Goal: Feedback & Contribution: Contribute content

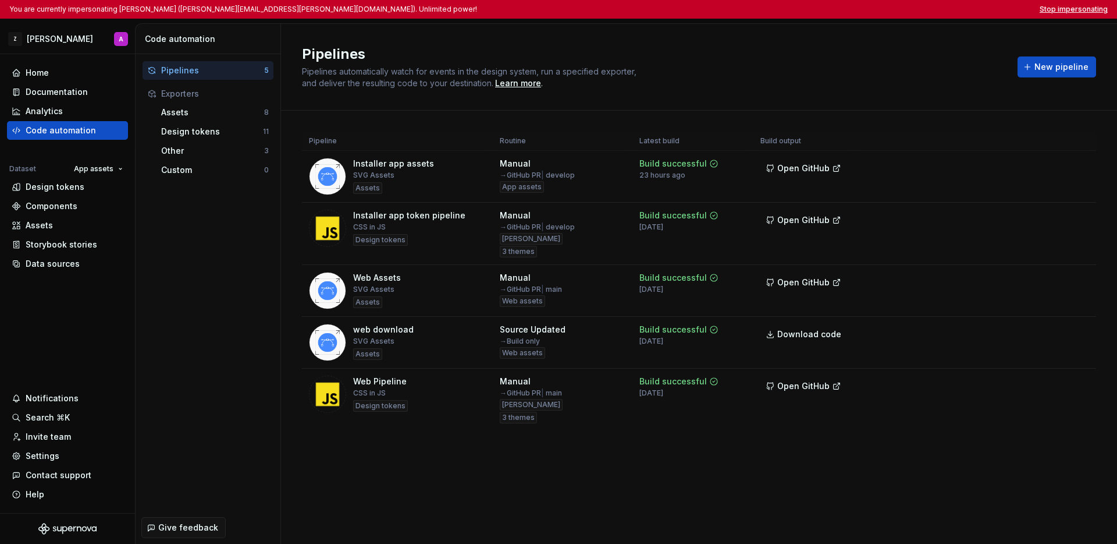
click at [1073, 12] on button "Stop impersonating" at bounding box center [1074, 9] width 68 height 9
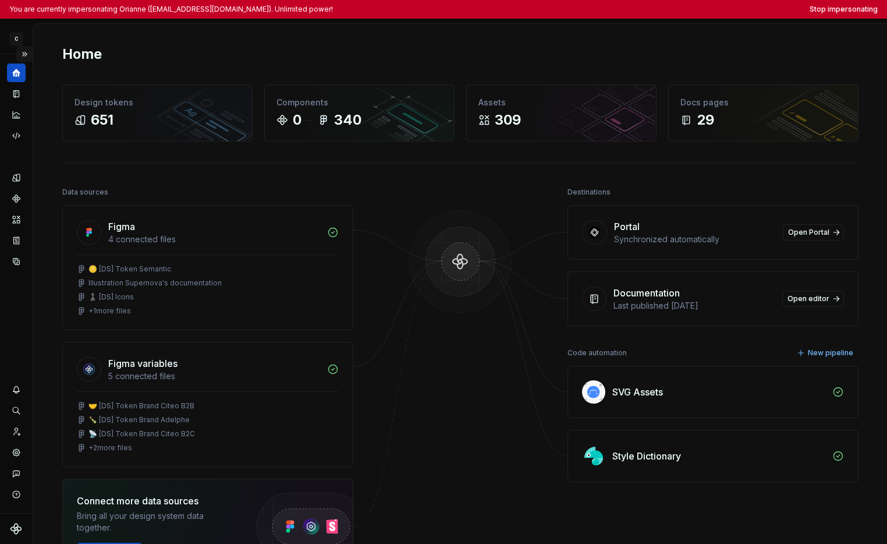
click at [27, 55] on button "Expand sidebar" at bounding box center [24, 54] width 16 height 16
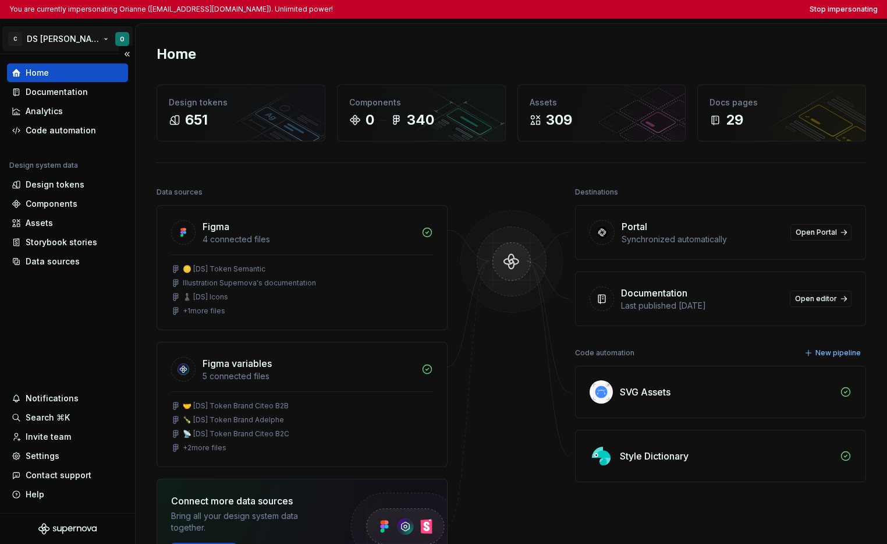
click at [40, 45] on html "You are currently impersonating Orianne (orianne.dodinot@gmail.com). Unlimited …" at bounding box center [443, 272] width 887 height 544
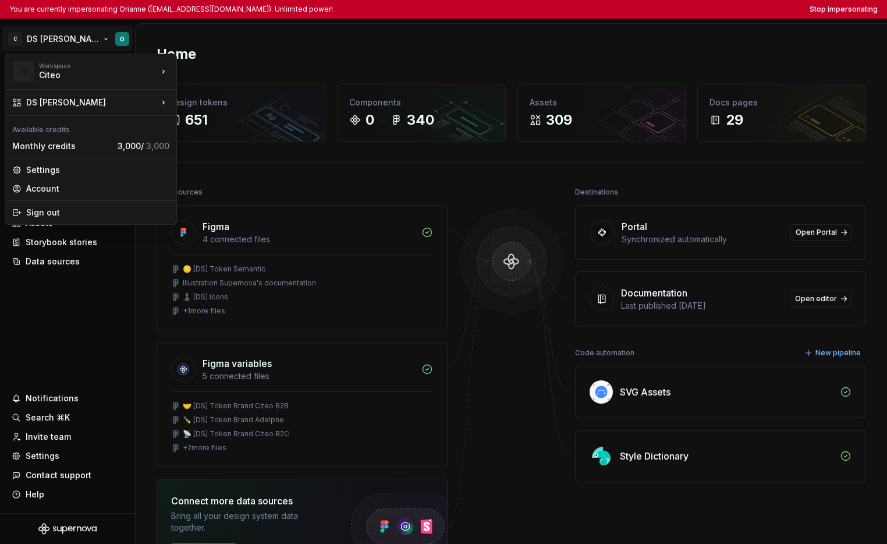
click at [66, 291] on html "You are currently impersonating Orianne (orianne.dodinot@gmail.com). Unlimited …" at bounding box center [443, 272] width 887 height 544
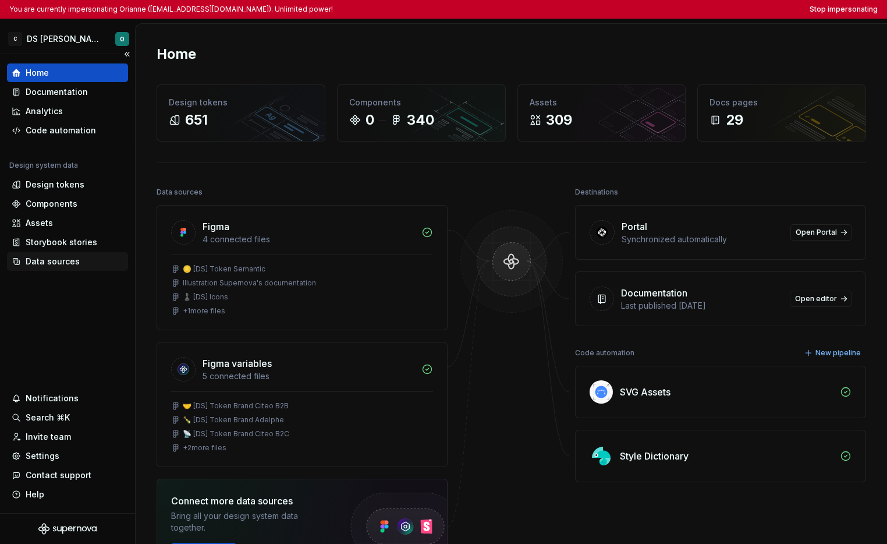
click at [65, 264] on div "Data sources" at bounding box center [53, 262] width 54 height 12
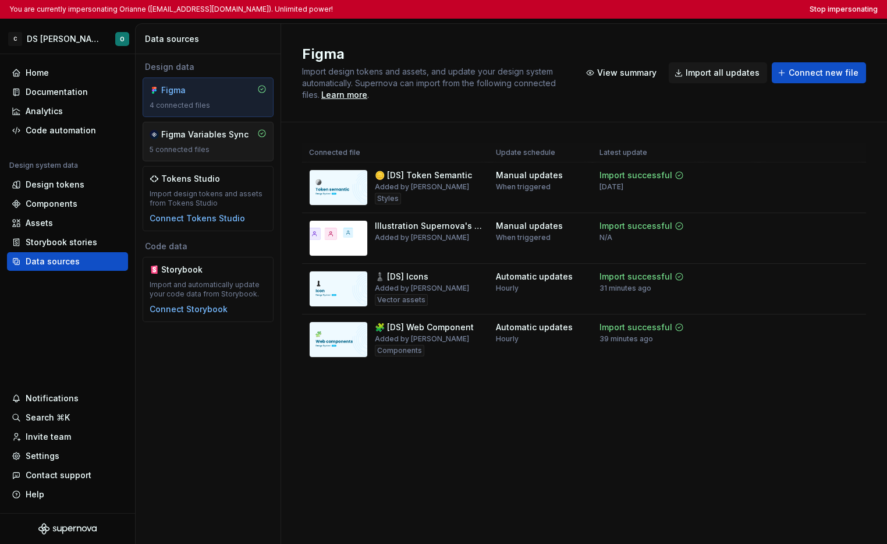
click at [197, 152] on div "5 connected files" at bounding box center [208, 149] width 117 height 9
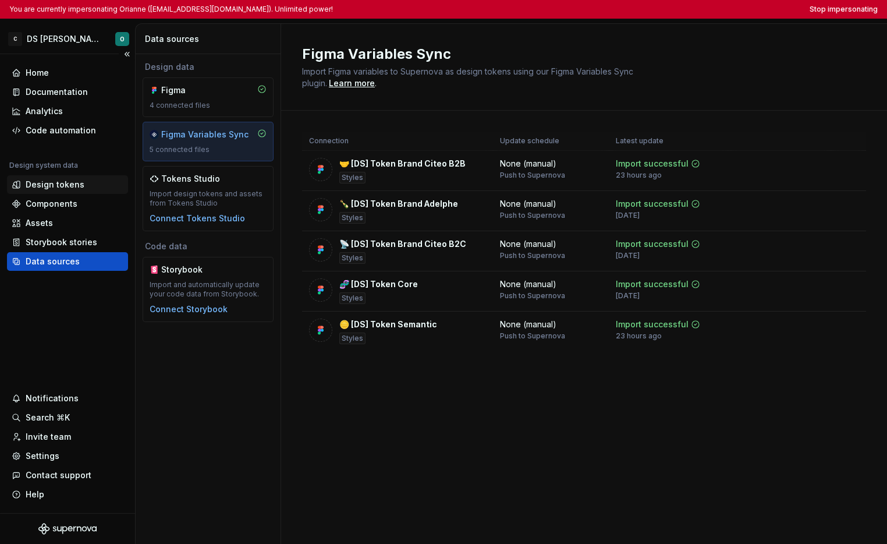
click at [63, 192] on div "Design tokens" at bounding box center [67, 184] width 121 height 19
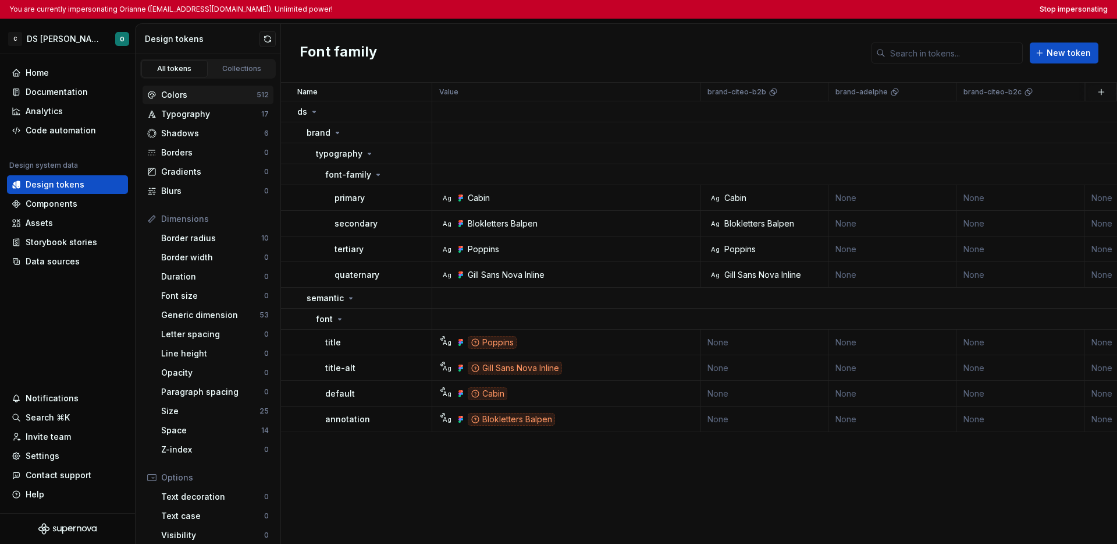
click at [208, 97] on div "Colors" at bounding box center [208, 95] width 95 height 12
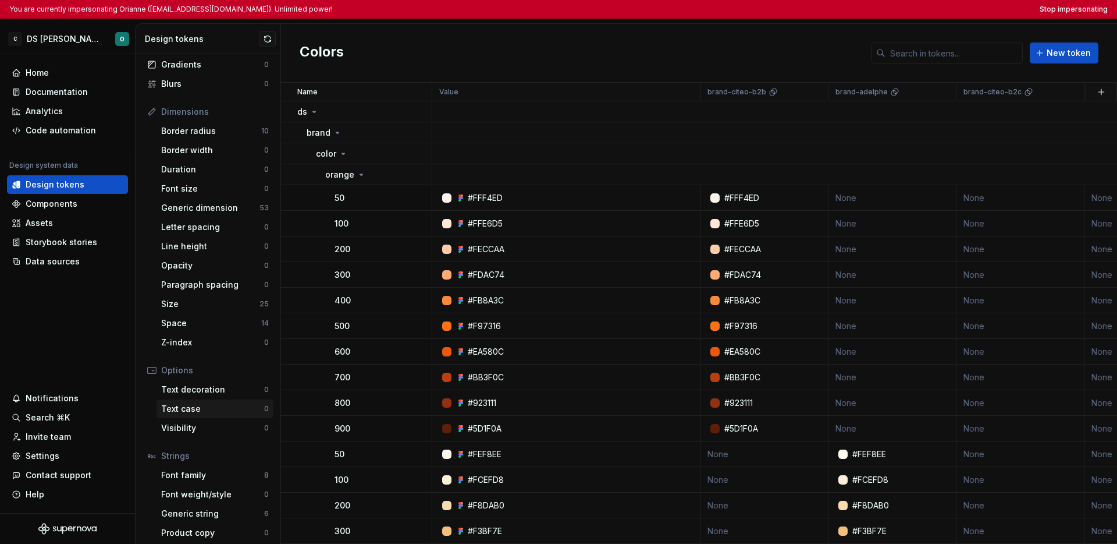
scroll to position [112, 0]
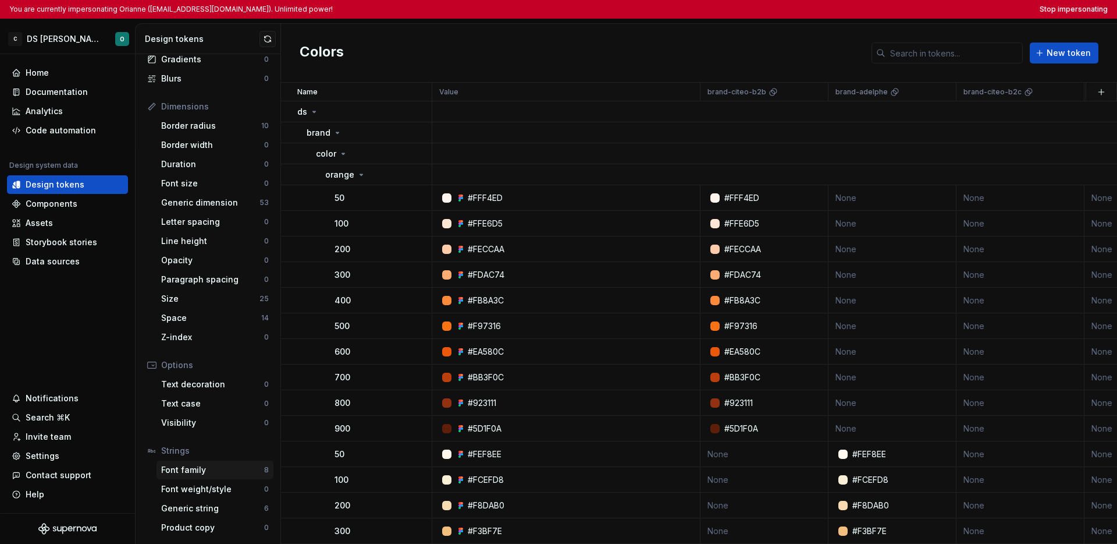
click at [214, 471] on div "Font family" at bounding box center [212, 470] width 103 height 12
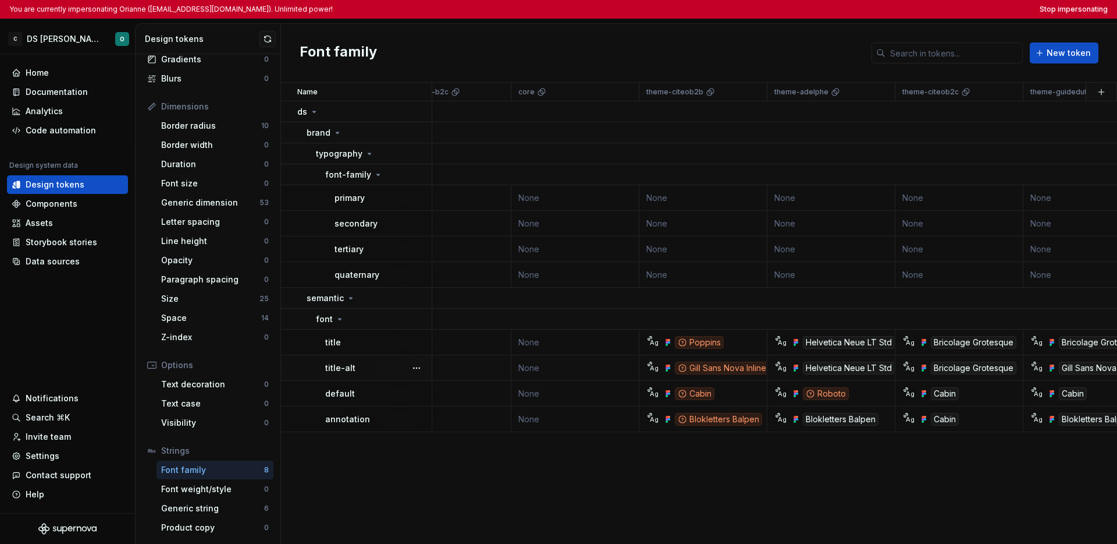
scroll to position [0, 613]
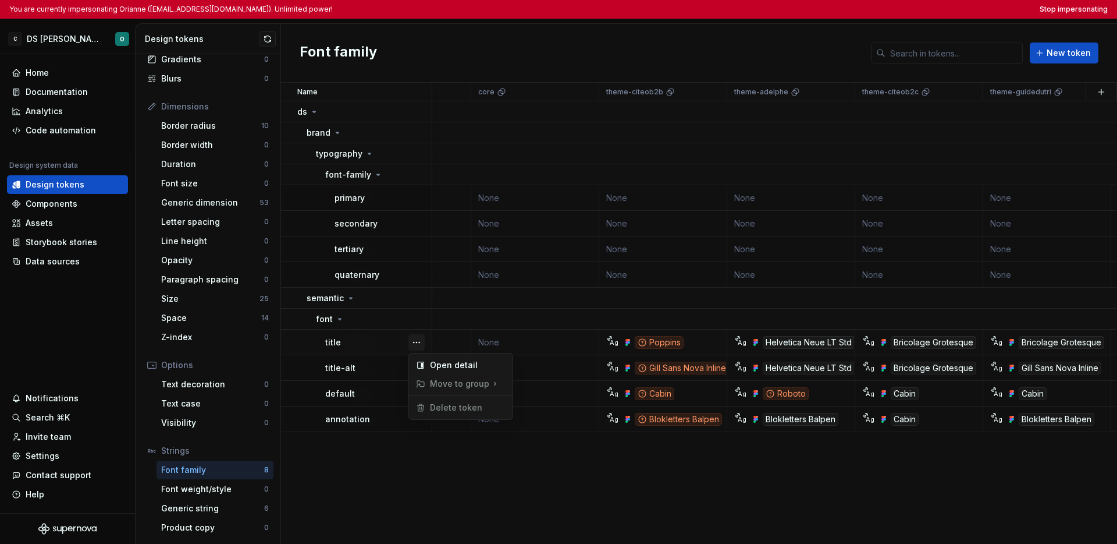
click at [411, 342] on button "button" at bounding box center [417, 342] width 16 height 16
click at [431, 367] on div "Open detail" at bounding box center [468, 365] width 76 height 12
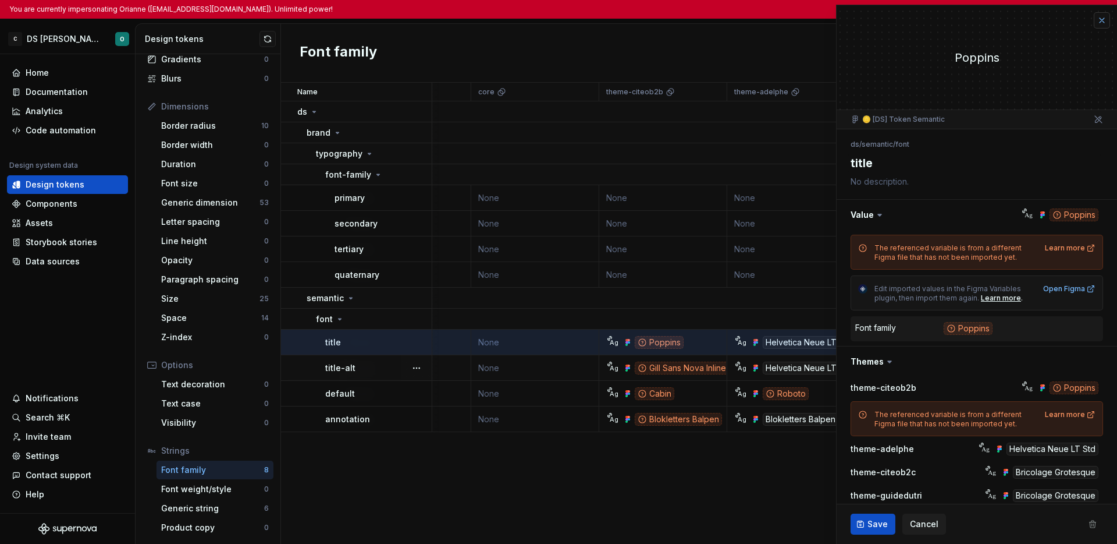
click at [886, 25] on button "button" at bounding box center [1102, 20] width 16 height 16
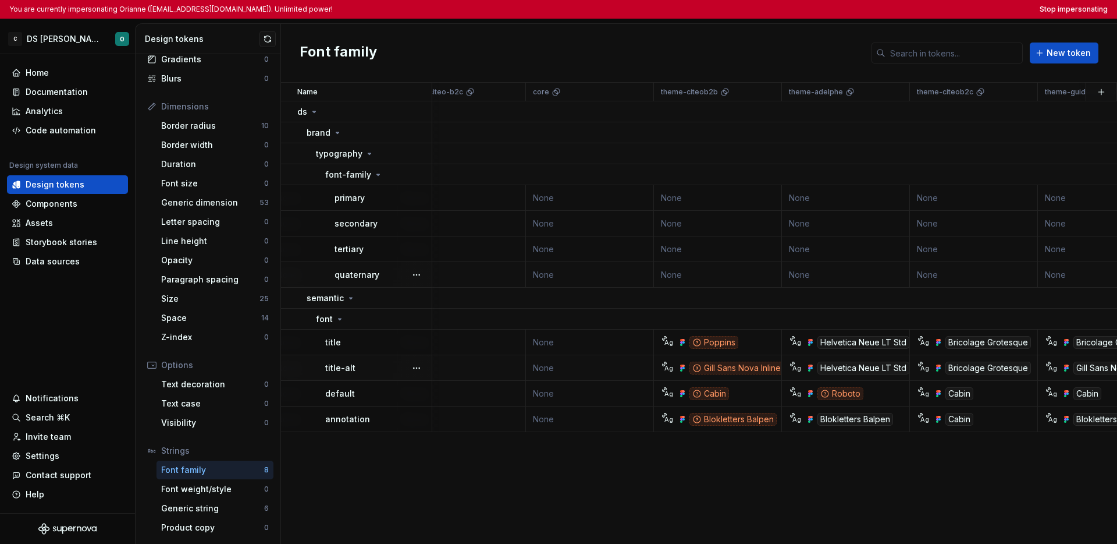
scroll to position [0, 542]
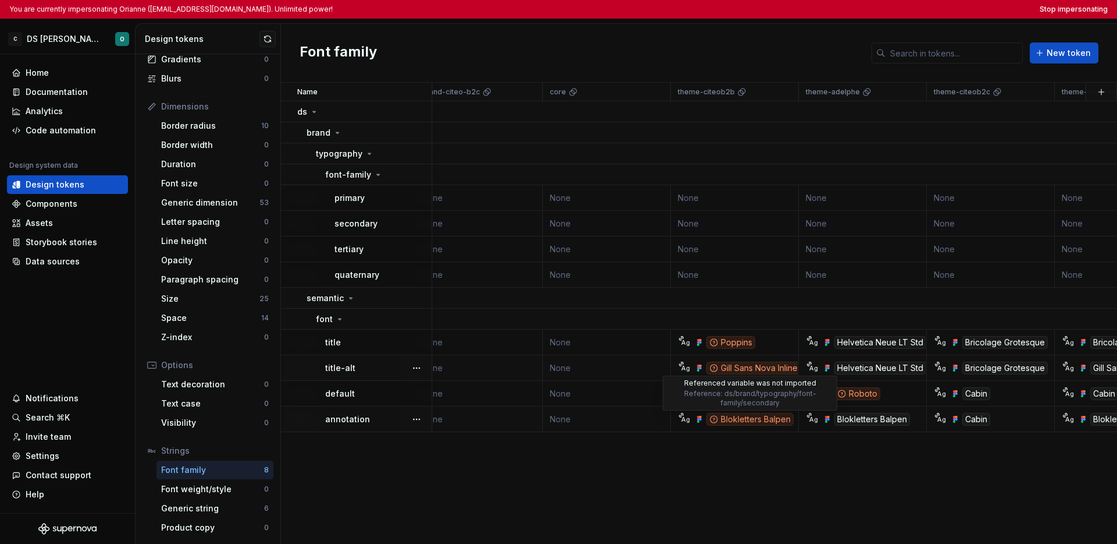
click at [736, 420] on div "Blokletters Balpen" at bounding box center [750, 419] width 87 height 13
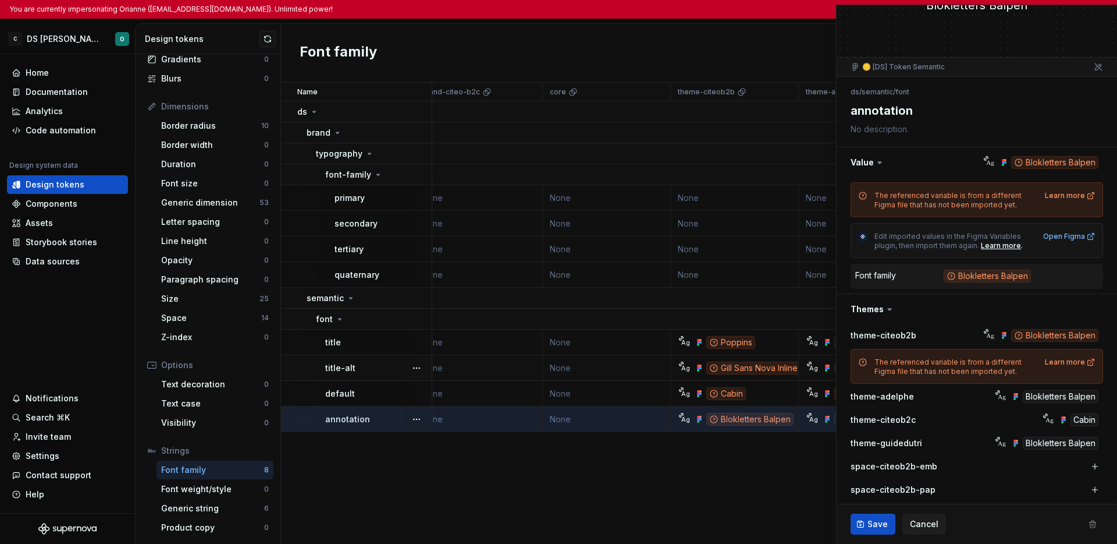
scroll to position [68, 0]
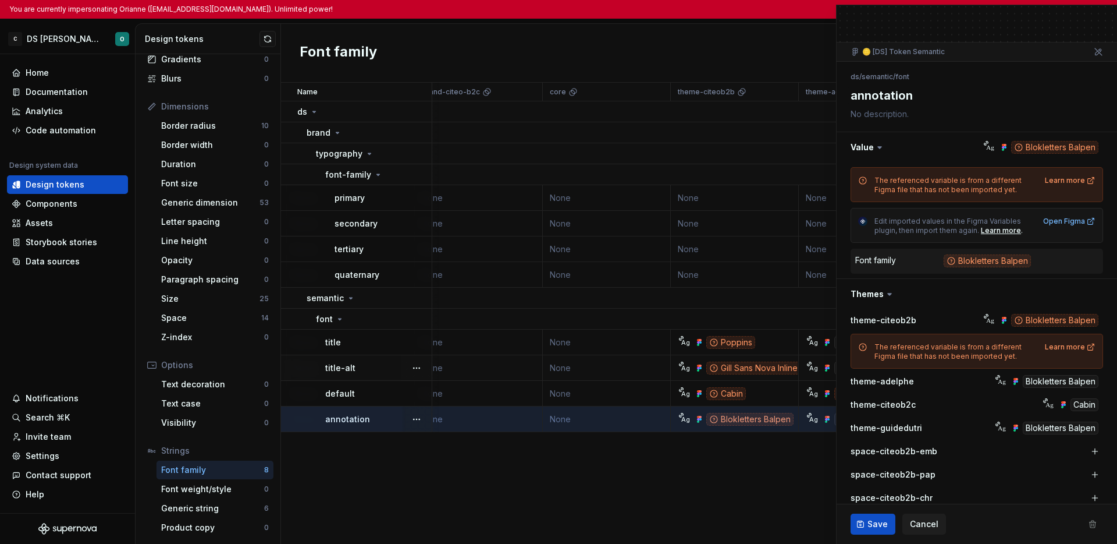
type textarea "*"
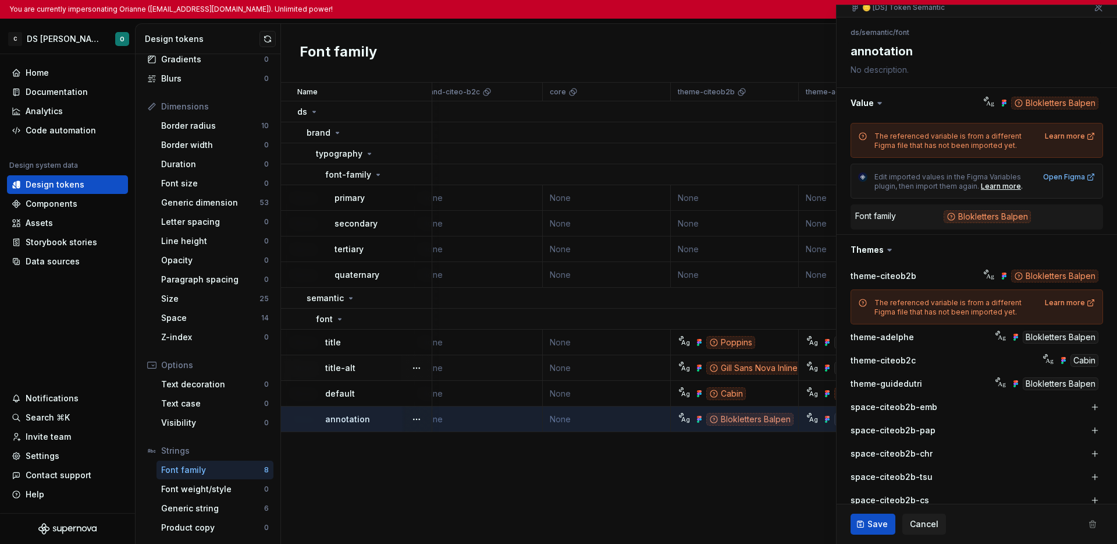
scroll to position [104, 0]
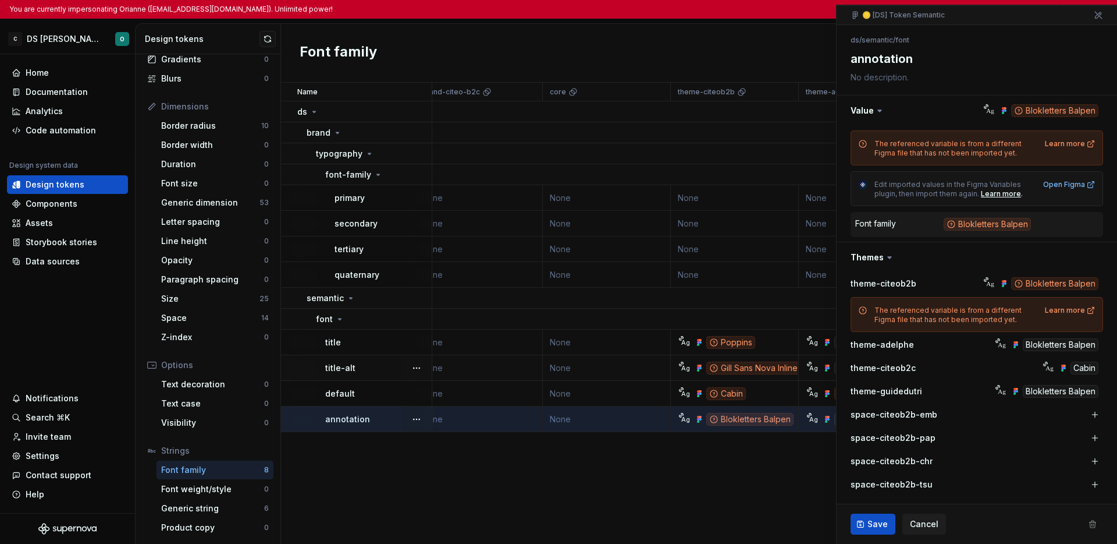
click at [800, 55] on div "Font family New token" at bounding box center [699, 53] width 836 height 59
click at [813, 48] on div "Font family New token" at bounding box center [699, 53] width 836 height 59
click at [886, 525] on span "Cancel" at bounding box center [924, 524] width 29 height 12
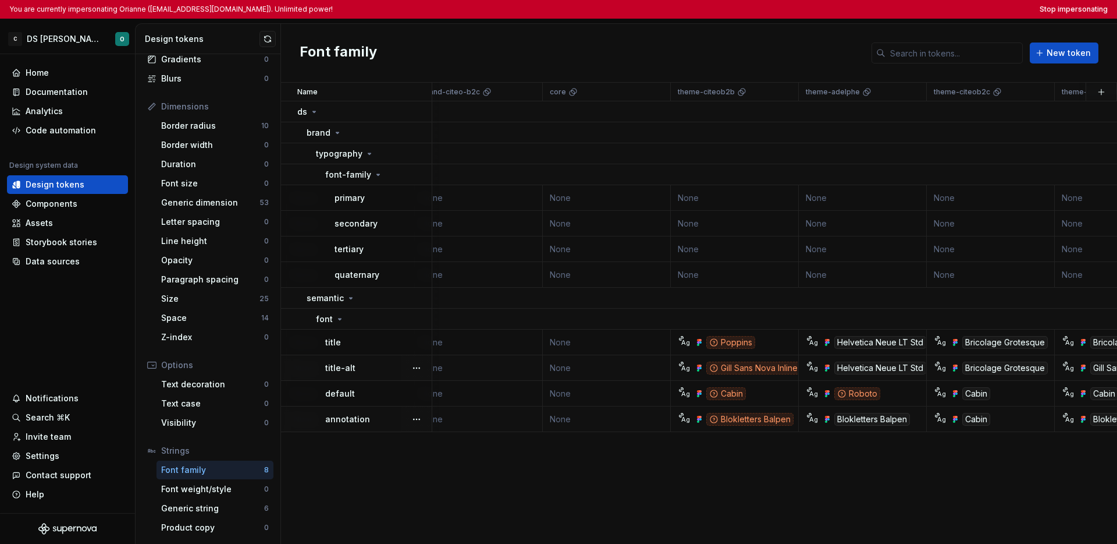
click at [747, 460] on div "Name Value brand-citeo-b2b brand-adelphe brand-citeo-b2c core theme-citeob2b th…" at bounding box center [699, 313] width 836 height 461
click at [748, 434] on div "Name Value brand-citeo-b2b brand-adelphe brand-citeo-b2c core theme-citeob2b th…" at bounding box center [699, 313] width 836 height 461
click at [48, 267] on div "Data sources" at bounding box center [53, 262] width 54 height 12
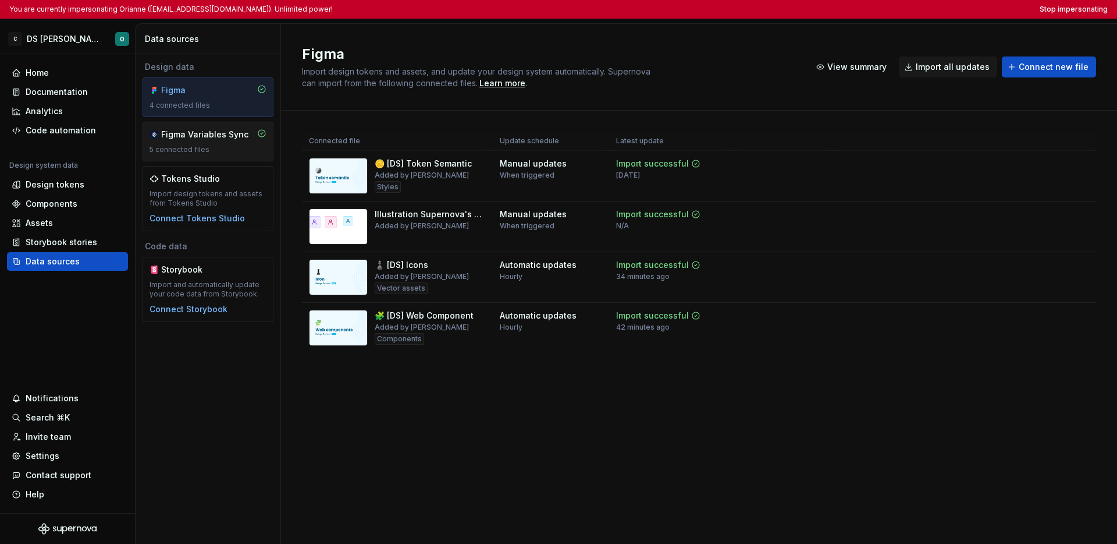
click at [217, 155] on div "Figma Variables Sync 5 connected files" at bounding box center [208, 142] width 131 height 40
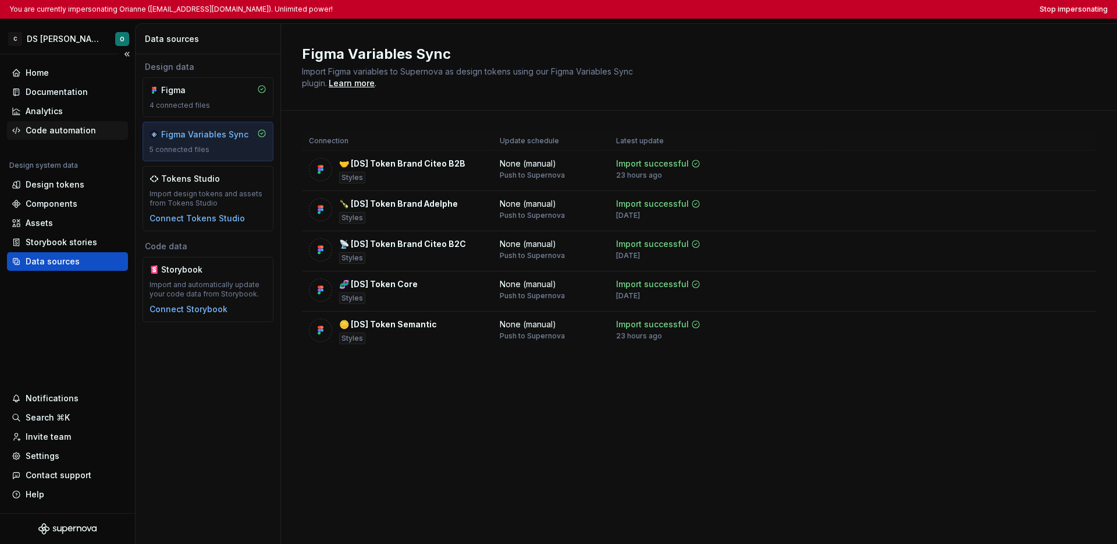
click at [61, 133] on div "Code automation" at bounding box center [61, 131] width 70 height 12
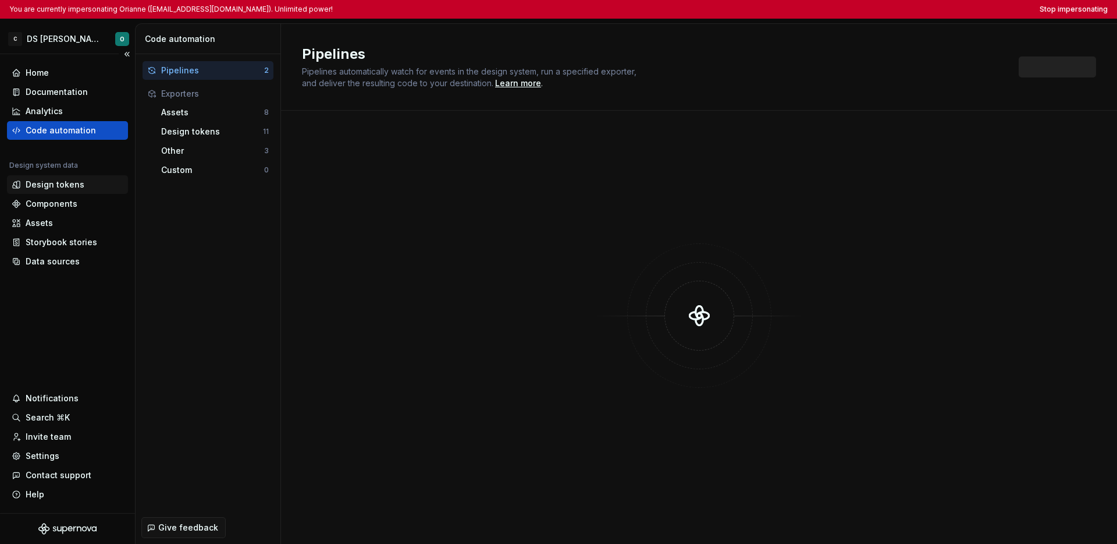
click at [49, 190] on div "Design tokens" at bounding box center [67, 184] width 121 height 19
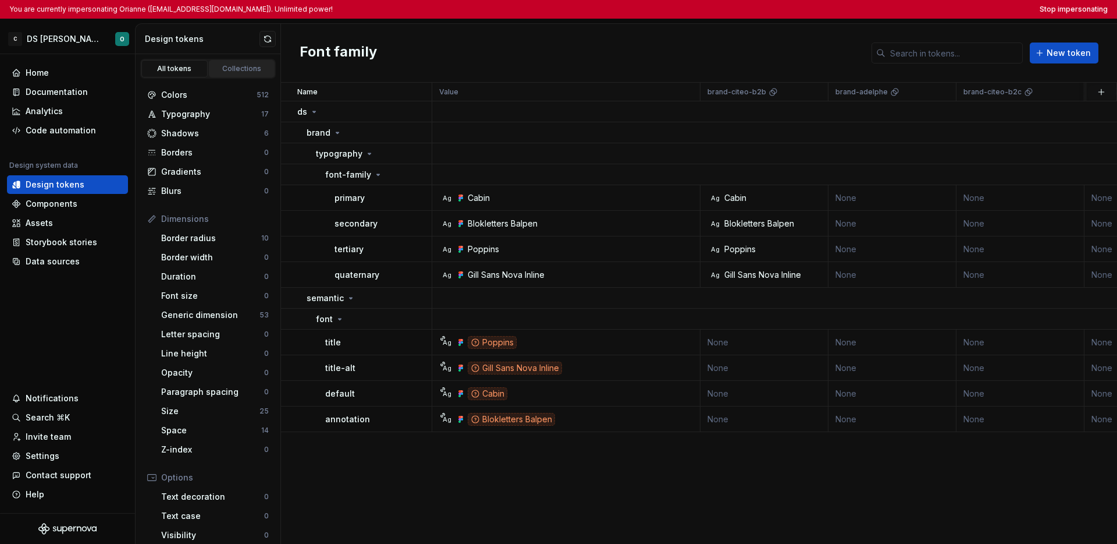
click at [225, 68] on div "Collections" at bounding box center [242, 68] width 58 height 9
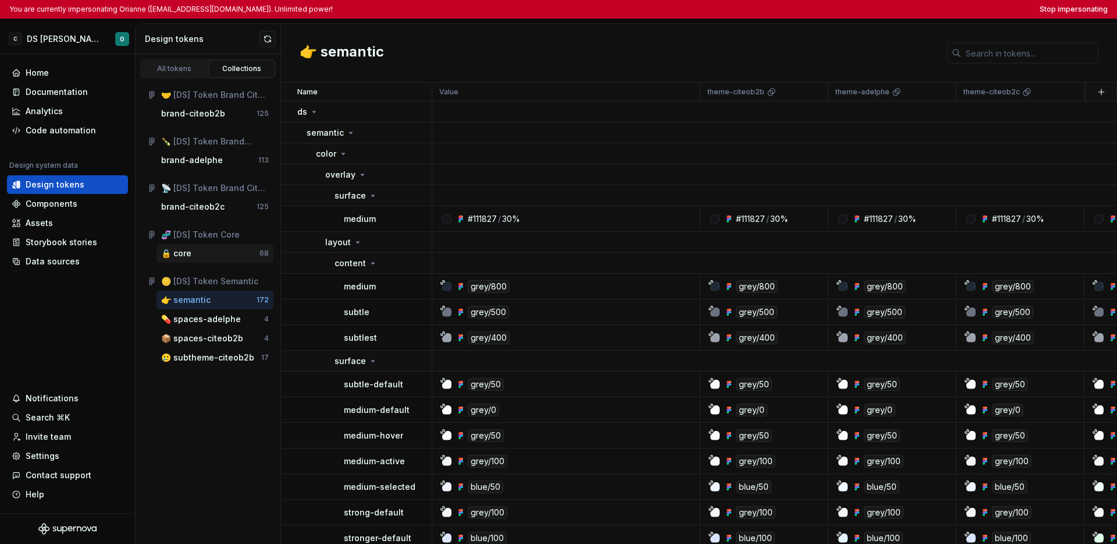
click at [186, 253] on div "🔒 core" at bounding box center [176, 253] width 30 height 12
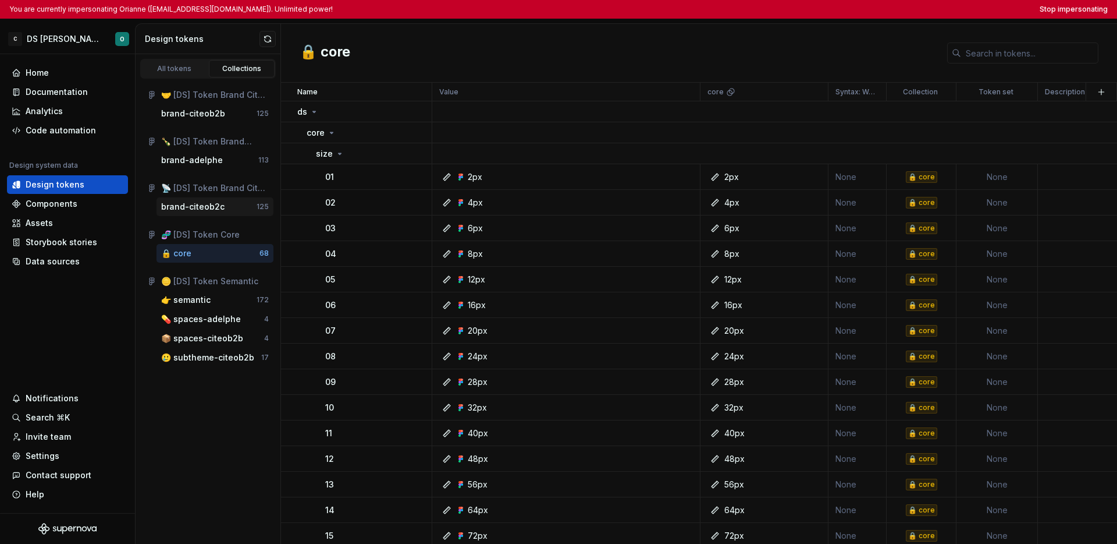
click at [210, 206] on div "brand-citeob2c" at bounding box center [192, 207] width 63 height 12
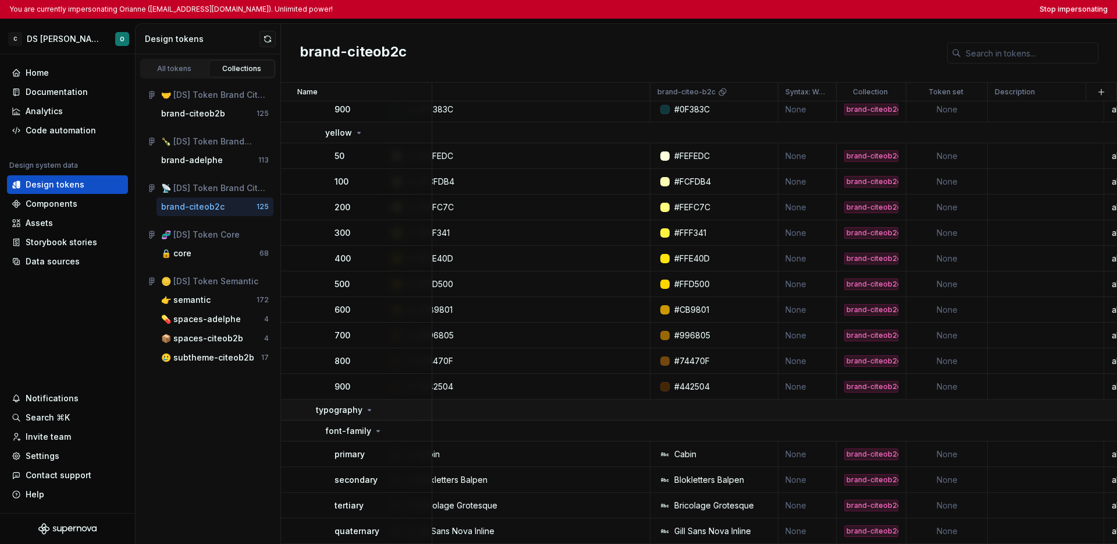
scroll to position [3121, 0]
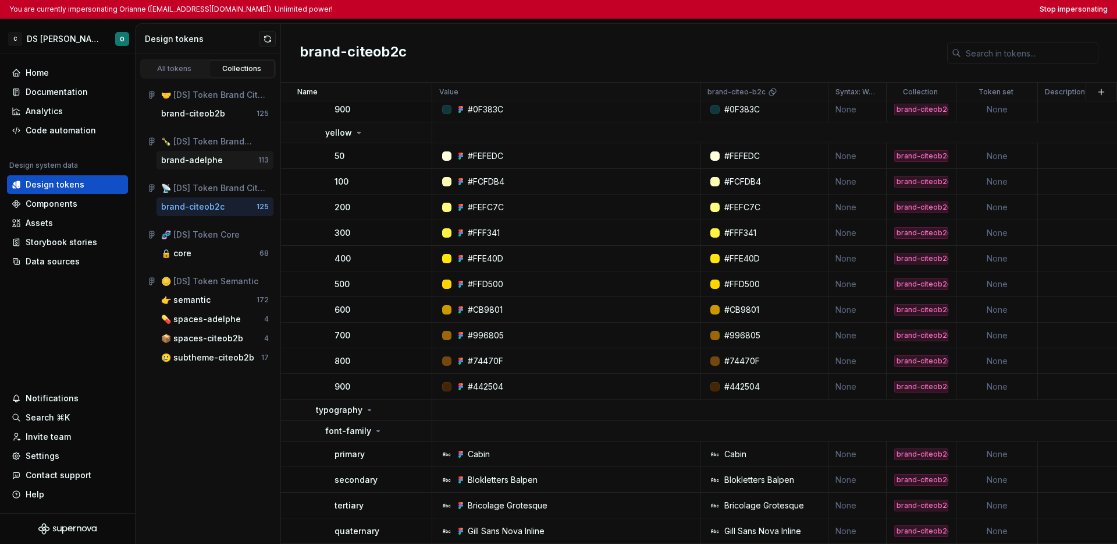
click at [217, 160] on div "brand-adelphe" at bounding box center [192, 160] width 62 height 12
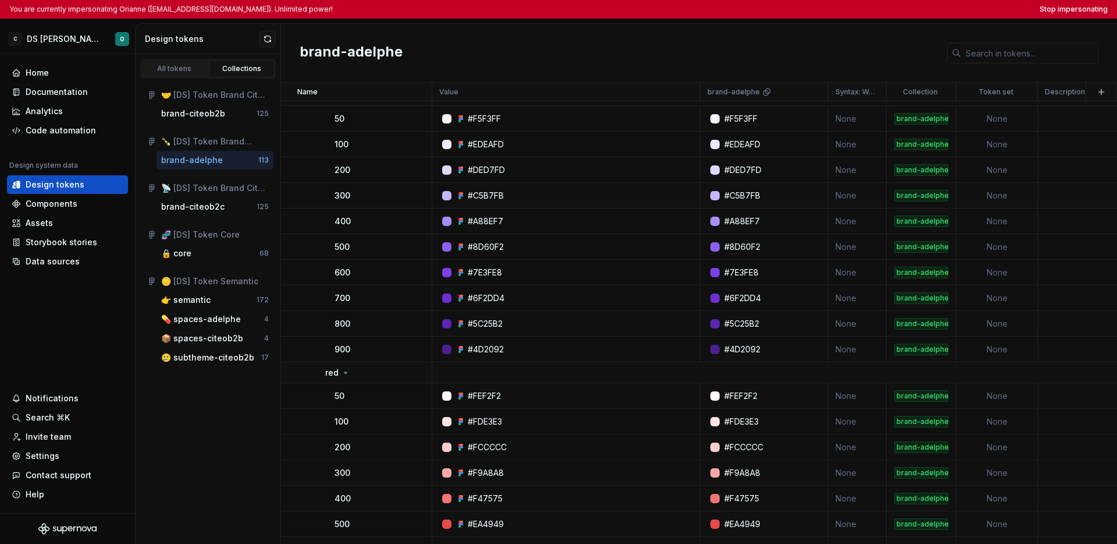
scroll to position [2793, 0]
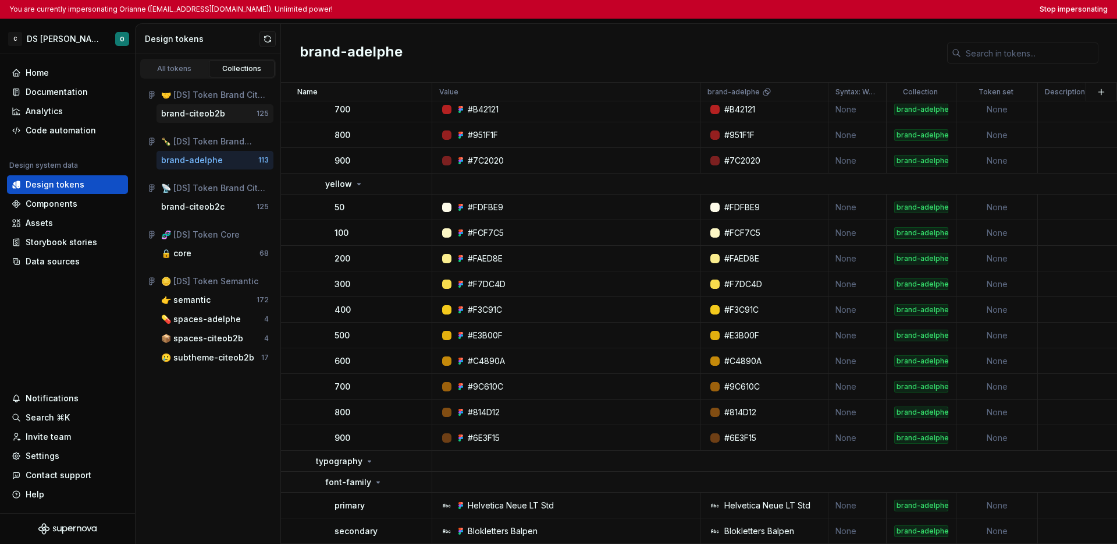
click at [194, 115] on div "brand-citeob2b" at bounding box center [193, 114] width 64 height 12
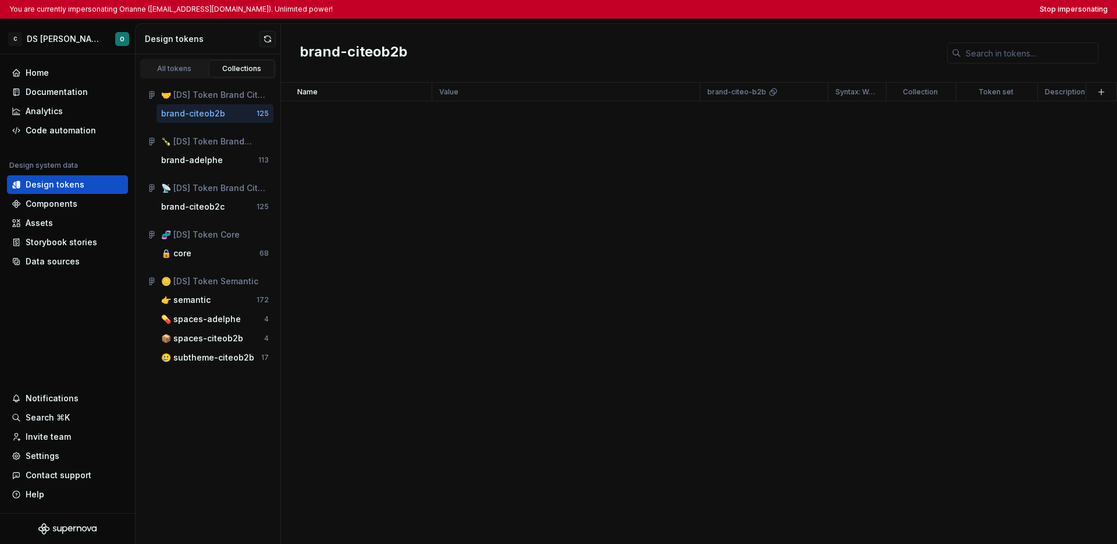
scroll to position [3121, 0]
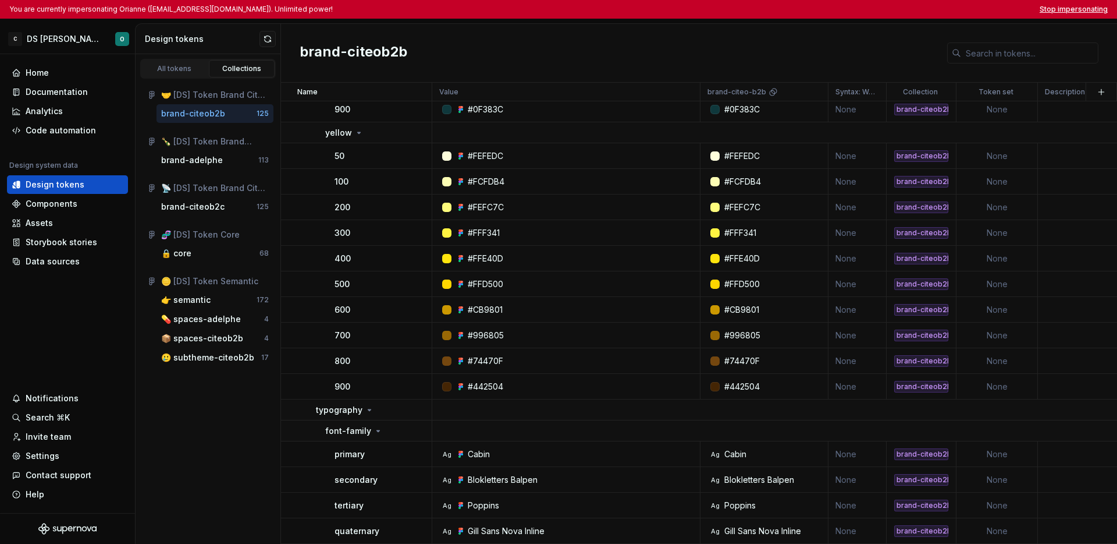
click at [886, 11] on button "Stop impersonating" at bounding box center [1074, 9] width 68 height 9
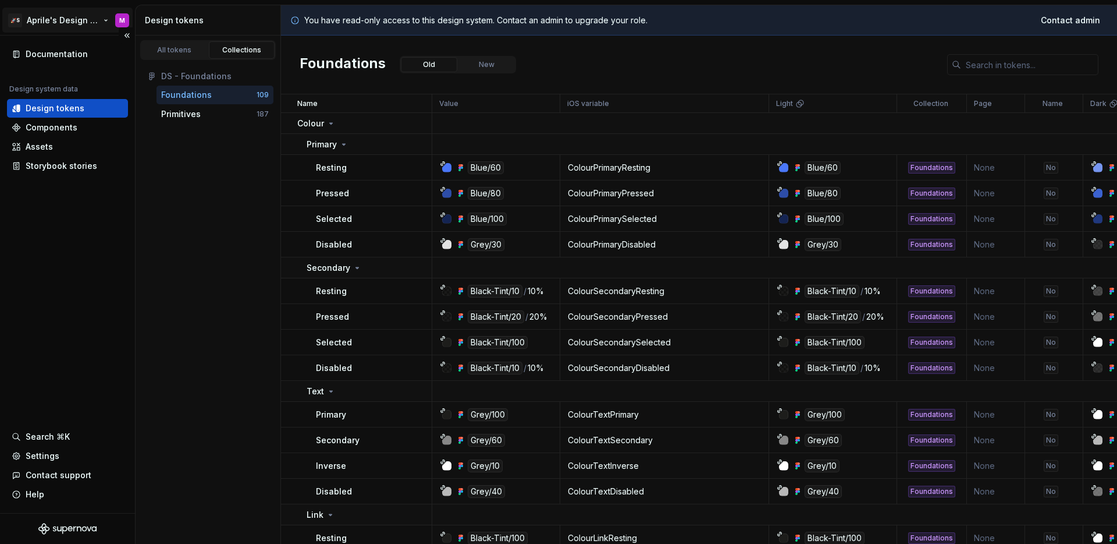
click at [69, 20] on html "🚀S Aprile's Design System M Documentation Design system data Design tokens Comp…" at bounding box center [558, 272] width 1117 height 544
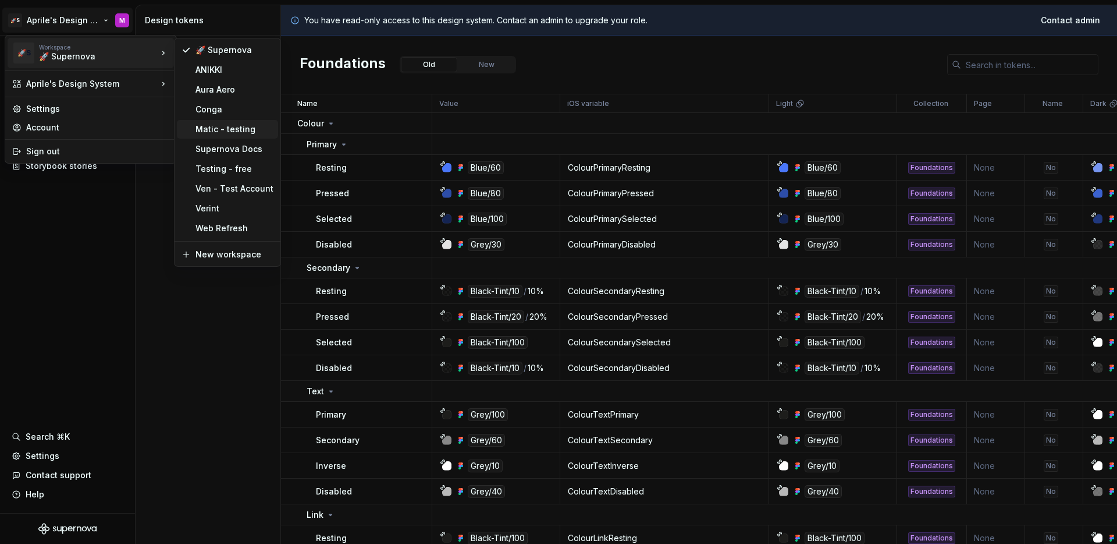
click at [222, 126] on div "Matic - testing" at bounding box center [235, 129] width 78 height 12
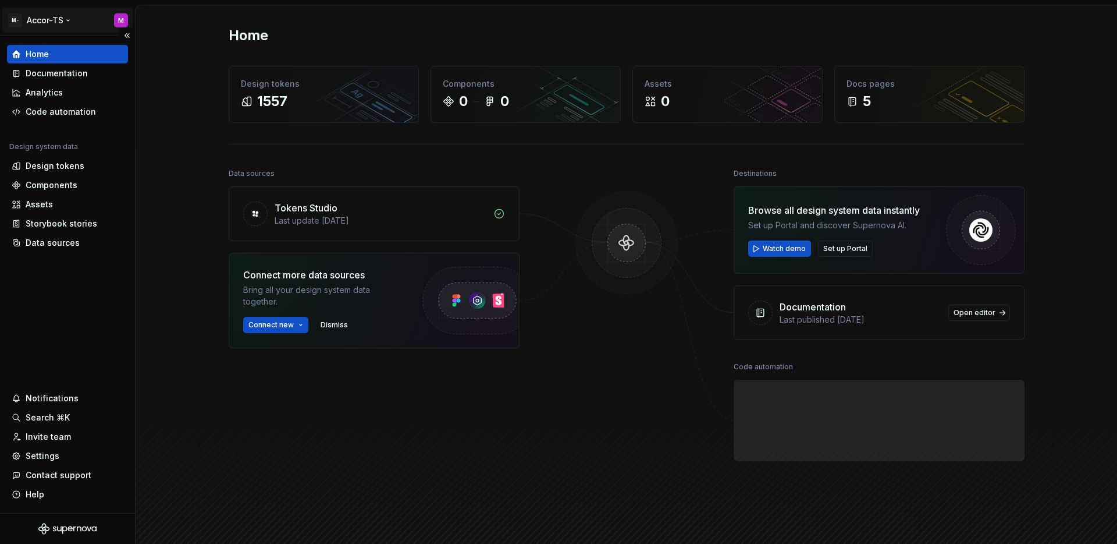
click at [66, 20] on html "M- Accor-TS M Home Documentation Analytics Code automation Design system data D…" at bounding box center [558, 272] width 1117 height 544
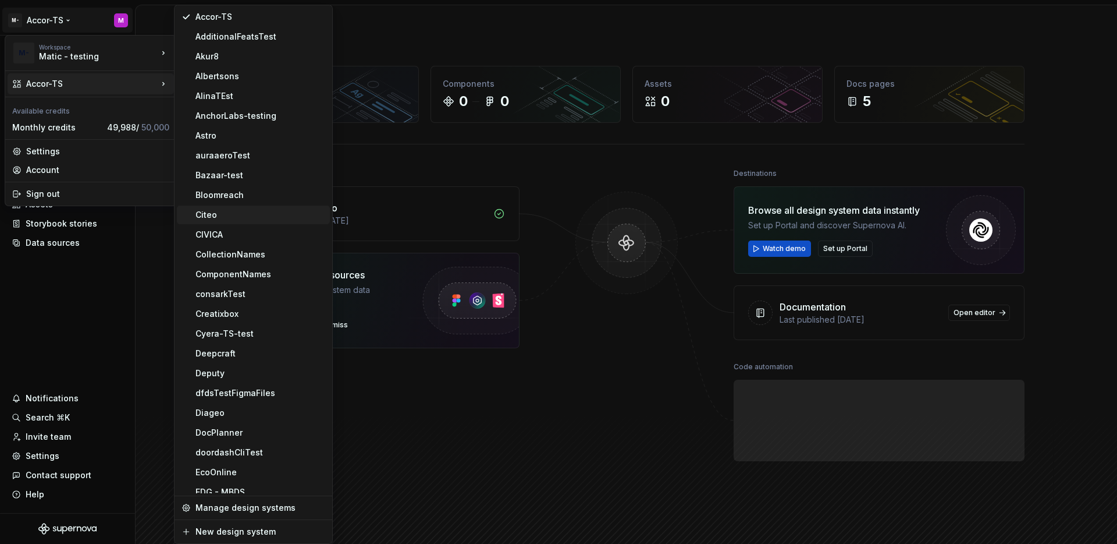
click at [226, 211] on div "Citeo" at bounding box center [261, 215] width 130 height 12
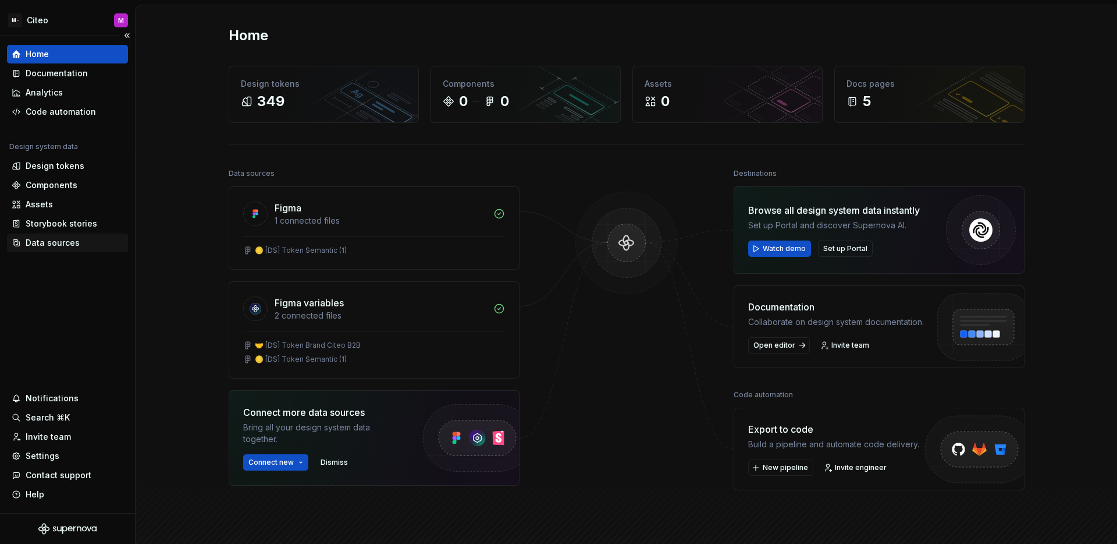
click at [69, 243] on div "Data sources" at bounding box center [53, 243] width 54 height 12
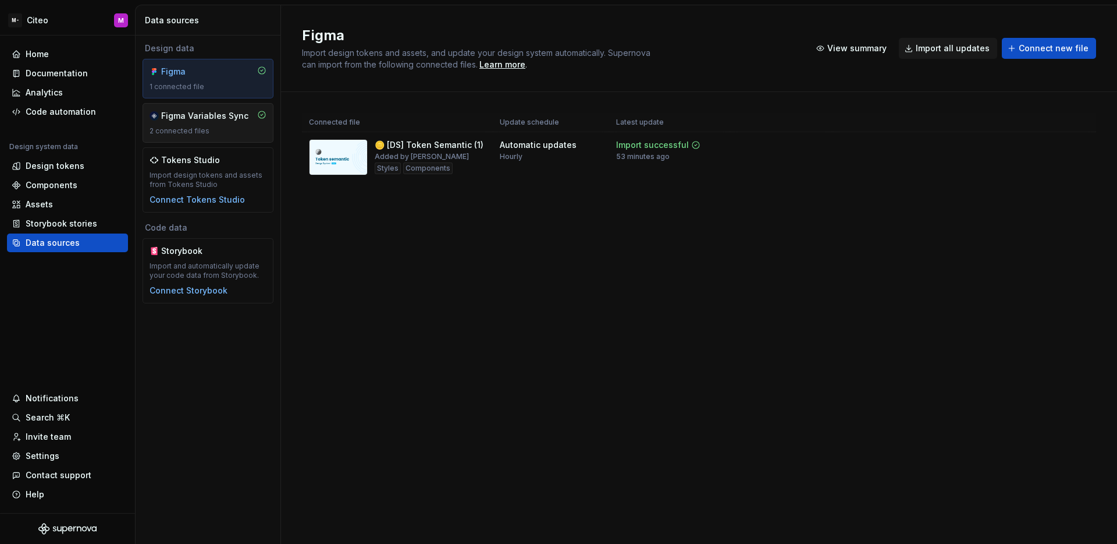
click at [229, 126] on div "2 connected files" at bounding box center [208, 130] width 117 height 9
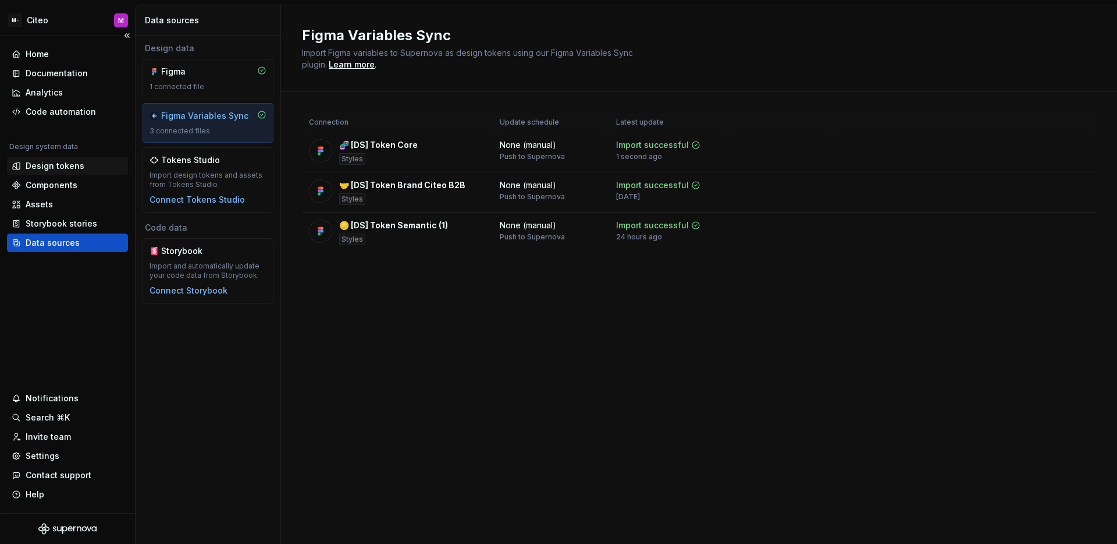
click at [76, 166] on div "Design tokens" at bounding box center [55, 166] width 59 height 12
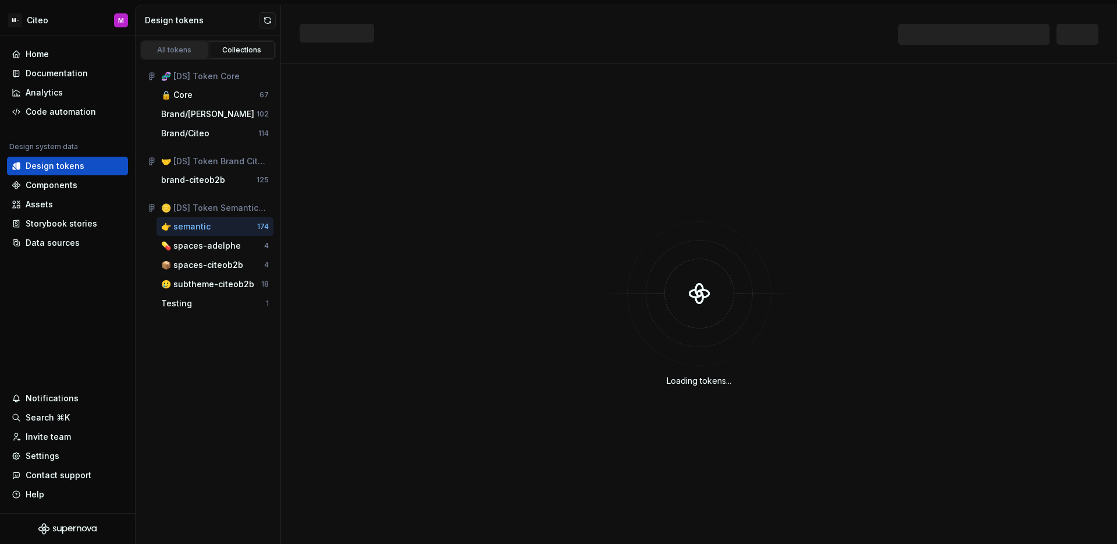
click at [189, 42] on link "All tokens" at bounding box center [174, 49] width 66 height 17
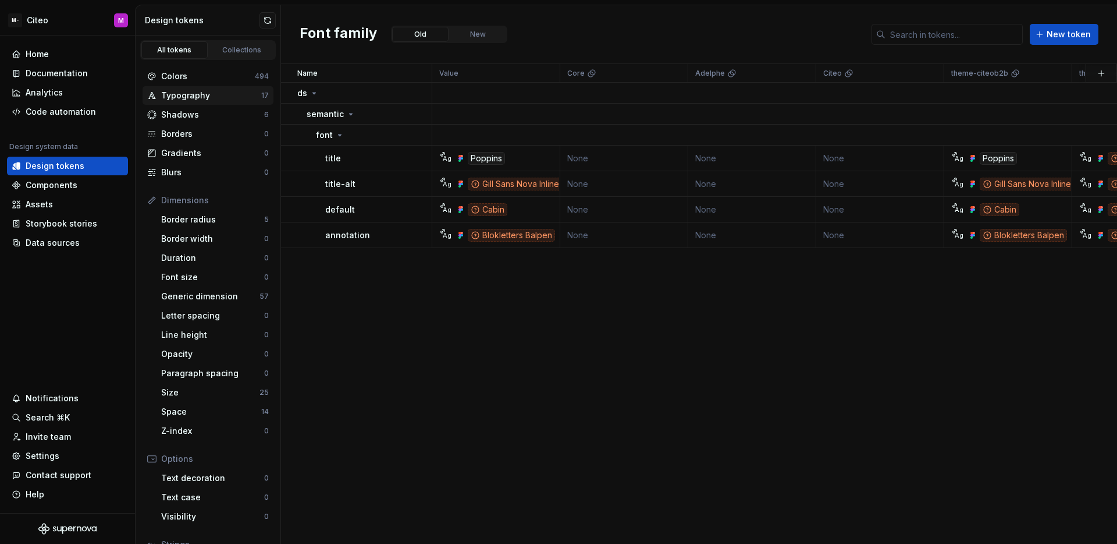
click at [225, 98] on div "Typography" at bounding box center [211, 96] width 100 height 12
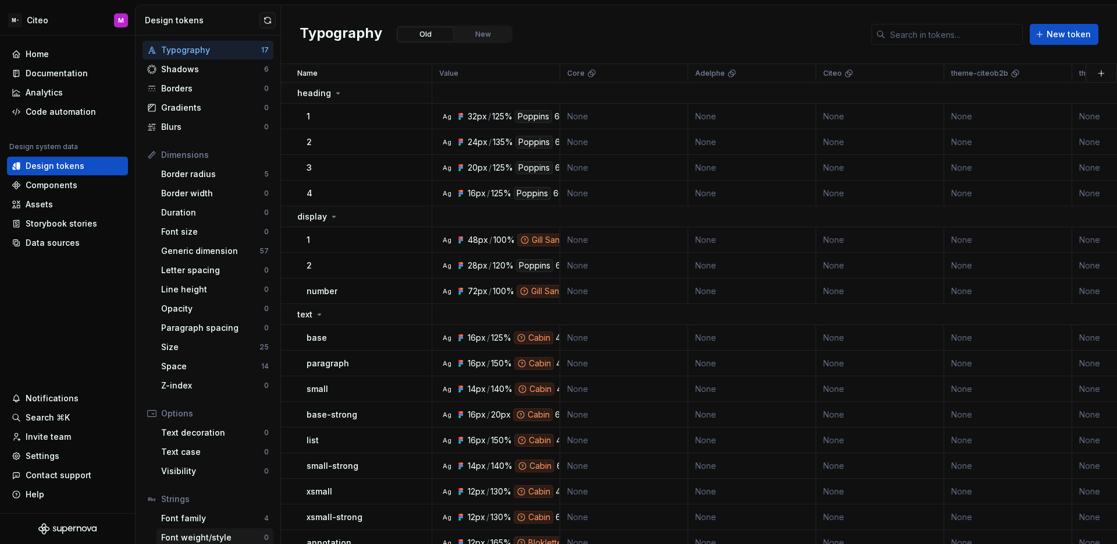
scroll to position [94, 0]
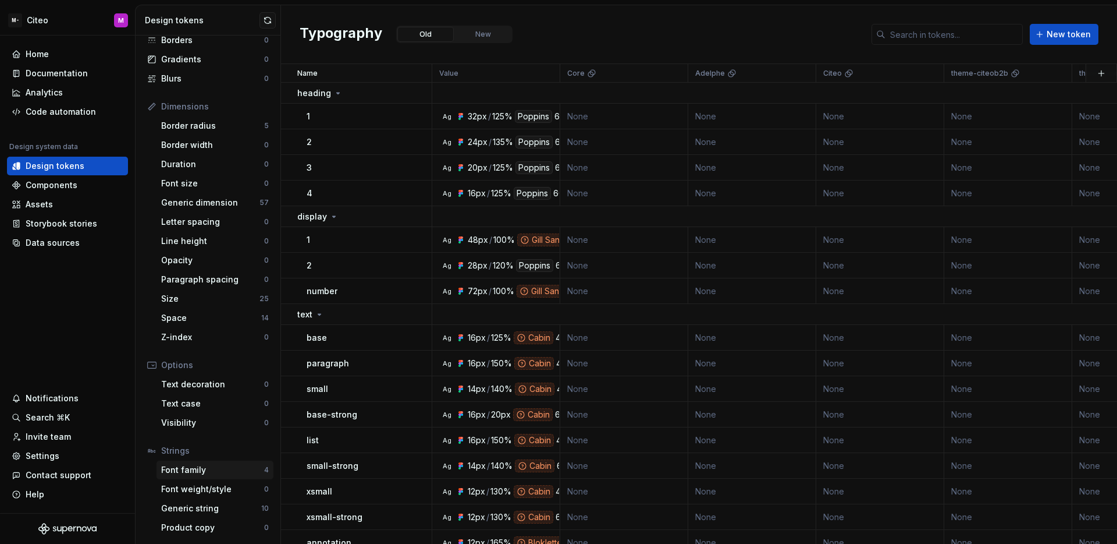
click at [236, 470] on div "Font family" at bounding box center [212, 470] width 103 height 12
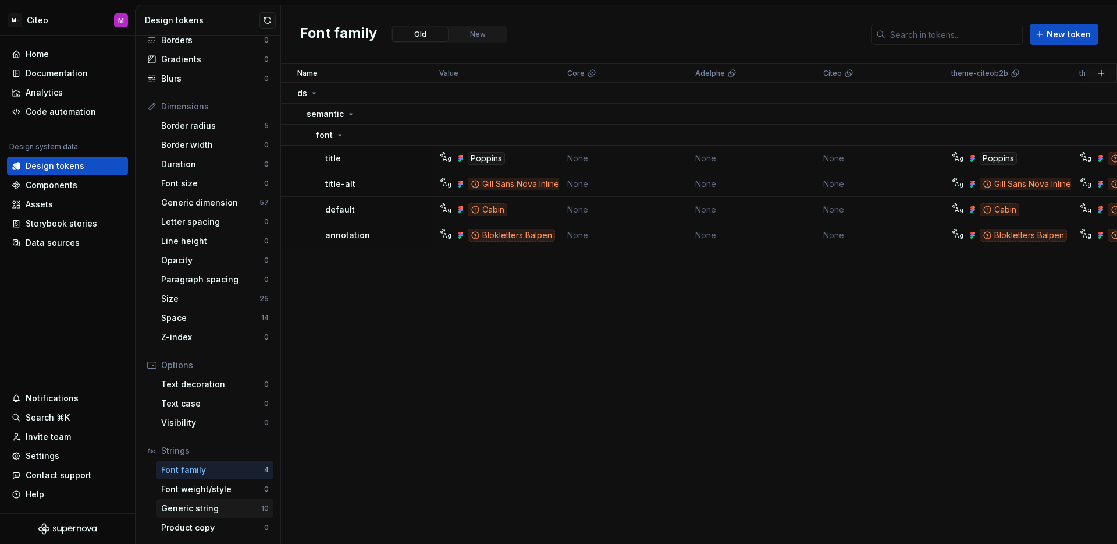
click at [233, 505] on div "Generic string" at bounding box center [211, 508] width 100 height 12
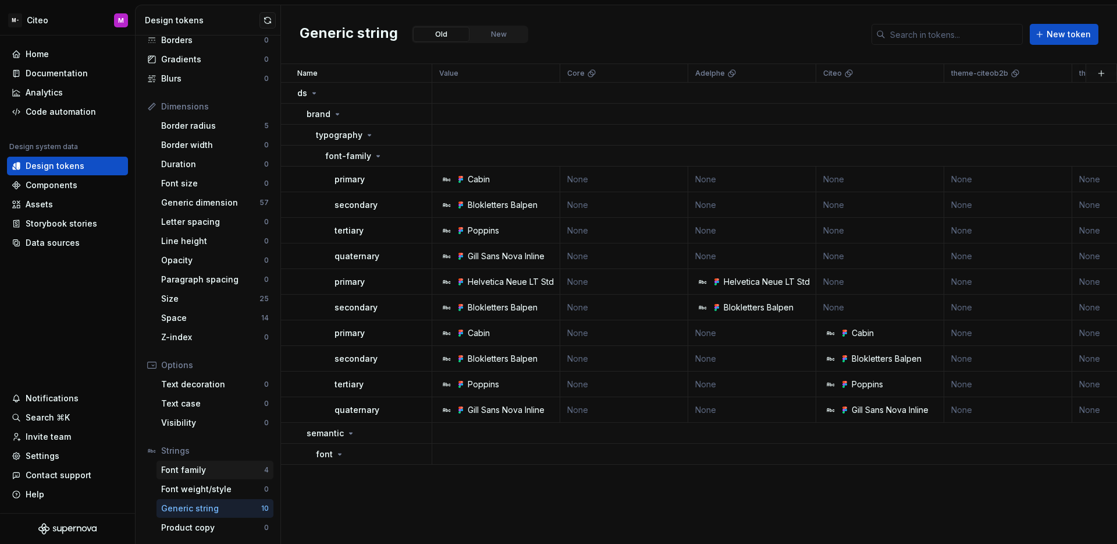
click at [225, 473] on div "Font family" at bounding box center [212, 470] width 103 height 12
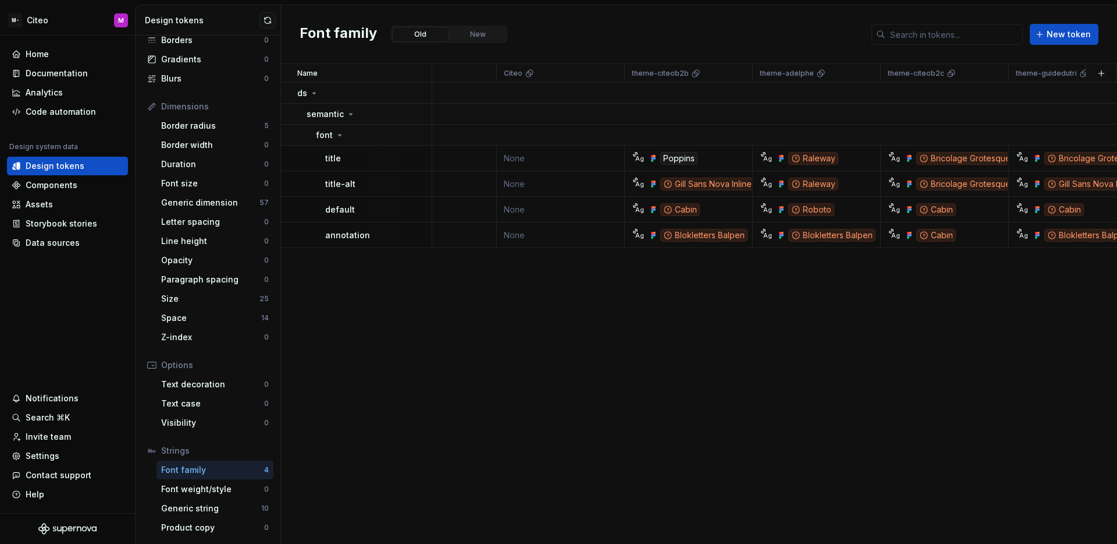
scroll to position [0, 326]
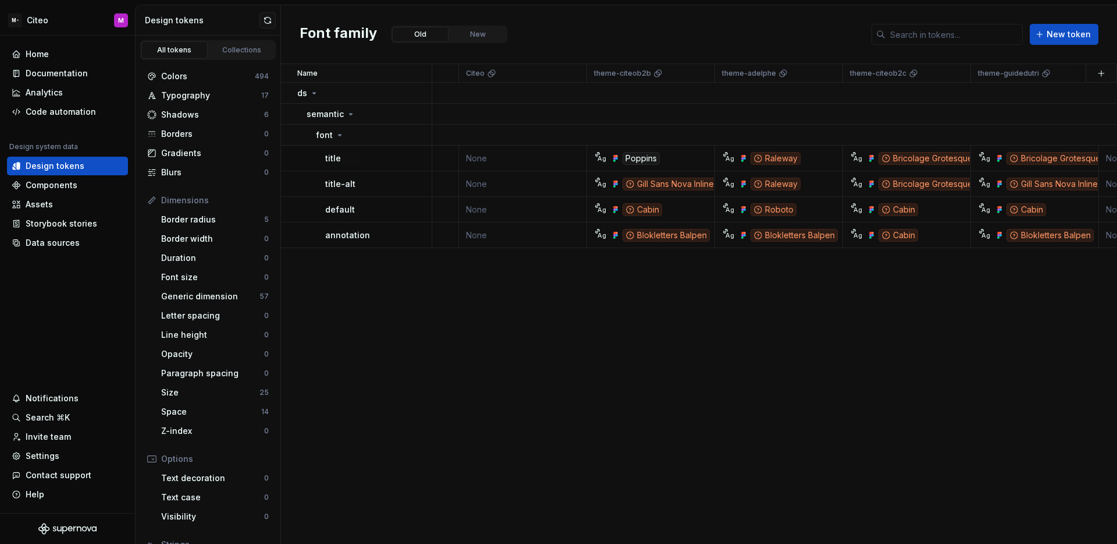
scroll to position [0, 359]
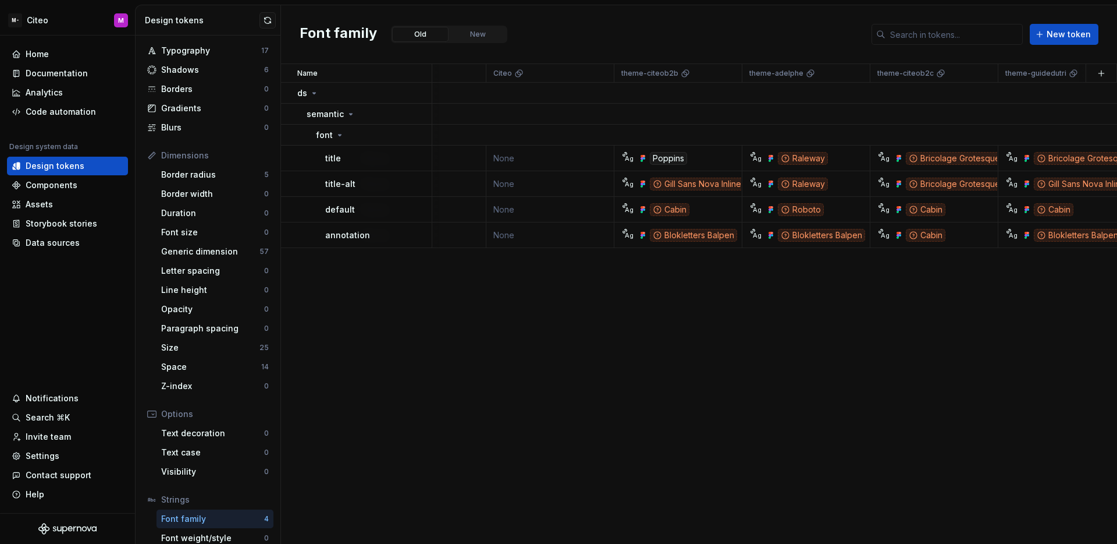
scroll to position [94, 0]
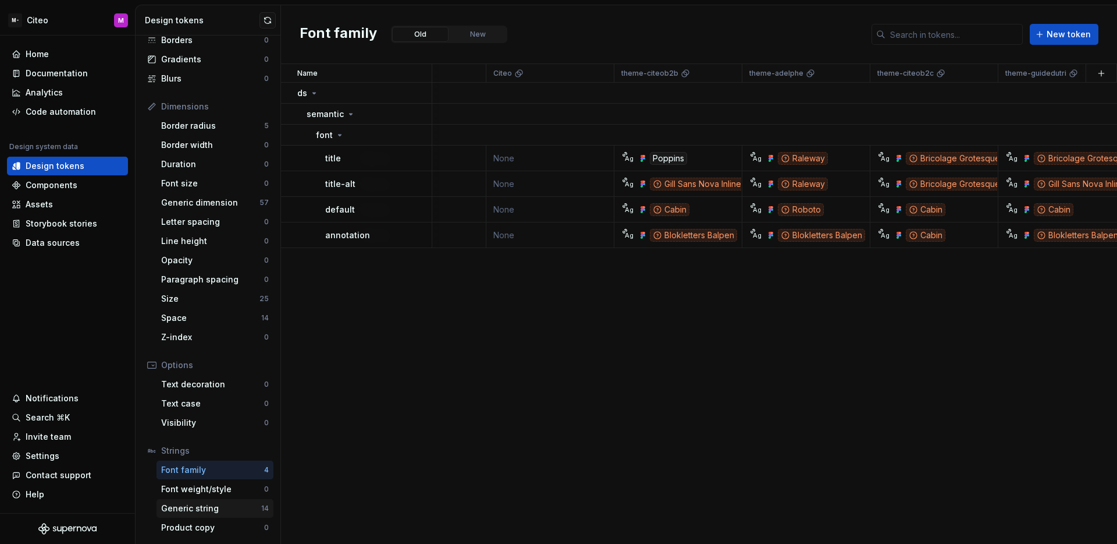
click at [204, 509] on div "Generic string" at bounding box center [211, 508] width 100 height 12
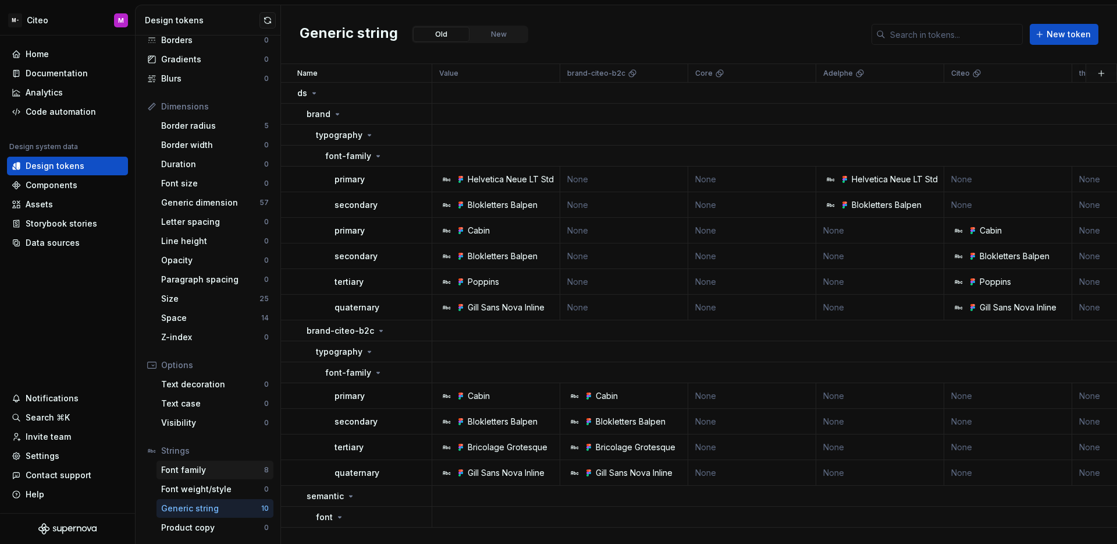
click at [219, 469] on div "Font family" at bounding box center [212, 470] width 103 height 12
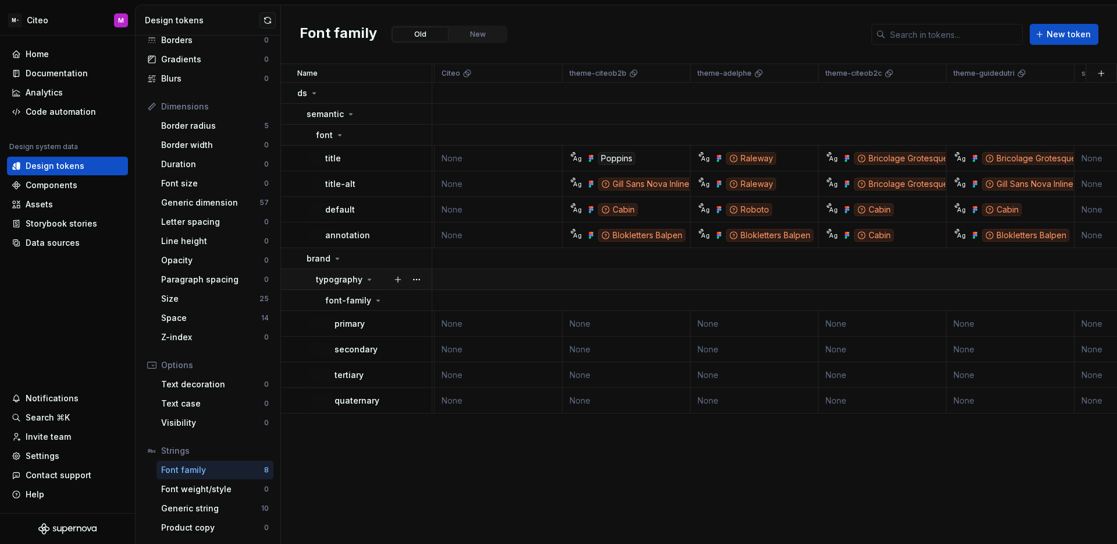
scroll to position [0, 516]
click at [50, 246] on div "Data sources" at bounding box center [53, 243] width 54 height 12
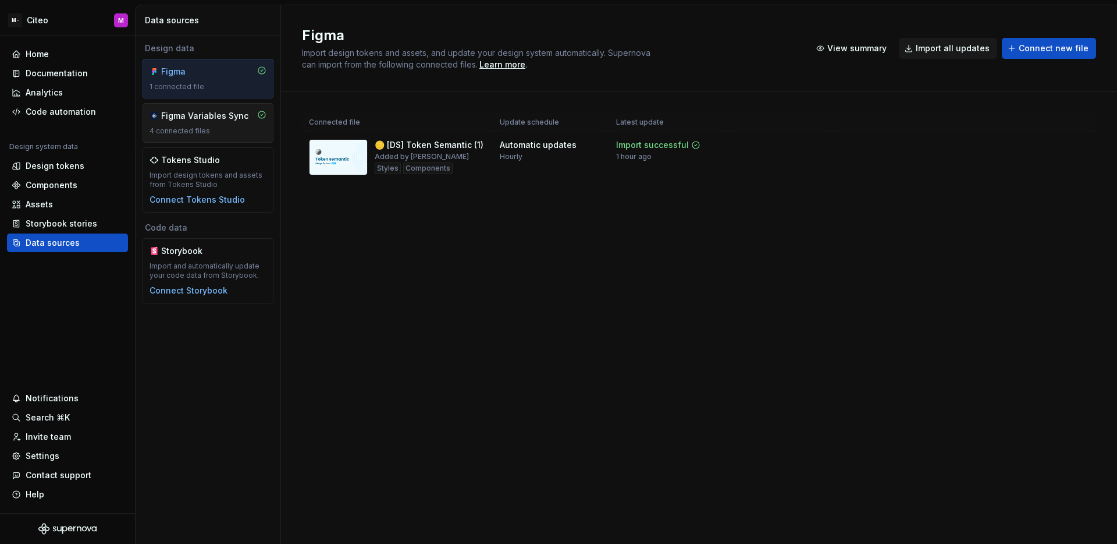
click at [175, 127] on div "4 connected files" at bounding box center [208, 130] width 117 height 9
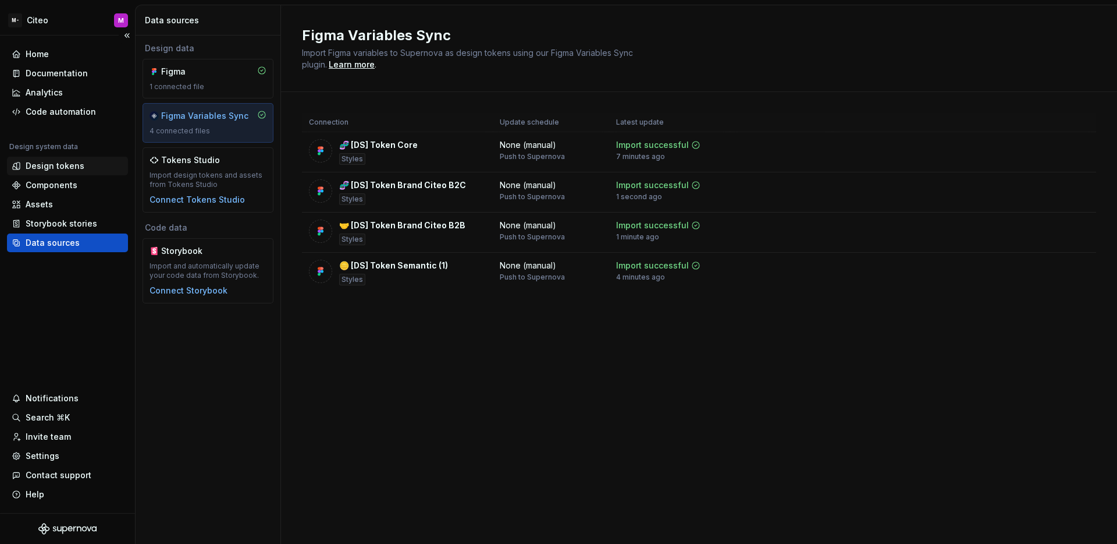
click at [63, 170] on div "Design tokens" at bounding box center [55, 166] width 59 height 12
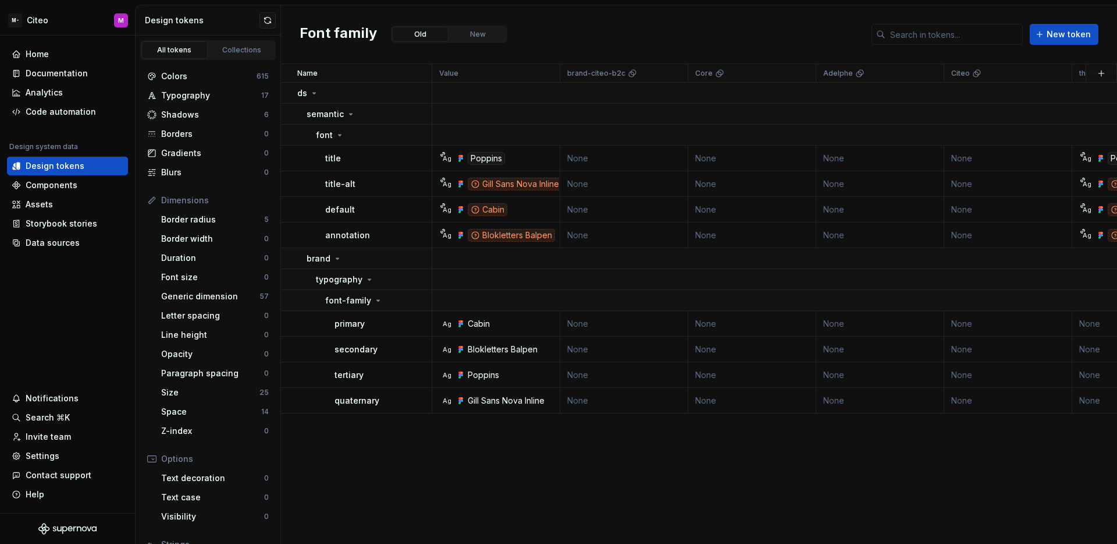
scroll to position [94, 0]
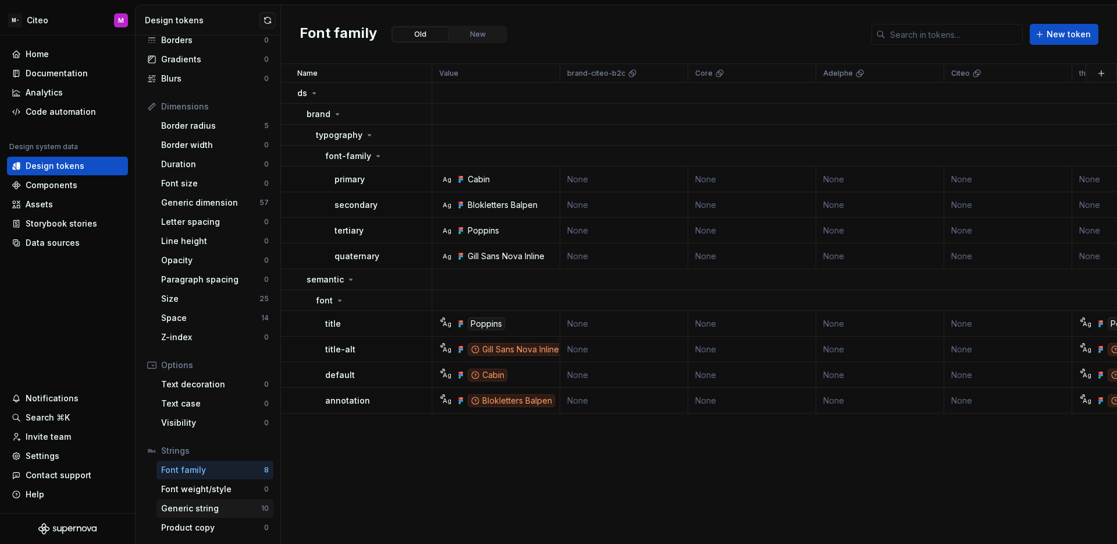
click at [232, 503] on div "Generic string" at bounding box center [211, 508] width 100 height 12
click at [237, 505] on div "Generic string" at bounding box center [211, 508] width 100 height 12
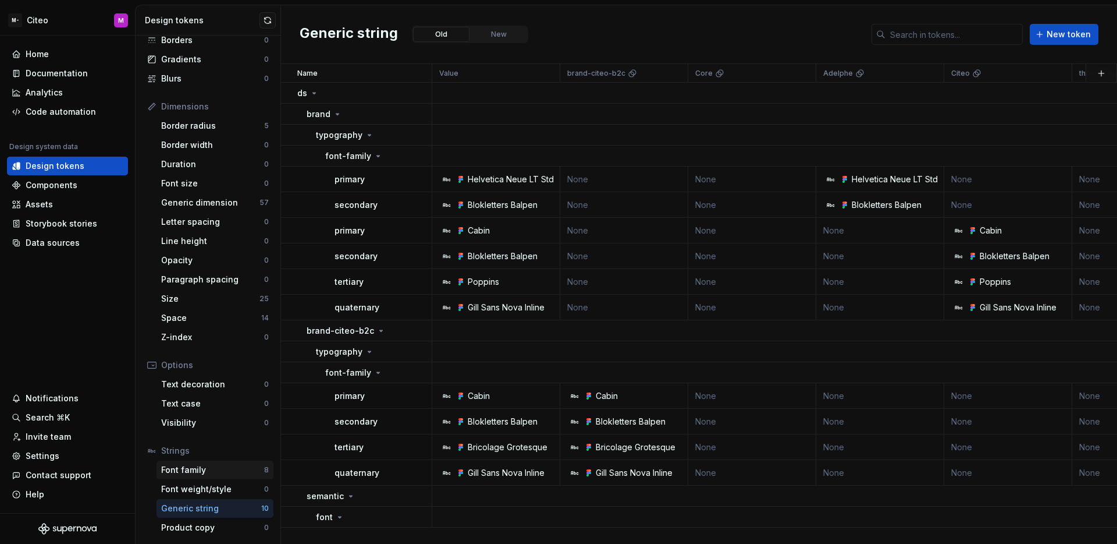
click at [219, 469] on div "Font family" at bounding box center [212, 470] width 103 height 12
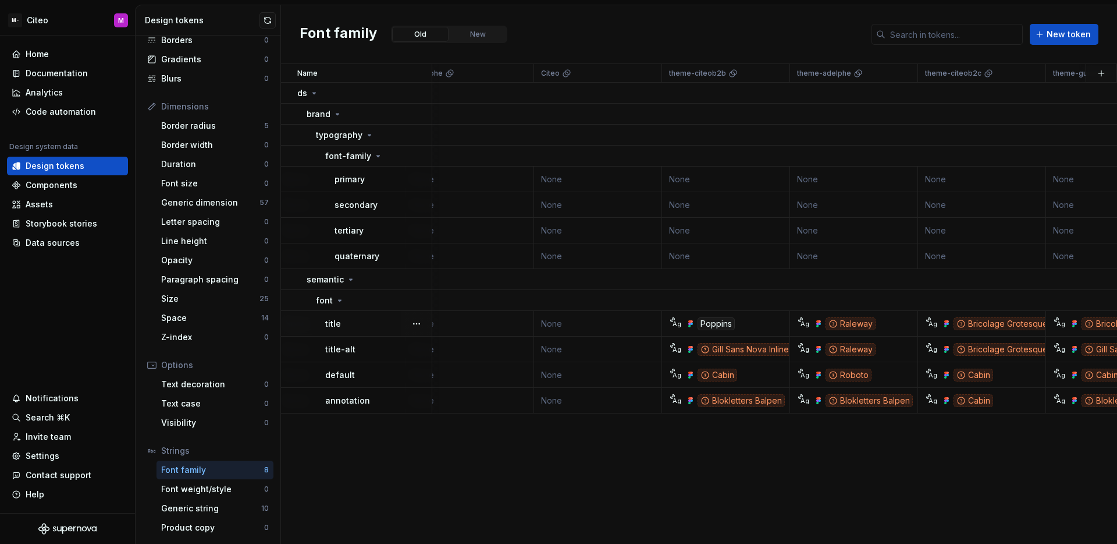
scroll to position [0, 417]
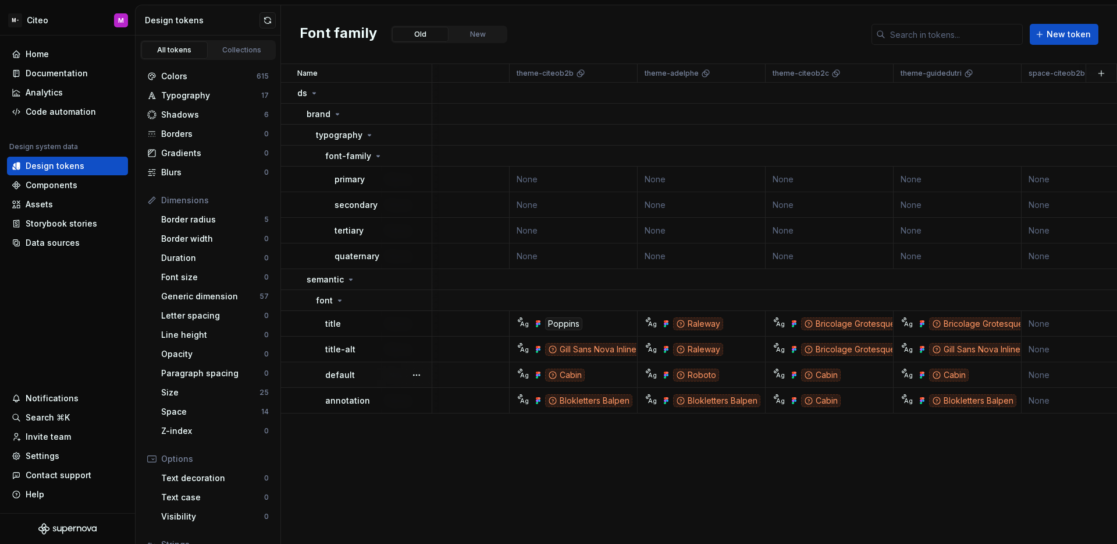
scroll to position [0, 595]
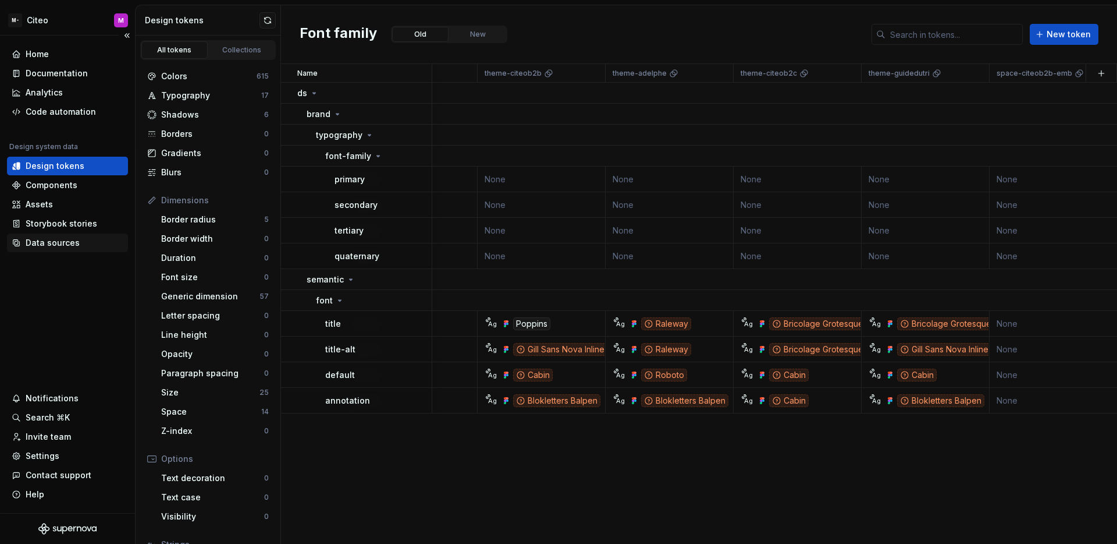
click at [70, 244] on div "Data sources" at bounding box center [53, 243] width 54 height 12
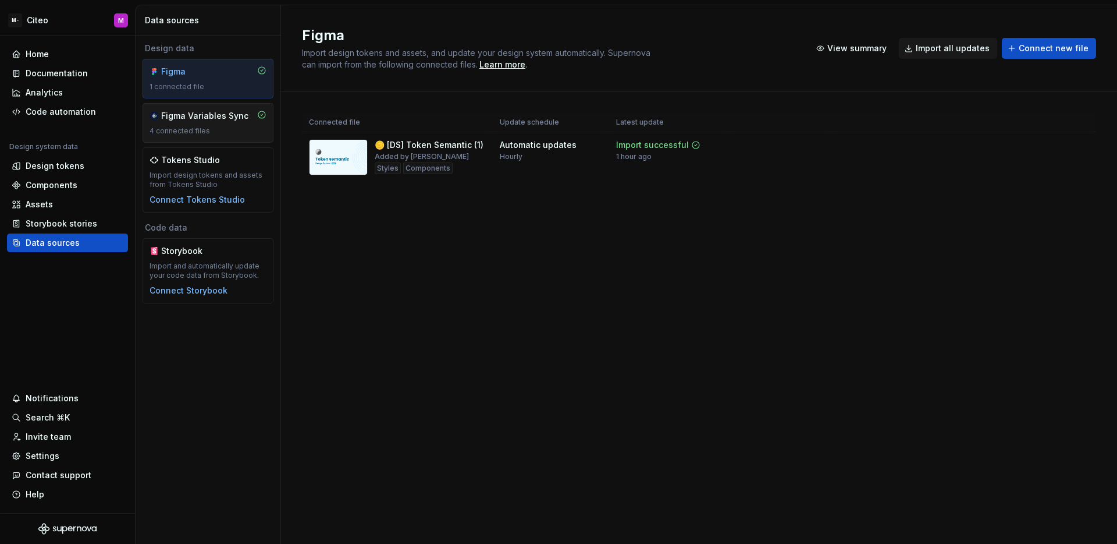
click at [200, 127] on div "4 connected files" at bounding box center [208, 130] width 117 height 9
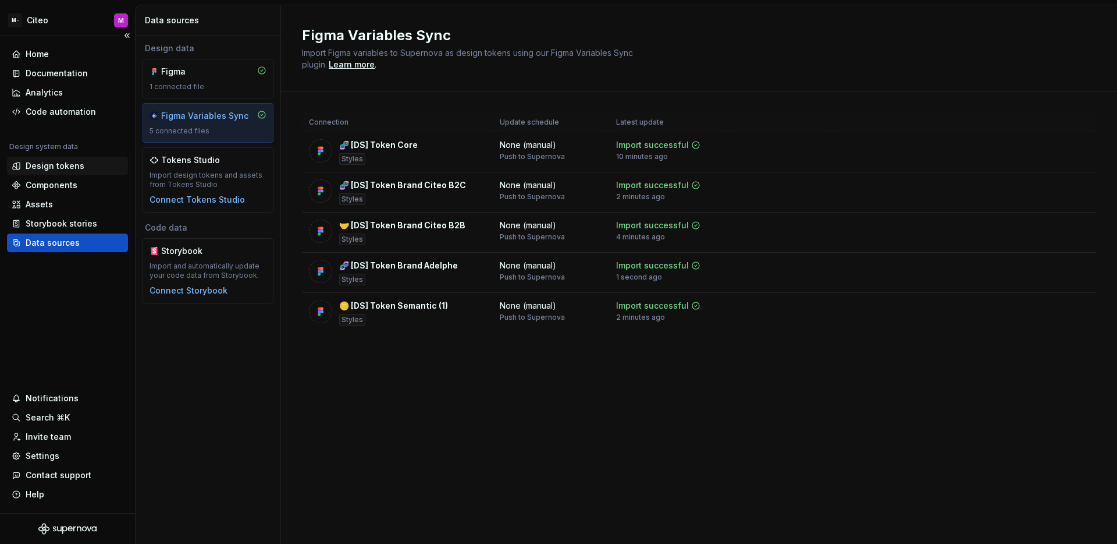
click at [77, 161] on div "Design tokens" at bounding box center [55, 166] width 59 height 12
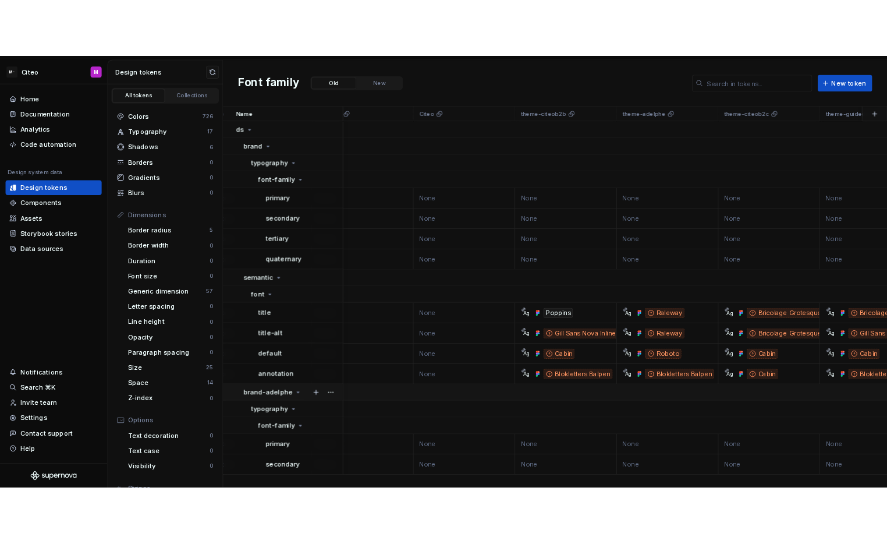
scroll to position [0, 541]
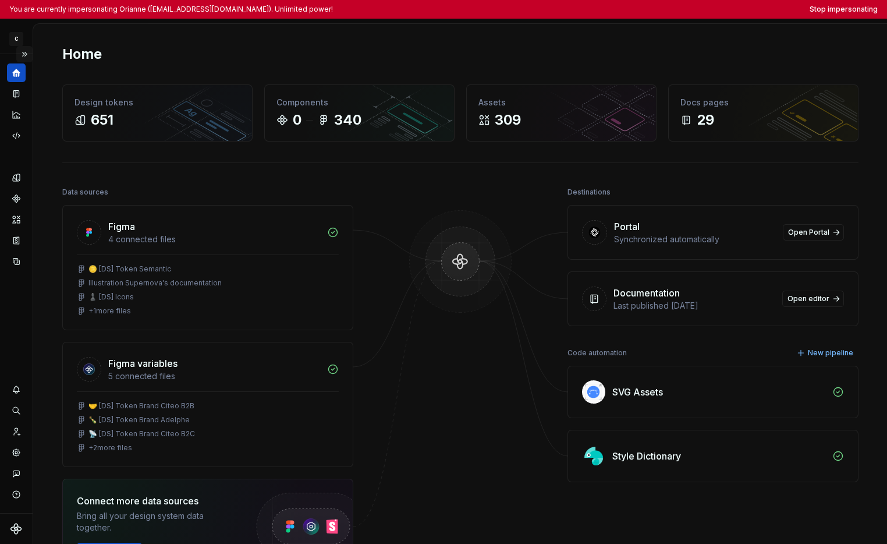
click at [26, 55] on button "Expand sidebar" at bounding box center [24, 54] width 16 height 16
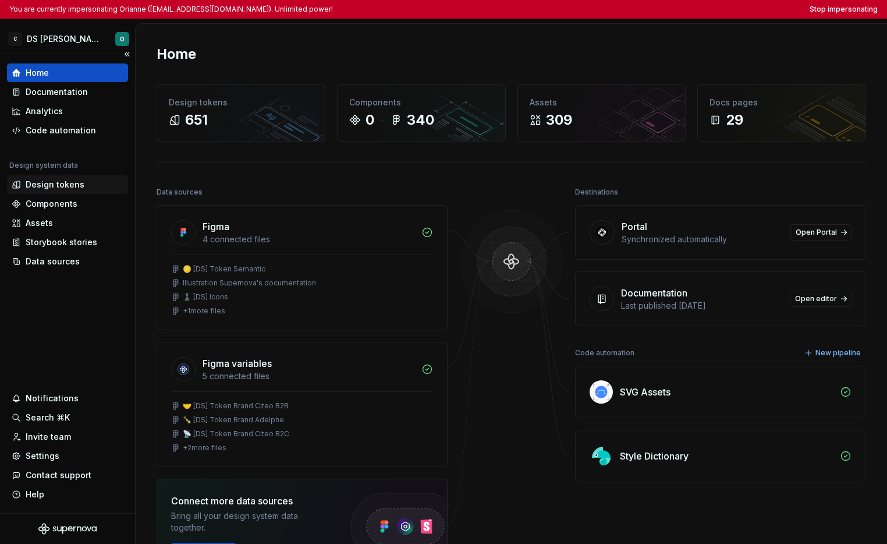
click at [49, 190] on div "Design tokens" at bounding box center [67, 184] width 121 height 19
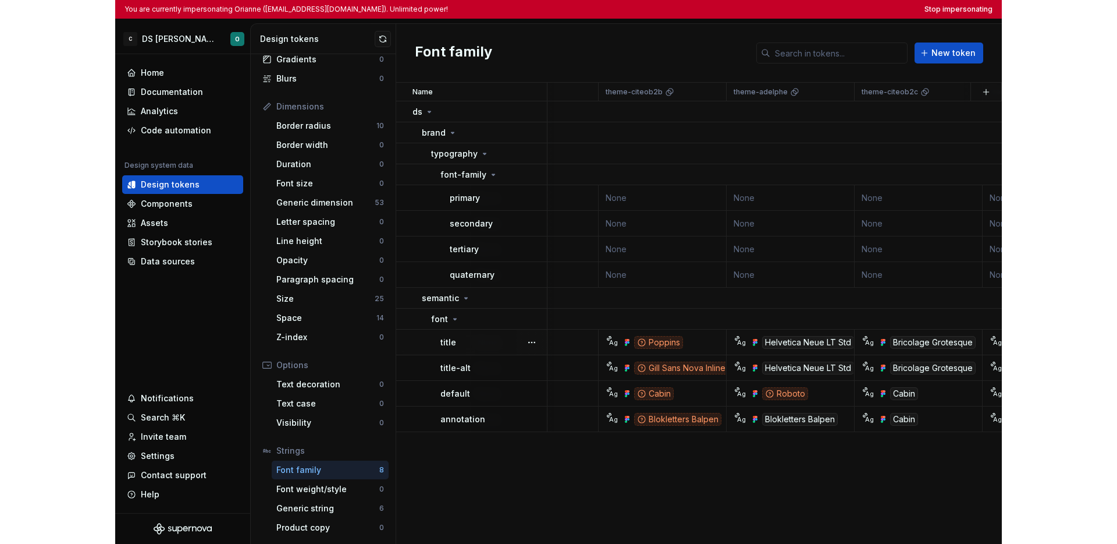
scroll to position [0, 757]
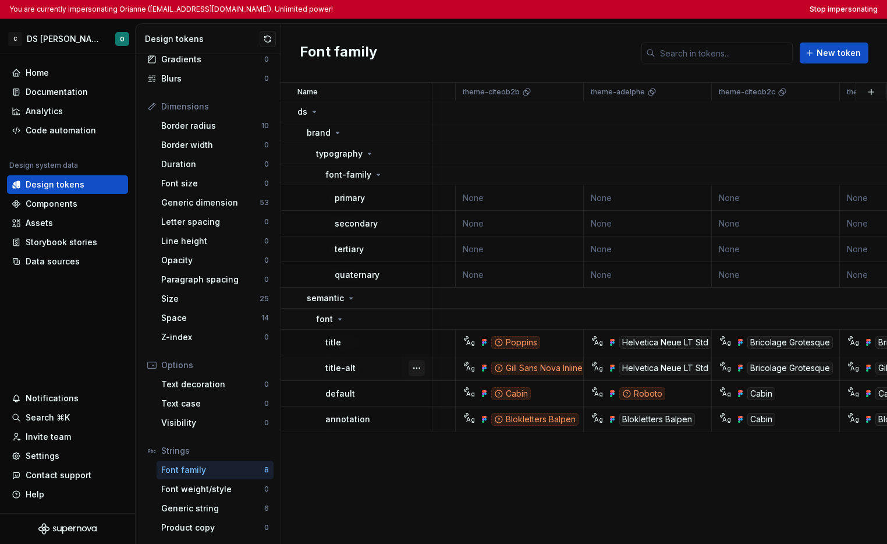
click at [415, 367] on button "button" at bounding box center [417, 368] width 16 height 16
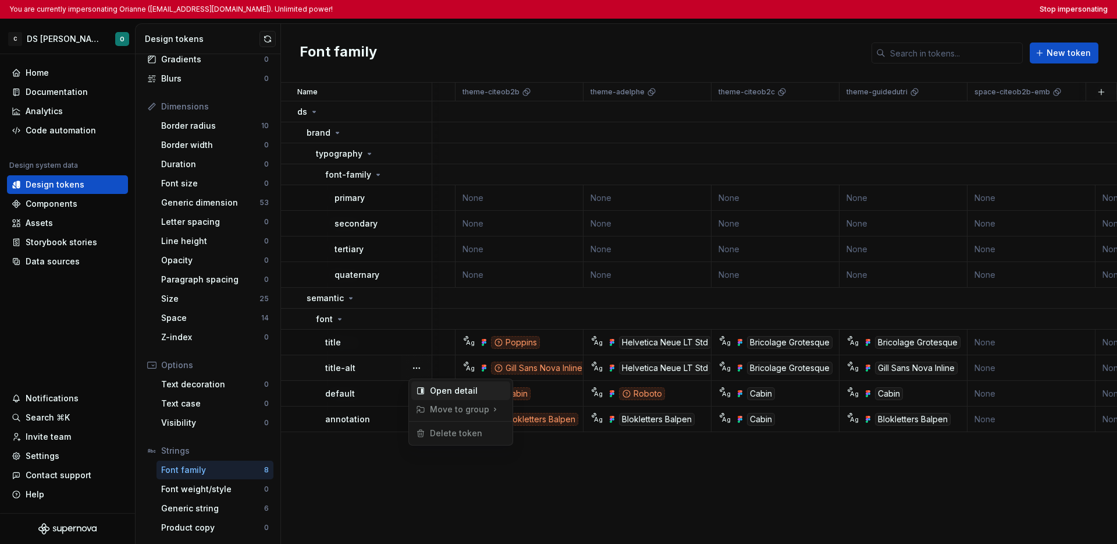
click at [442, 391] on div "Open detail" at bounding box center [468, 391] width 76 height 12
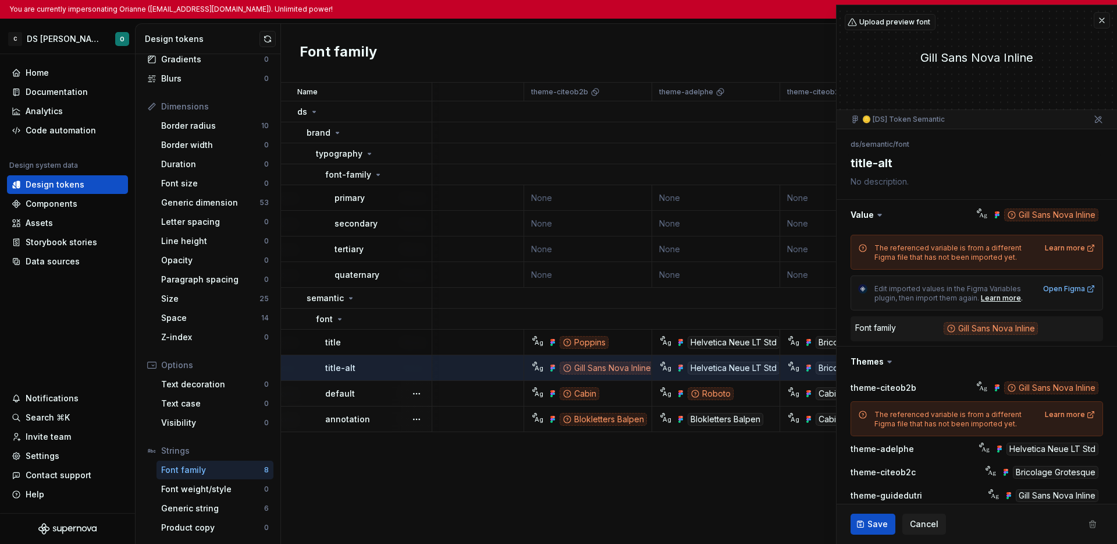
scroll to position [0, 711]
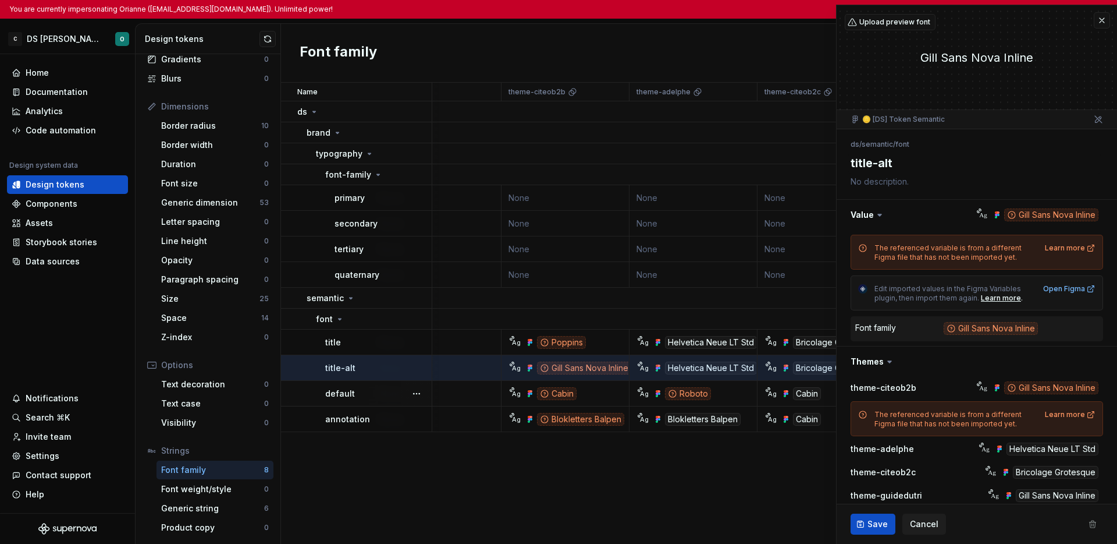
type textarea "*"
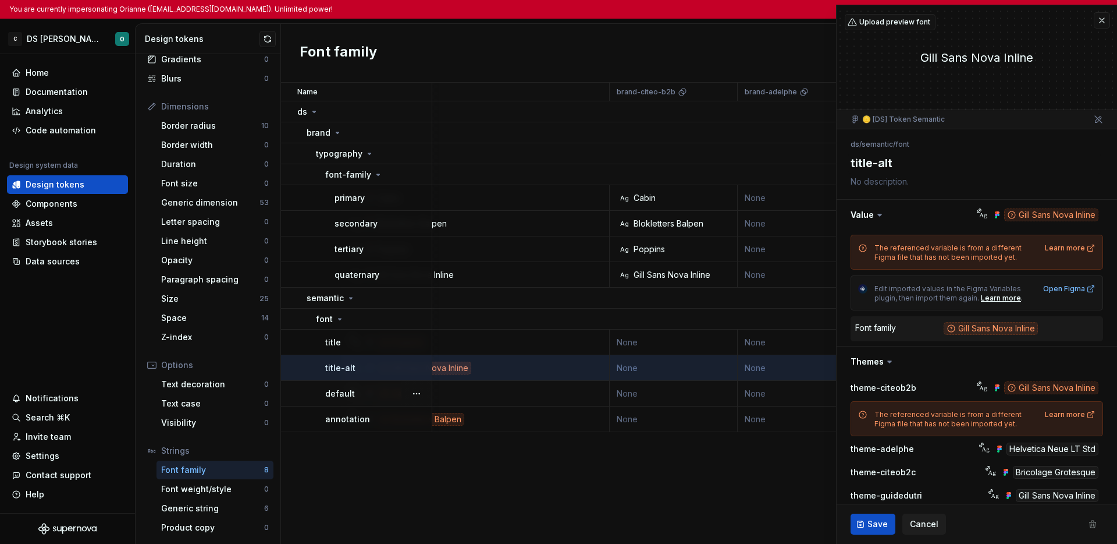
scroll to position [0, 0]
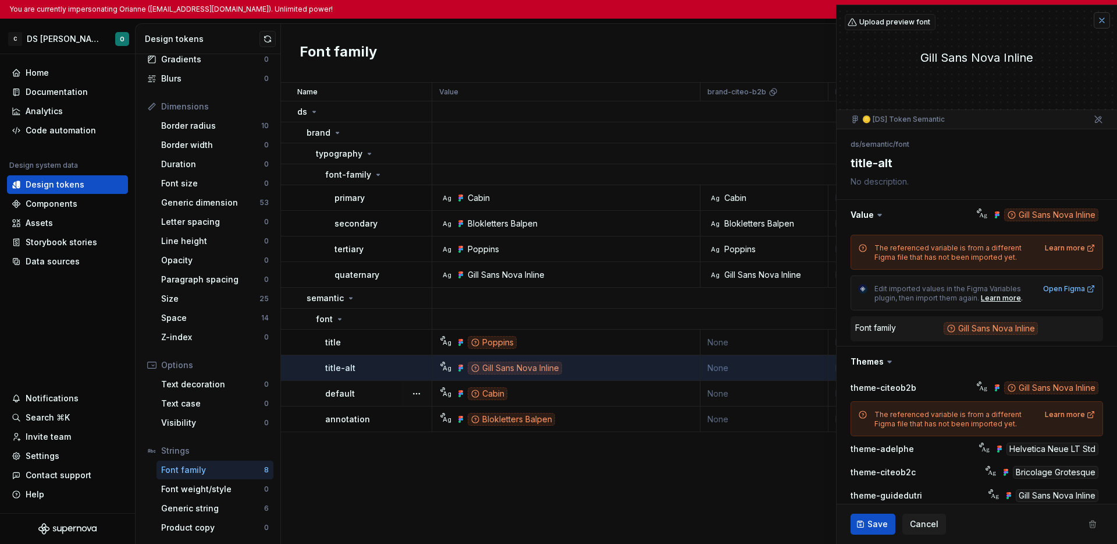
click at [886, 20] on button "button" at bounding box center [1102, 20] width 16 height 16
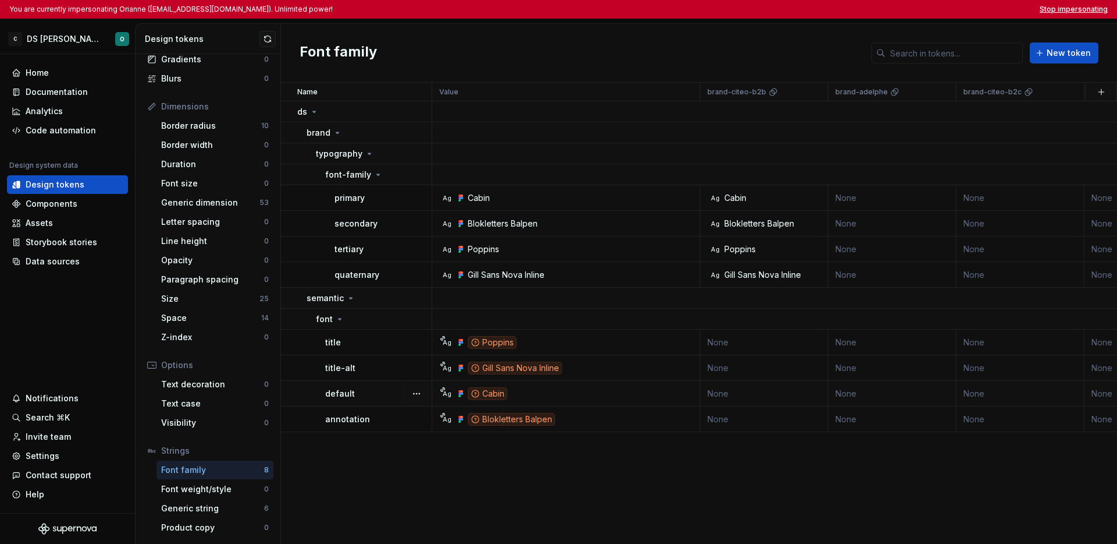
click at [886, 9] on button "Stop impersonating" at bounding box center [1074, 9] width 68 height 9
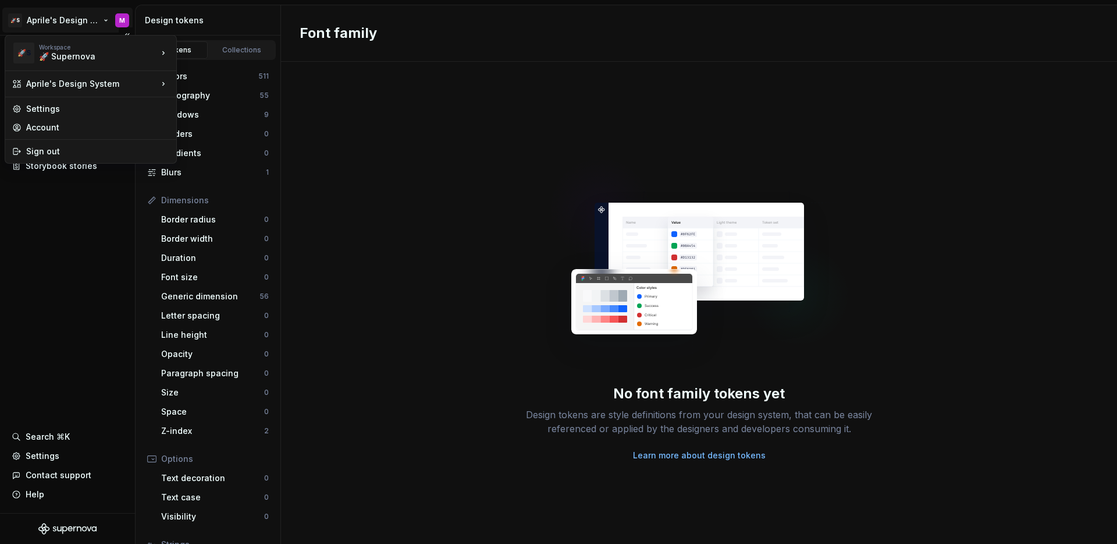
click at [74, 22] on html "🚀S Aprile's Design System M Documentation Design system data Design tokens Comp…" at bounding box center [558, 272] width 1117 height 544
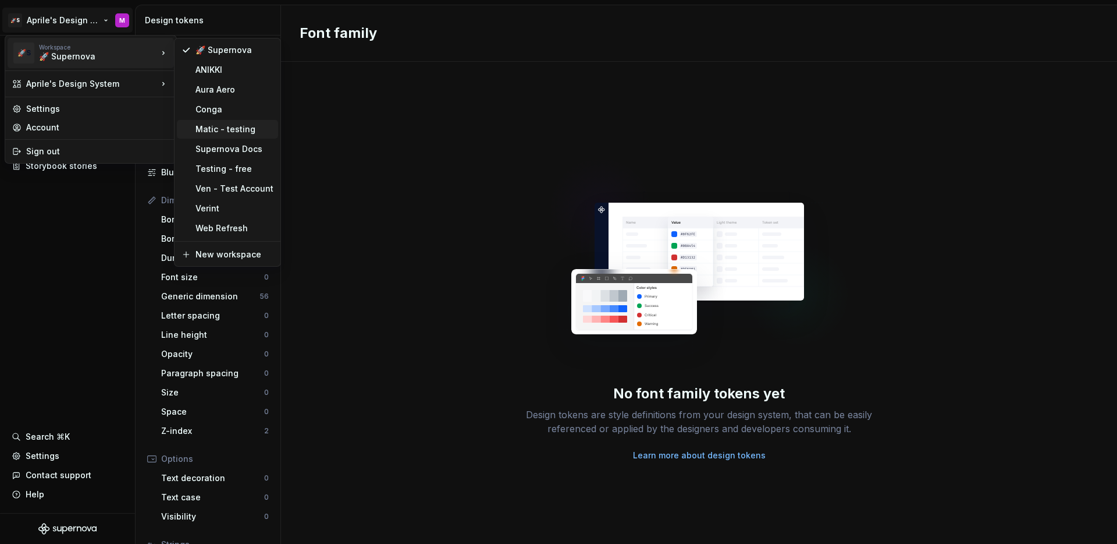
click at [211, 130] on div "Matic - testing" at bounding box center [235, 129] width 78 height 12
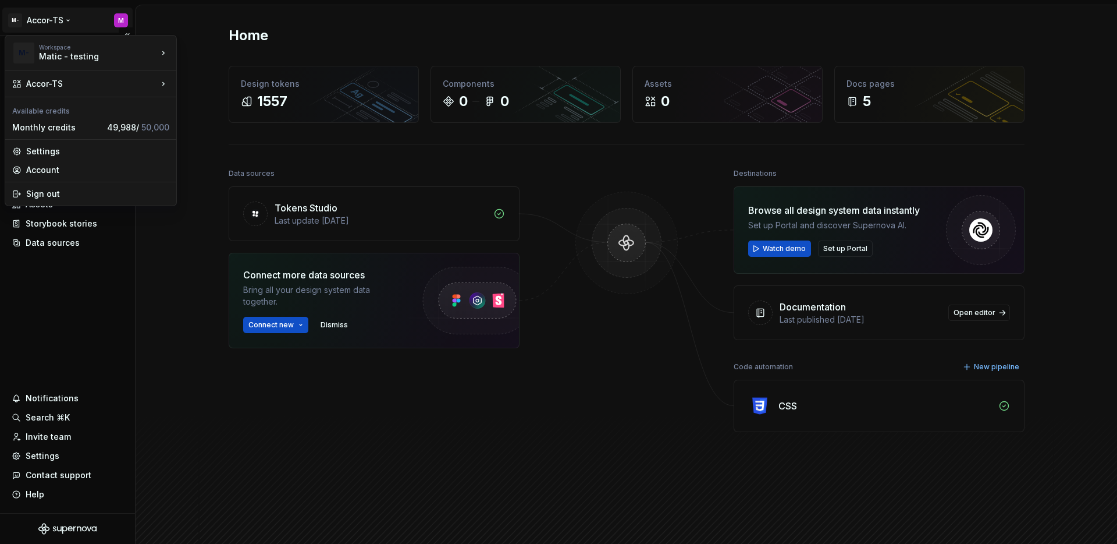
click at [41, 22] on html "M- Accor-TS M Home Documentation Analytics Code automation Design system data D…" at bounding box center [558, 272] width 1117 height 544
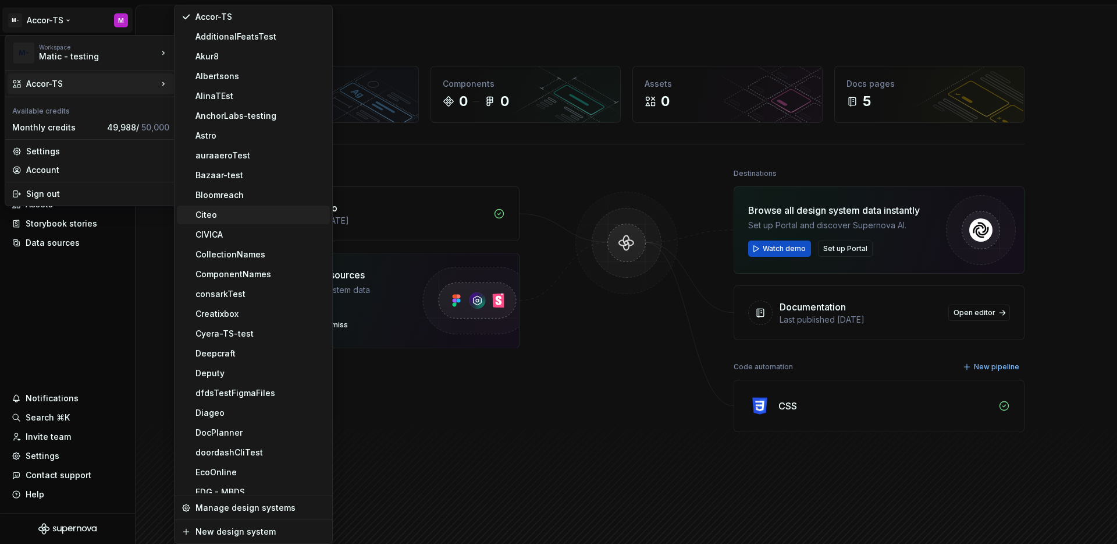
click at [222, 219] on div "Citeo" at bounding box center [261, 215] width 130 height 12
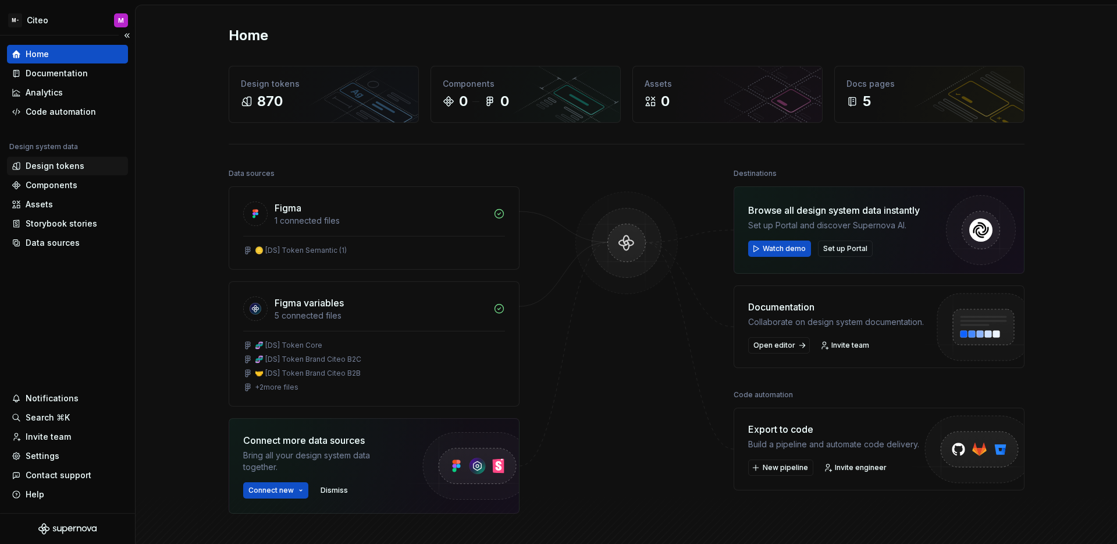
click at [26, 173] on div "Design tokens" at bounding box center [67, 166] width 121 height 19
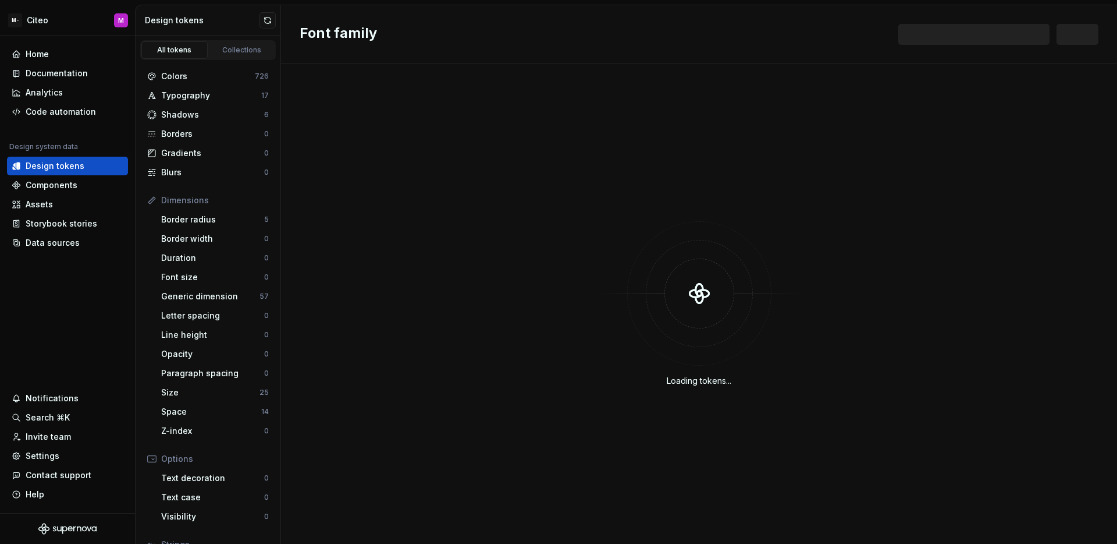
scroll to position [94, 0]
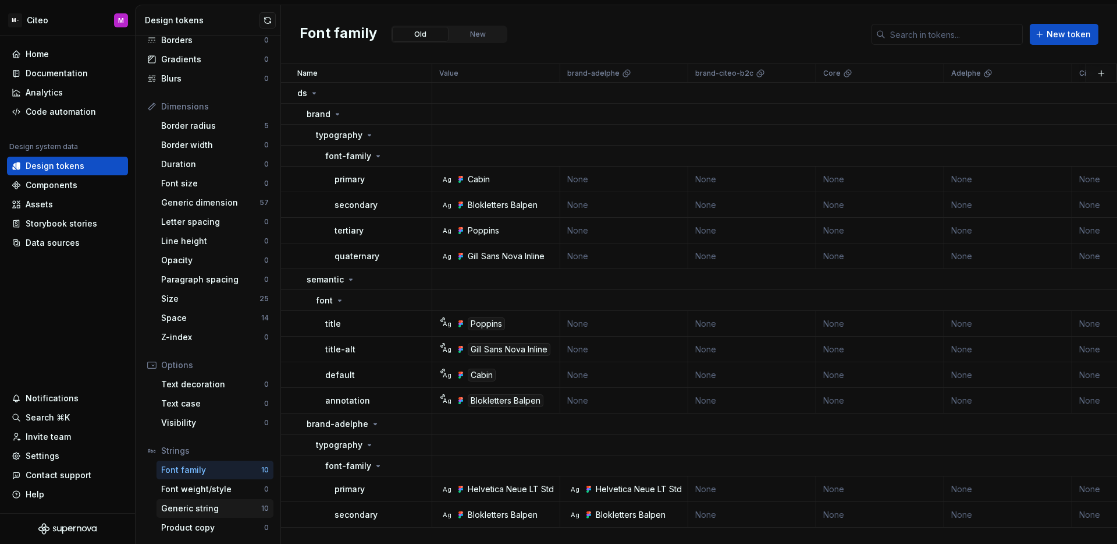
click at [226, 506] on div "Generic string" at bounding box center [211, 508] width 100 height 12
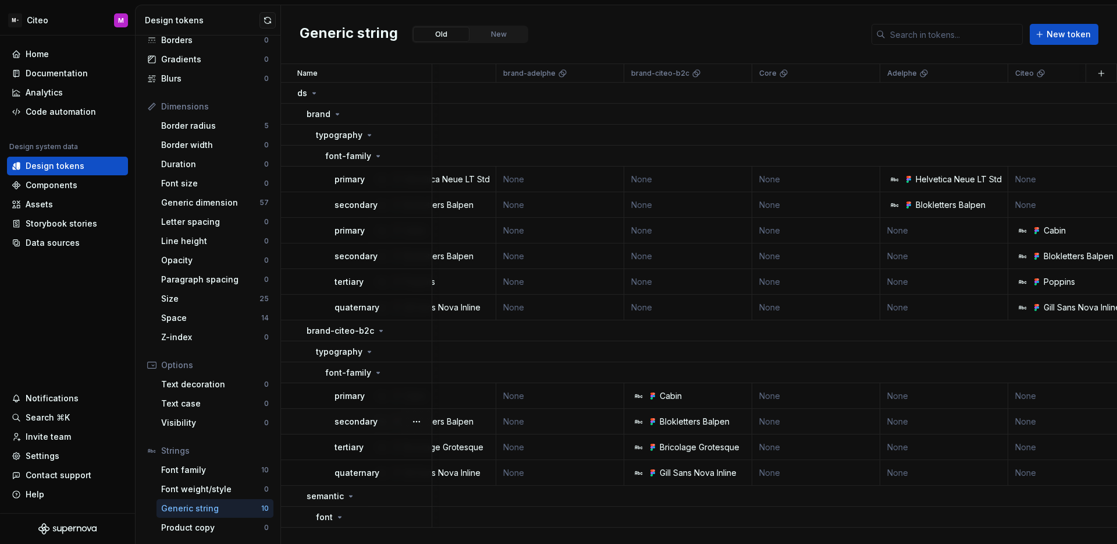
scroll to position [0, 10]
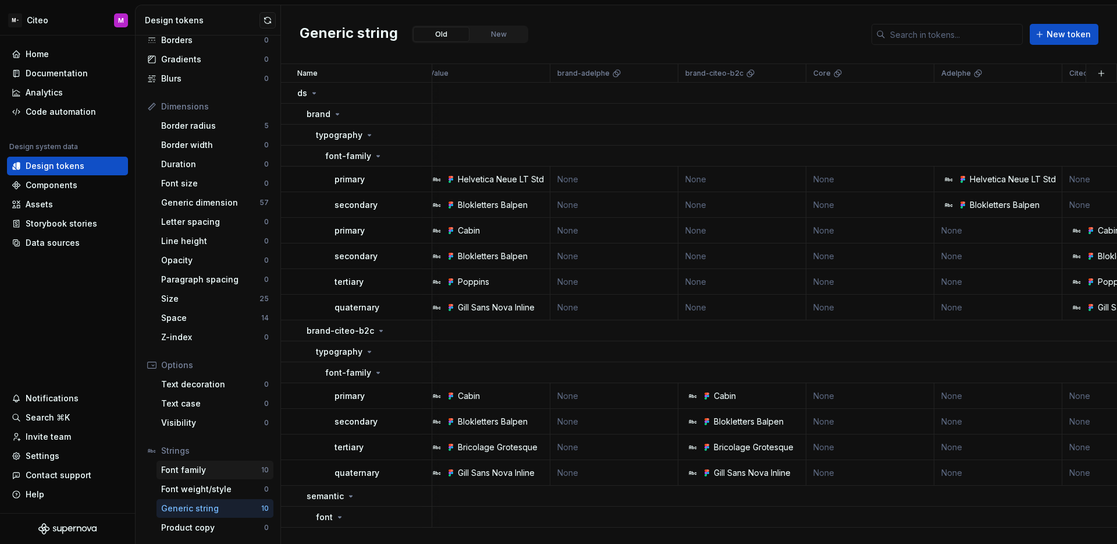
click at [187, 476] on div "Font family 10" at bounding box center [215, 469] width 117 height 19
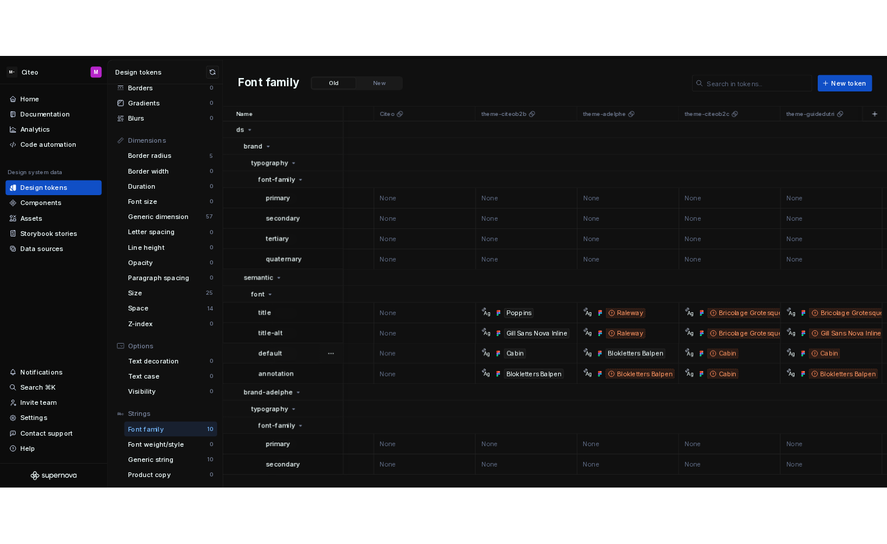
scroll to position [0, 607]
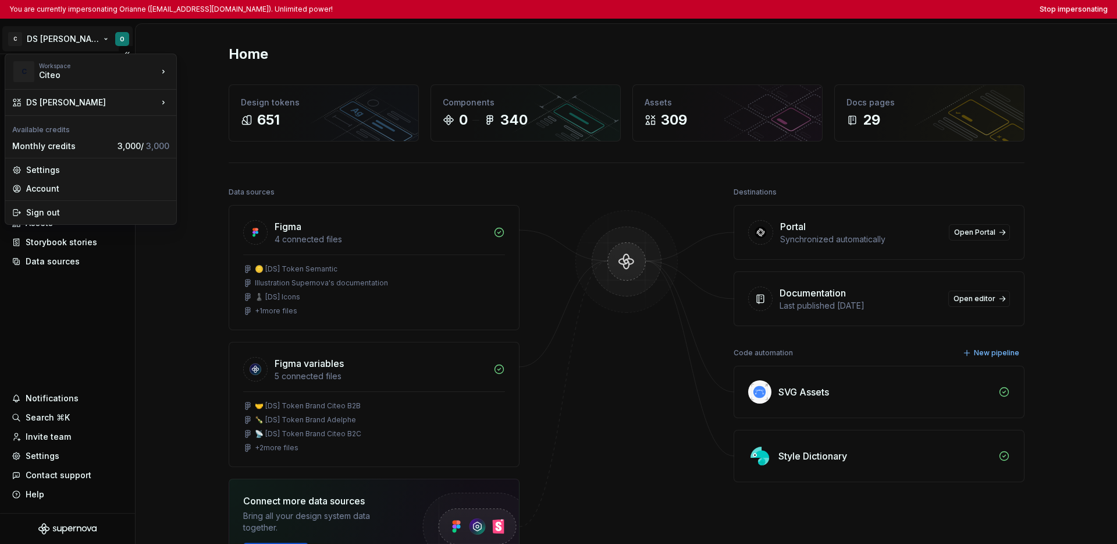
click at [38, 41] on html "You are currently impersonating Orianne ([EMAIL_ADDRESS][DOMAIN_NAME]). Unlimit…" at bounding box center [558, 272] width 1117 height 544
click at [70, 309] on html "You are currently impersonating Orianne ([EMAIL_ADDRESS][DOMAIN_NAME]). Unlimit…" at bounding box center [558, 272] width 1117 height 544
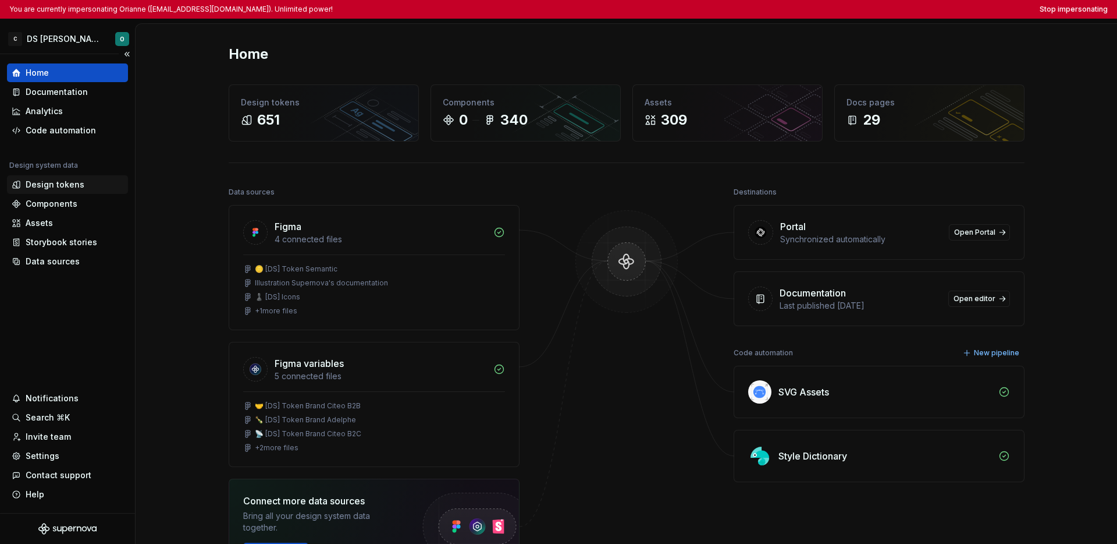
click at [67, 188] on div "Design tokens" at bounding box center [55, 185] width 59 height 12
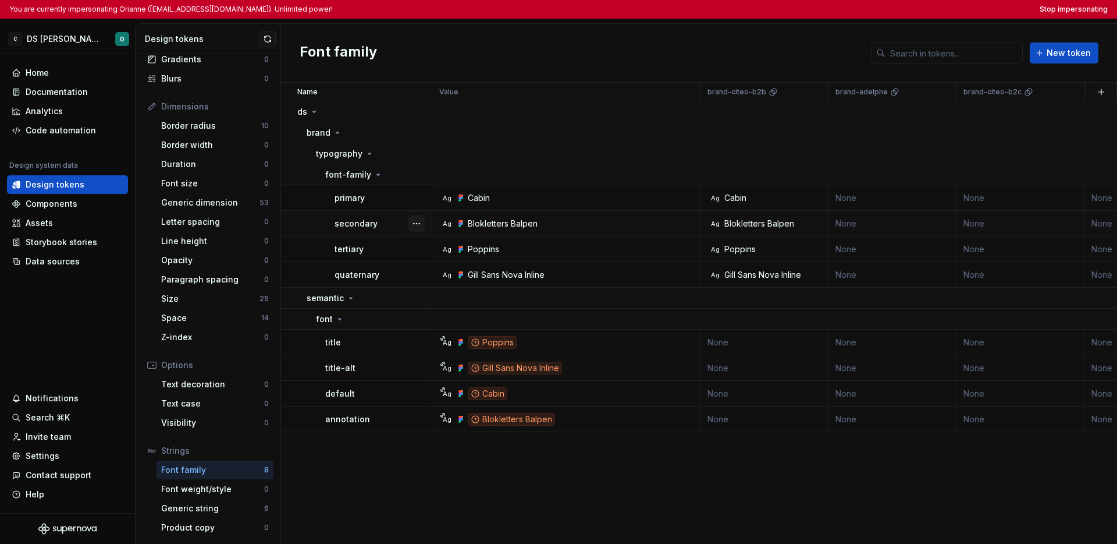
click at [409, 223] on button "button" at bounding box center [417, 223] width 16 height 16
click at [435, 243] on div "Open detail" at bounding box center [468, 246] width 76 height 12
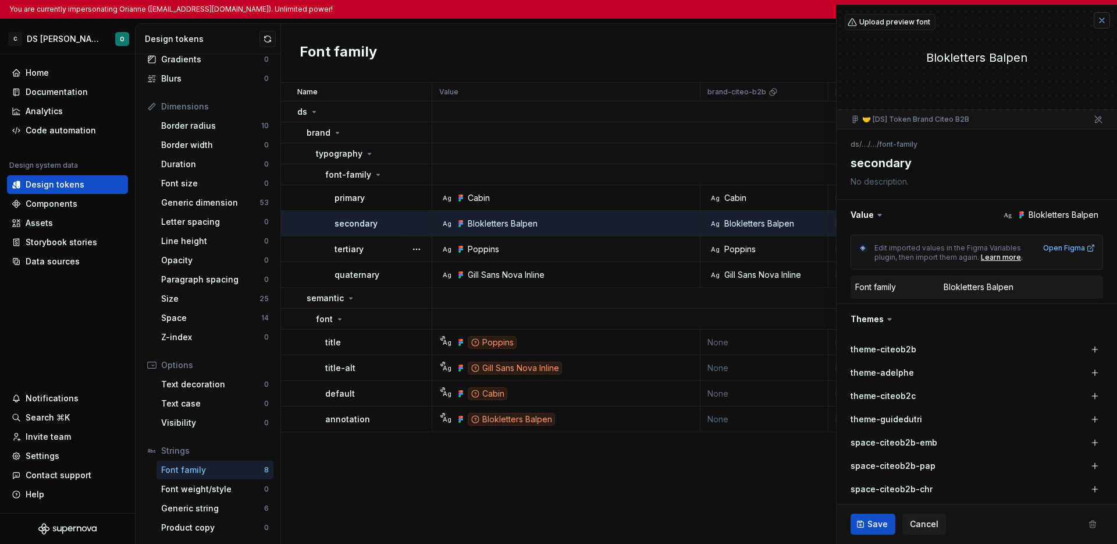
click at [886, 21] on button "button" at bounding box center [1102, 20] width 16 height 16
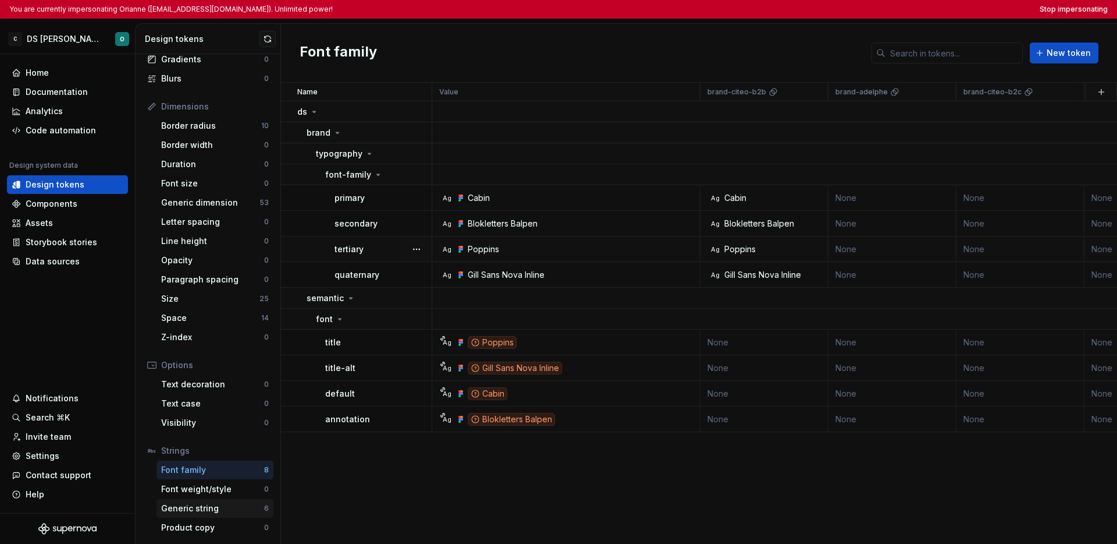
click at [215, 509] on div "Generic string" at bounding box center [212, 508] width 103 height 12
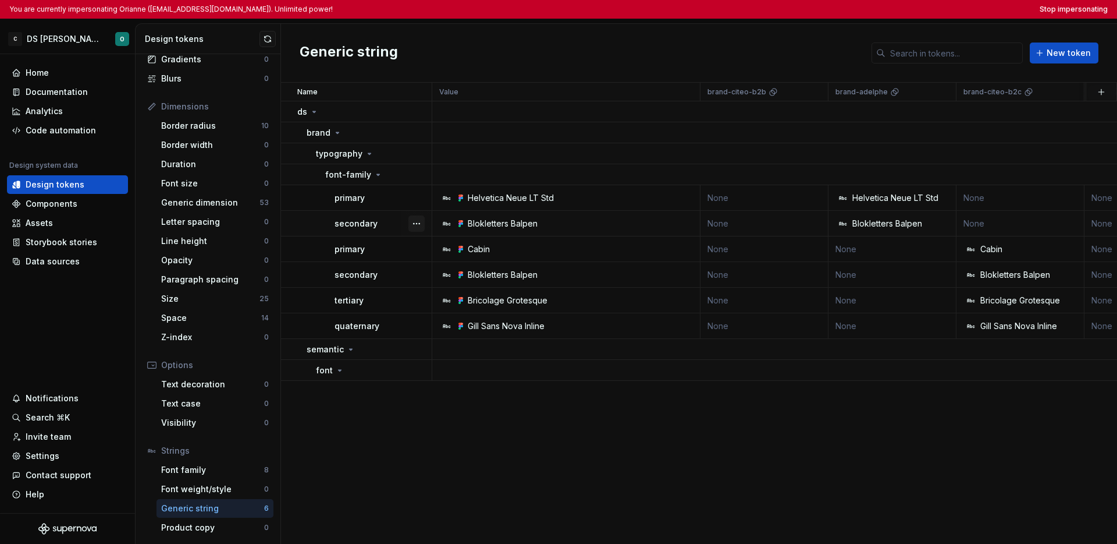
click at [418, 222] on button "button" at bounding box center [417, 223] width 16 height 16
click at [426, 248] on div "Open detail" at bounding box center [460, 246] width 99 height 19
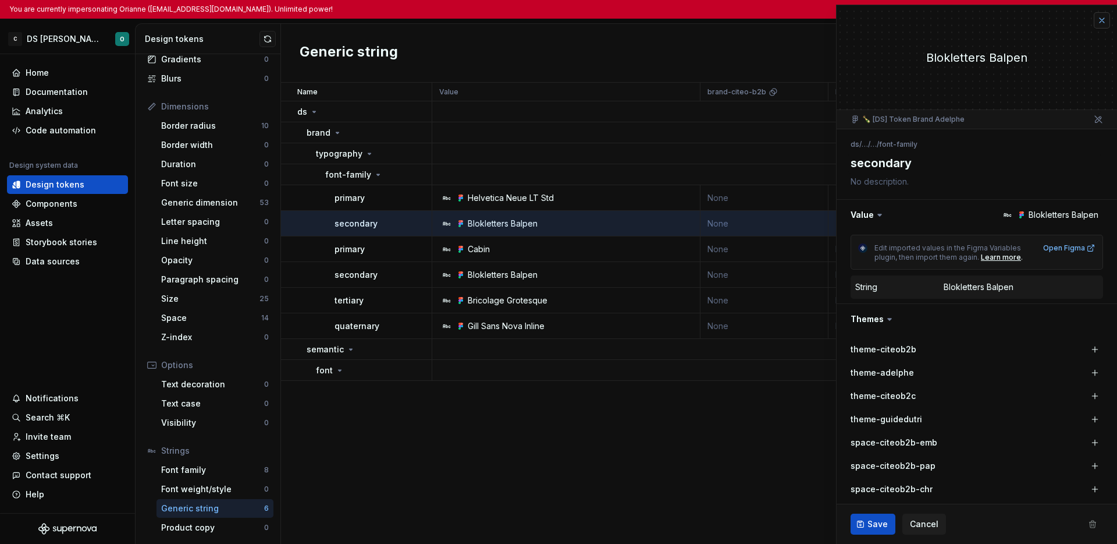
click at [886, 17] on button "button" at bounding box center [1102, 20] width 16 height 16
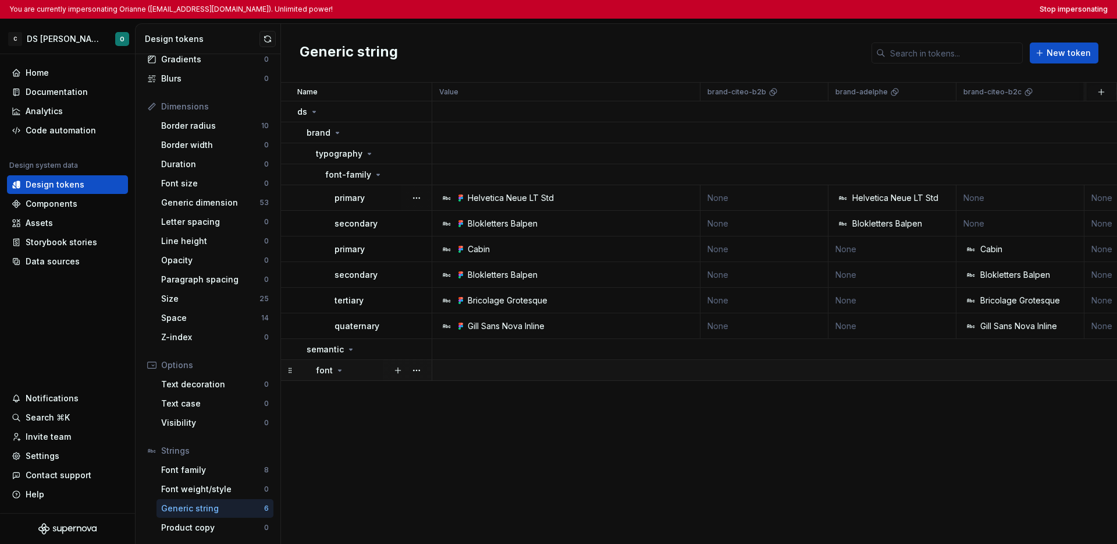
click at [347, 372] on div "font" at bounding box center [373, 370] width 115 height 12
click at [346, 372] on div "font" at bounding box center [373, 370] width 115 height 12
click at [222, 467] on div "Font family" at bounding box center [212, 470] width 103 height 12
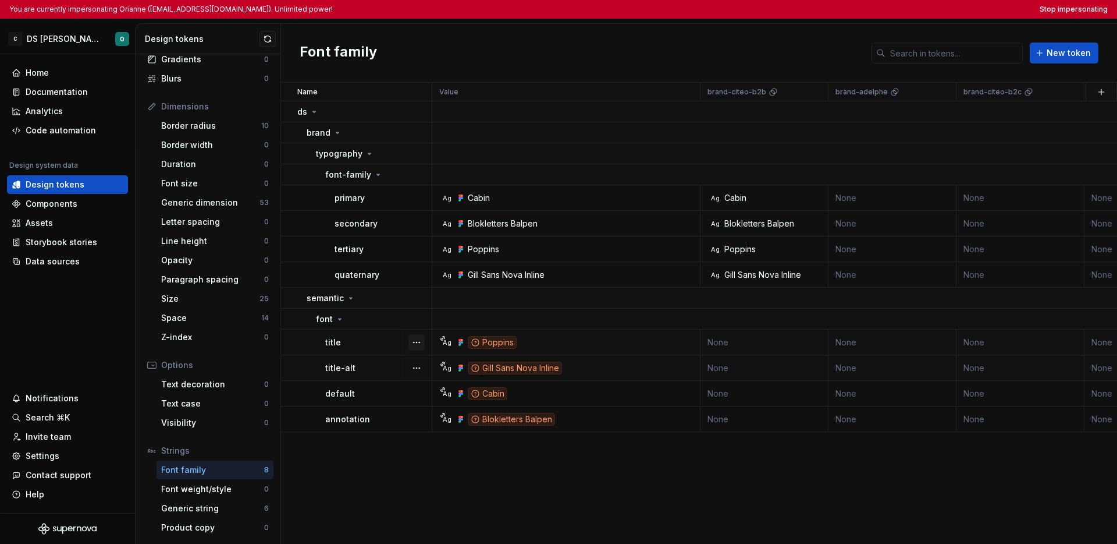
click at [409, 342] on button "button" at bounding box center [417, 342] width 16 height 16
click at [423, 363] on icon at bounding box center [422, 365] width 2 height 5
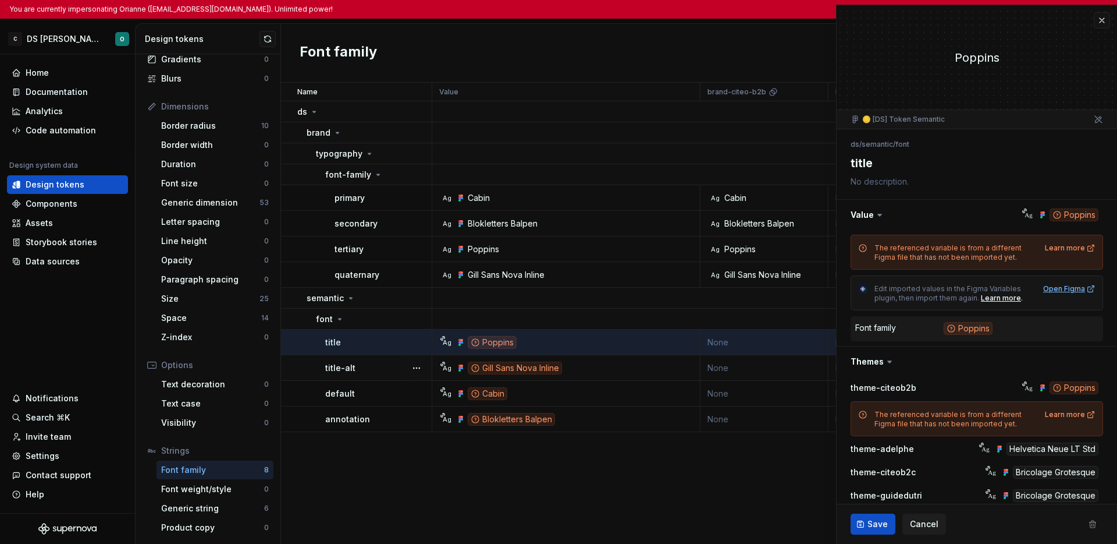
type textarea "*"
click at [886, 22] on button "button" at bounding box center [1102, 20] width 16 height 16
click at [755, 45] on div "Font family New token" at bounding box center [699, 53] width 836 height 59
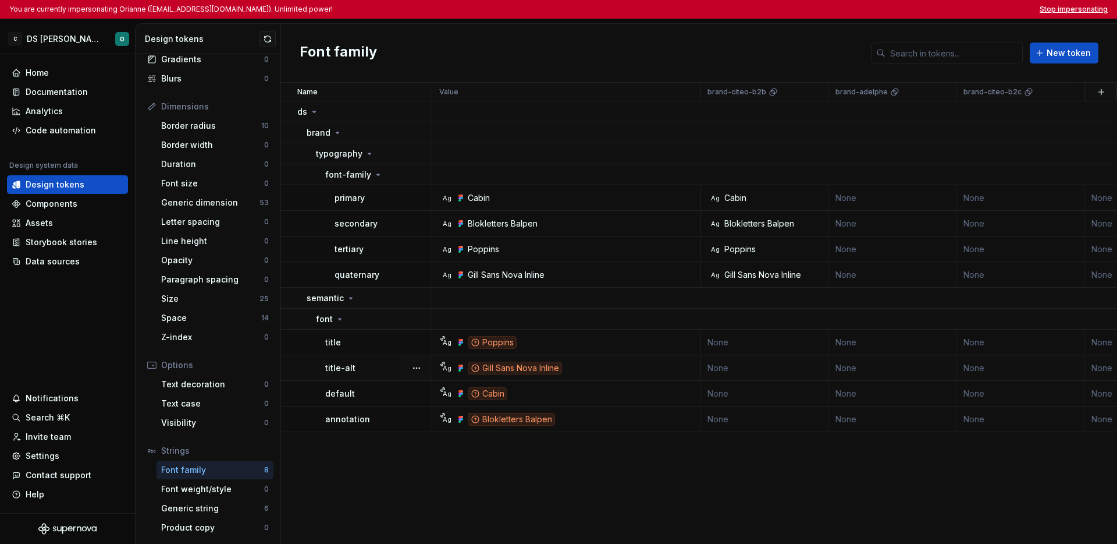
click at [886, 12] on button "Stop impersonating" at bounding box center [1074, 9] width 68 height 9
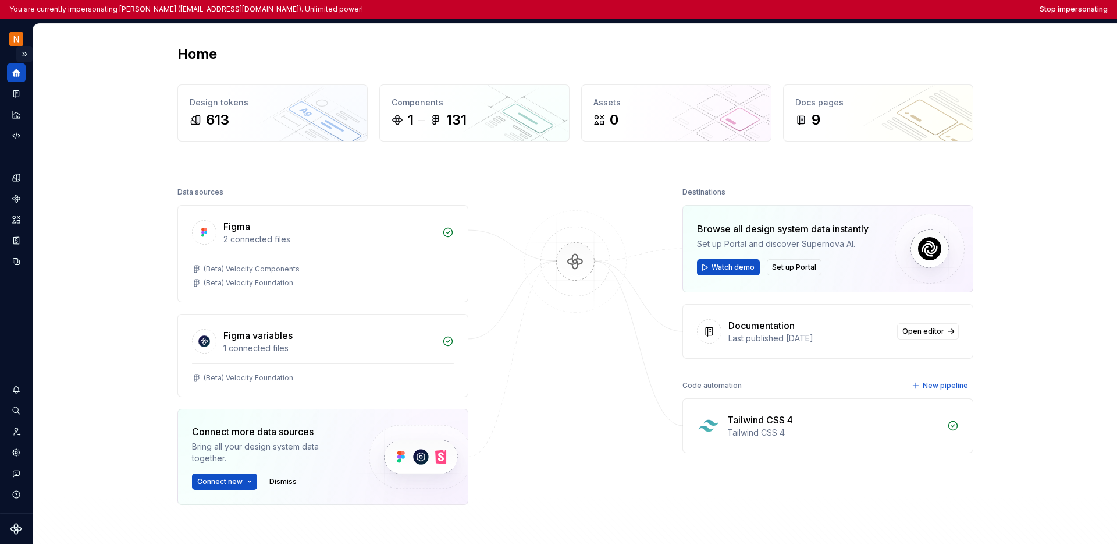
click at [26, 52] on button "Expand sidebar" at bounding box center [24, 54] width 16 height 16
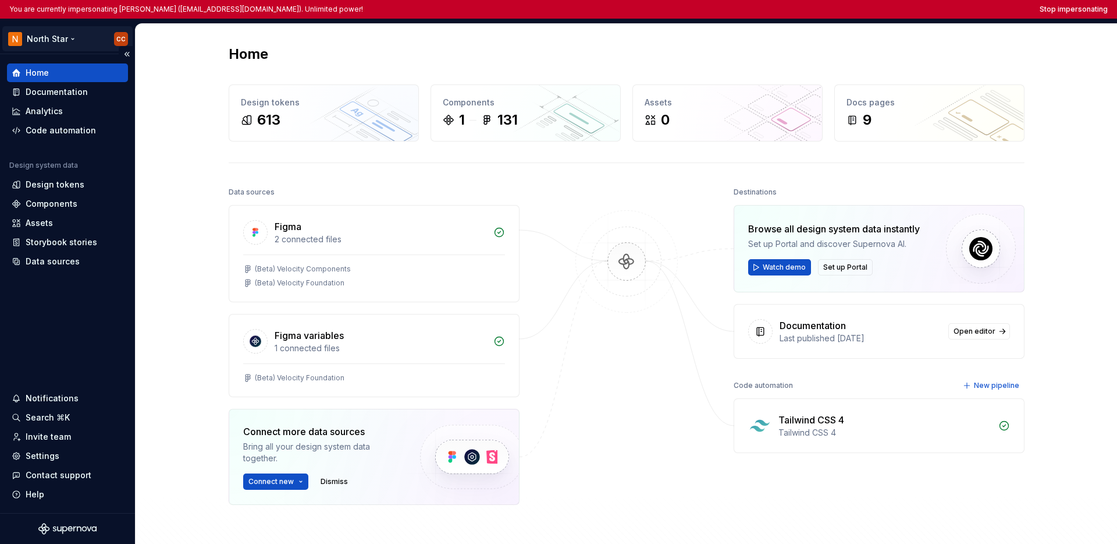
click at [36, 41] on html "You are currently impersonating [PERSON_NAME] ([EMAIL_ADDRESS][DOMAIN_NAME]). U…" at bounding box center [558, 272] width 1117 height 544
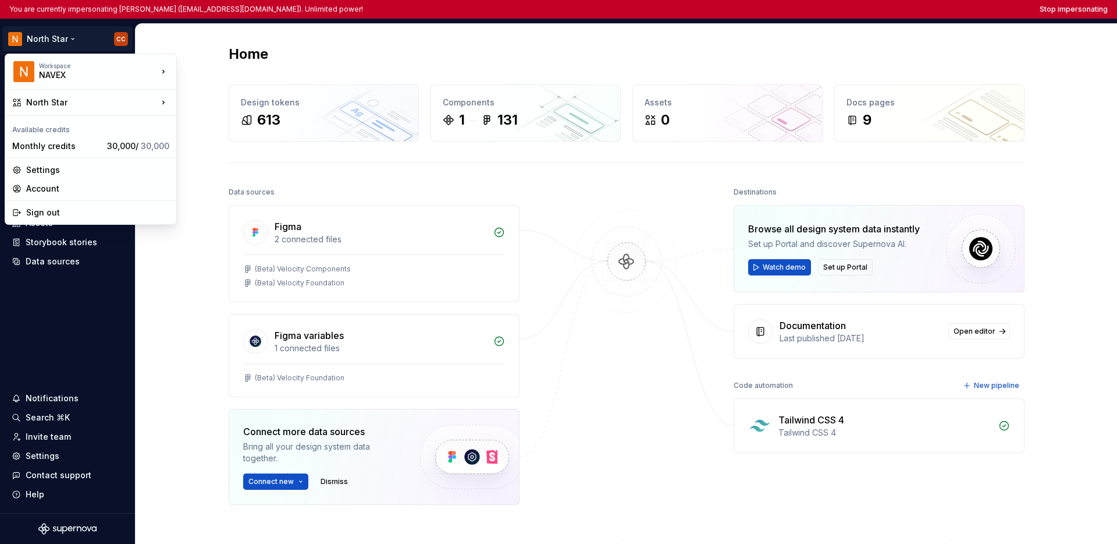
click at [80, 279] on html "You are currently impersonating [PERSON_NAME] ([EMAIL_ADDRESS][DOMAIN_NAME]). U…" at bounding box center [558, 272] width 1117 height 544
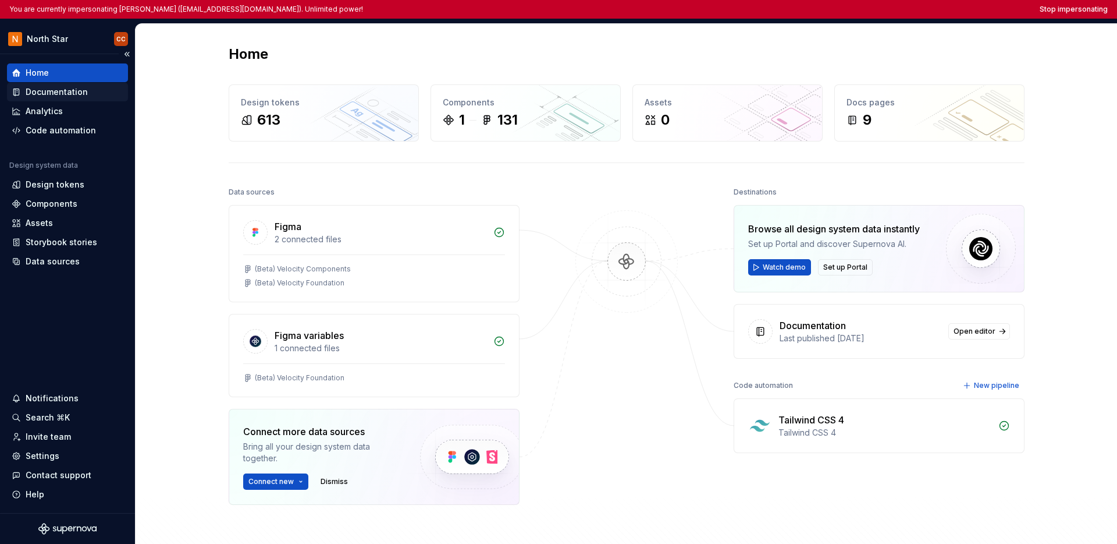
click at [68, 95] on div "Documentation" at bounding box center [57, 92] width 62 height 12
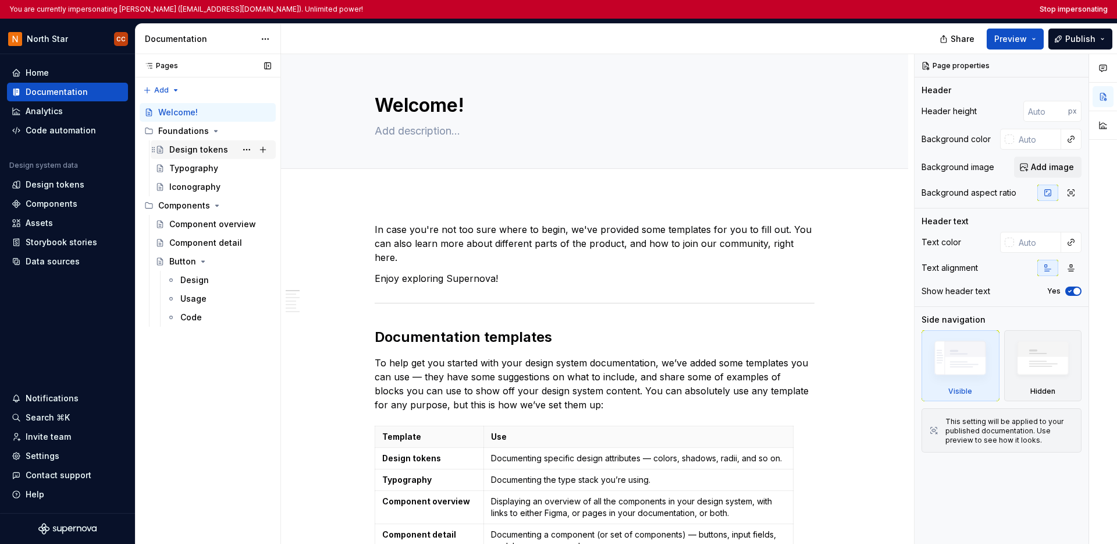
click at [214, 152] on div "Design tokens" at bounding box center [198, 150] width 59 height 12
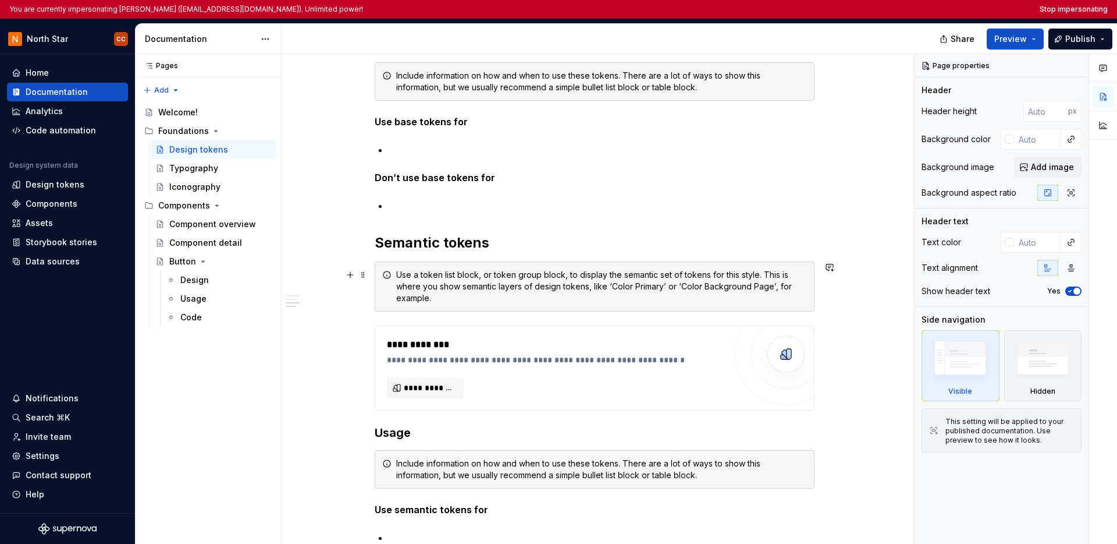
scroll to position [895, 0]
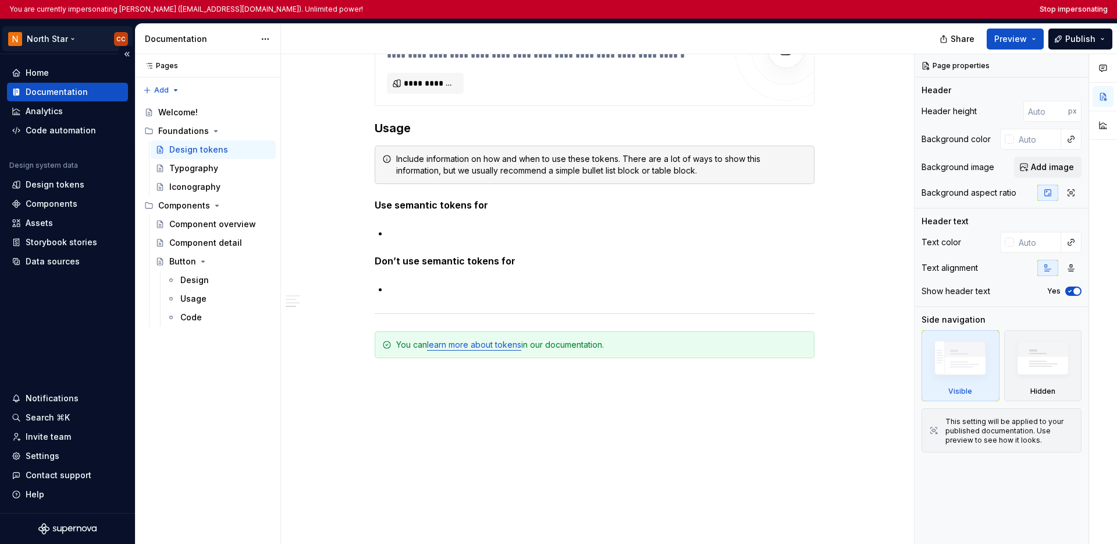
click at [37, 37] on html "You are currently impersonating Cory Codling (ccodling@navex.com). Unlimited po…" at bounding box center [558, 272] width 1117 height 544
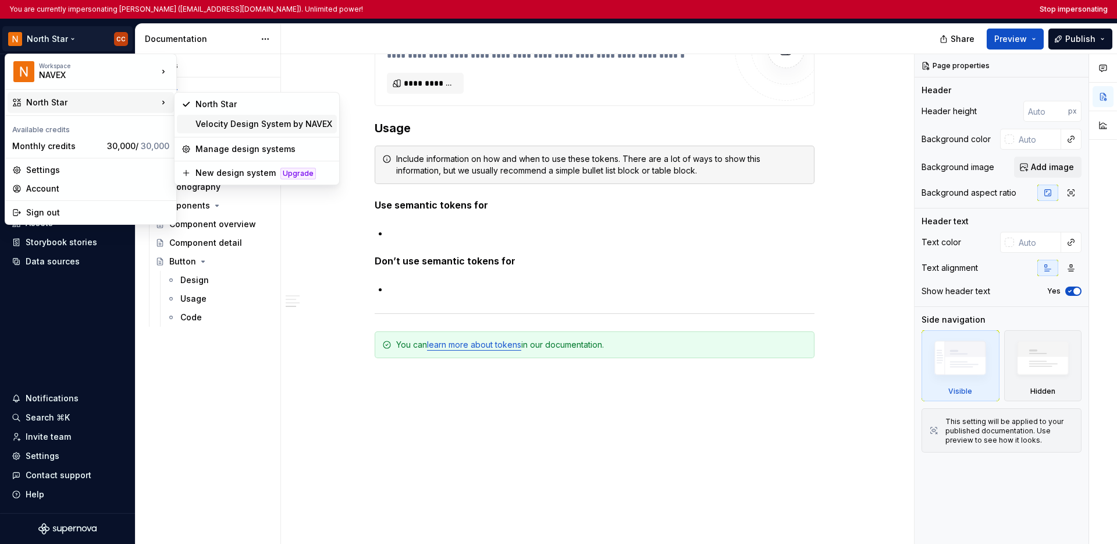
click at [215, 122] on div "Velocity Design System by NAVEX" at bounding box center [264, 124] width 137 height 12
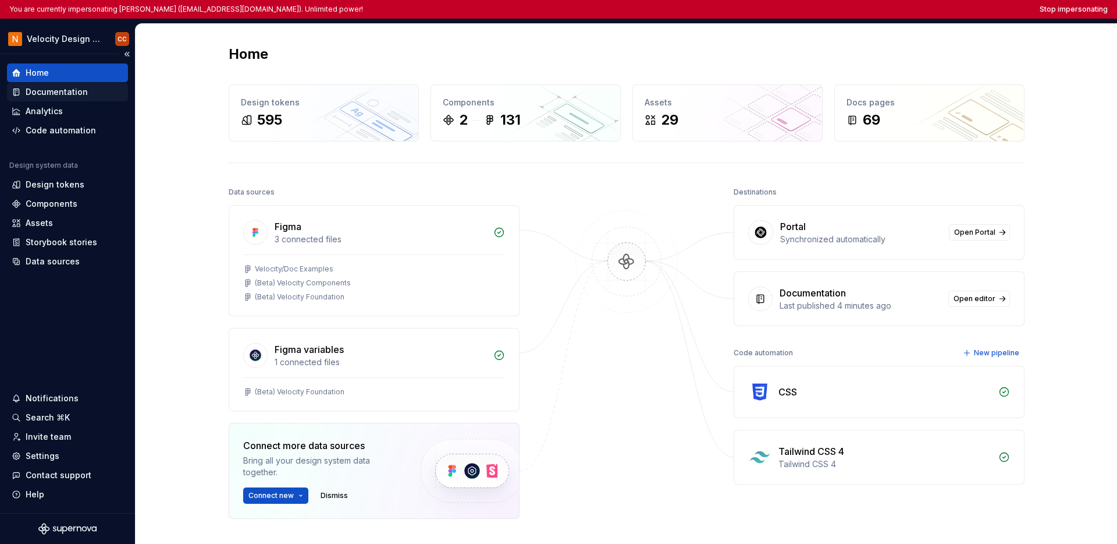
click at [70, 97] on div "Documentation" at bounding box center [57, 92] width 62 height 12
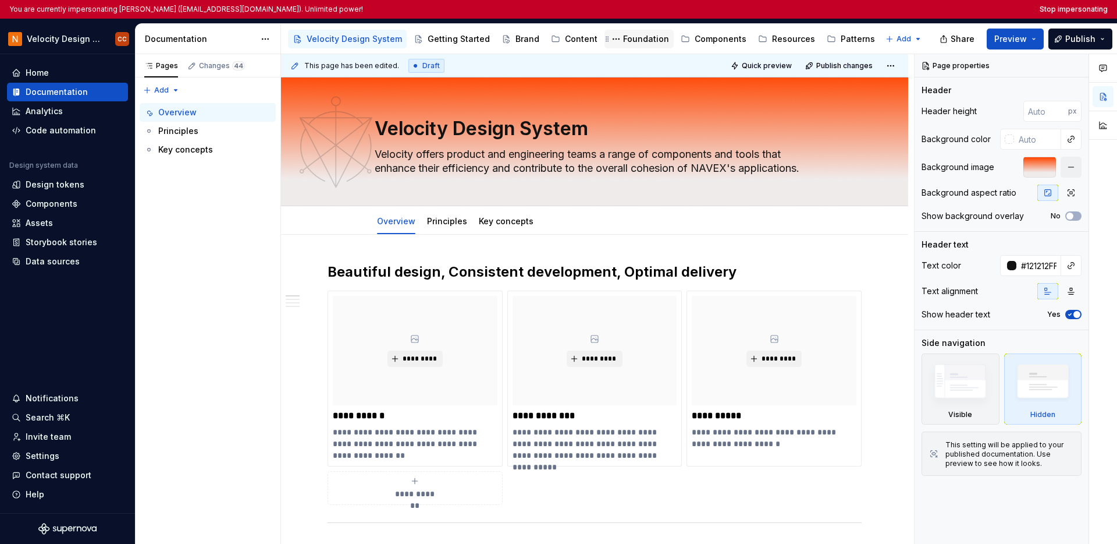
click at [641, 39] on div "Foundation" at bounding box center [646, 39] width 46 height 12
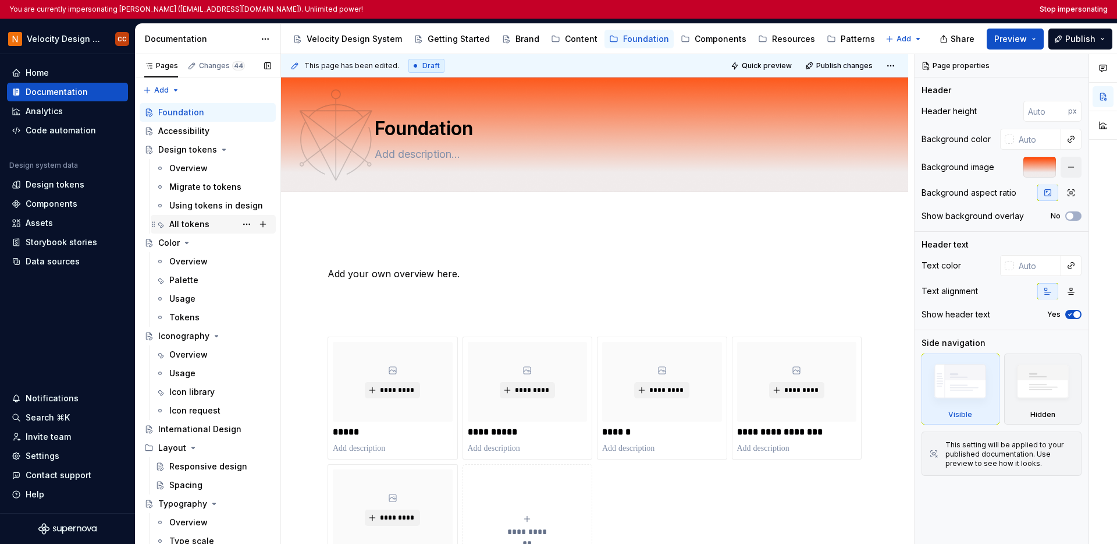
click at [207, 222] on div "All tokens" at bounding box center [189, 224] width 40 height 12
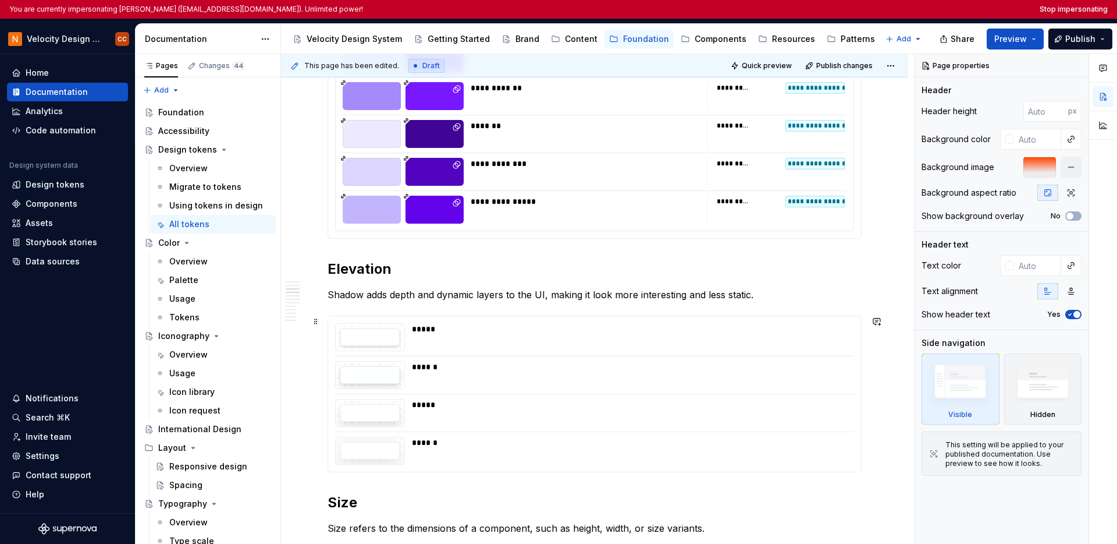
scroll to position [3535, 0]
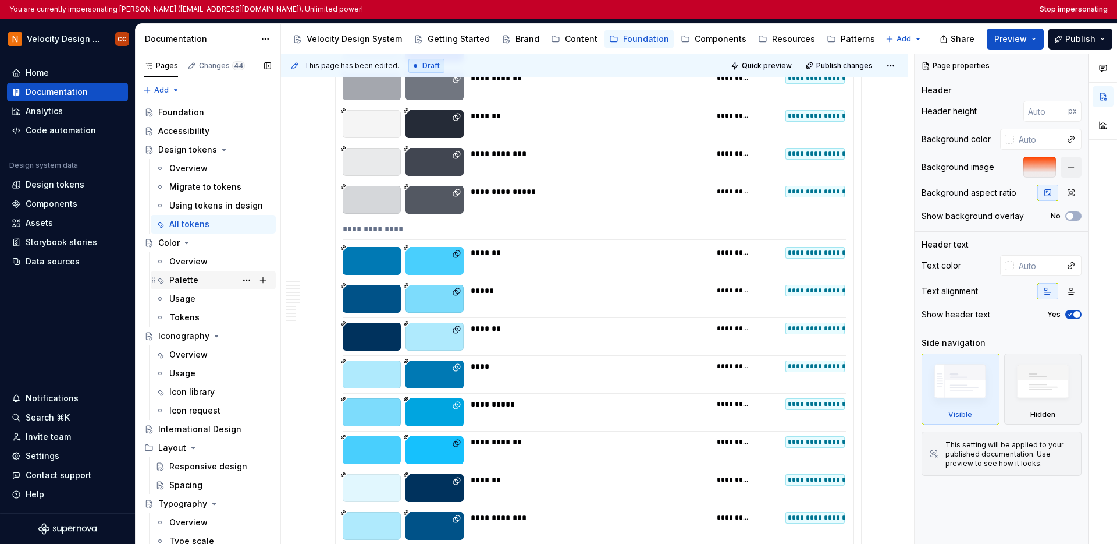
click at [194, 282] on div "Palette" at bounding box center [183, 280] width 29 height 12
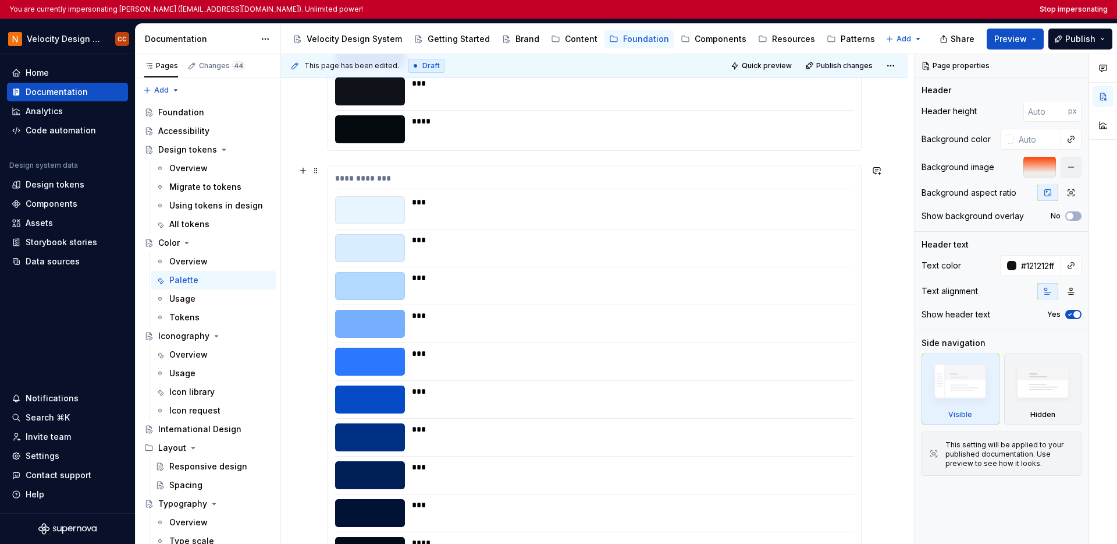
scroll to position [1373, 0]
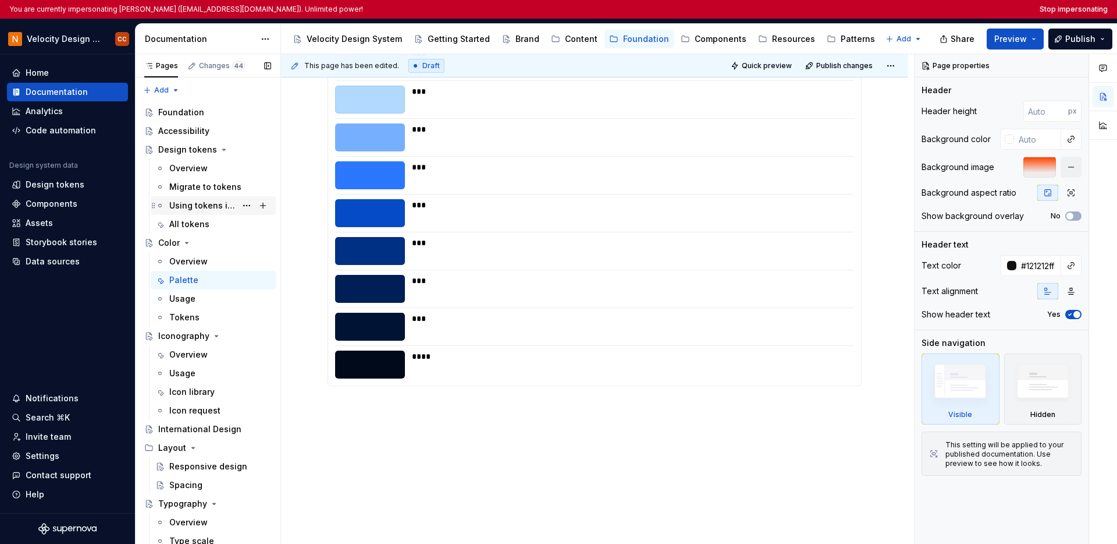
click at [208, 210] on div "Using tokens in design" at bounding box center [202, 206] width 67 height 12
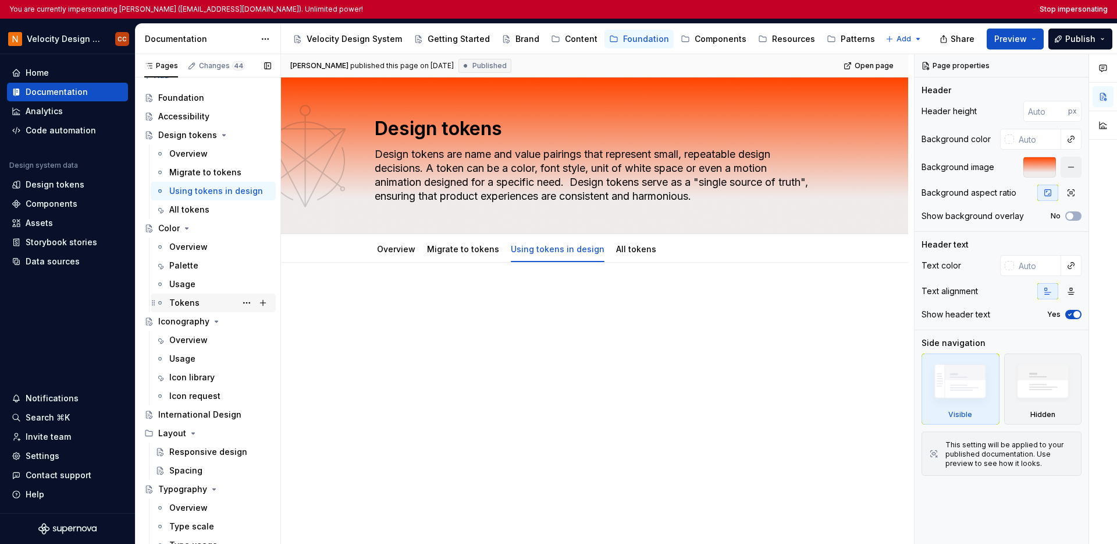
scroll to position [22, 0]
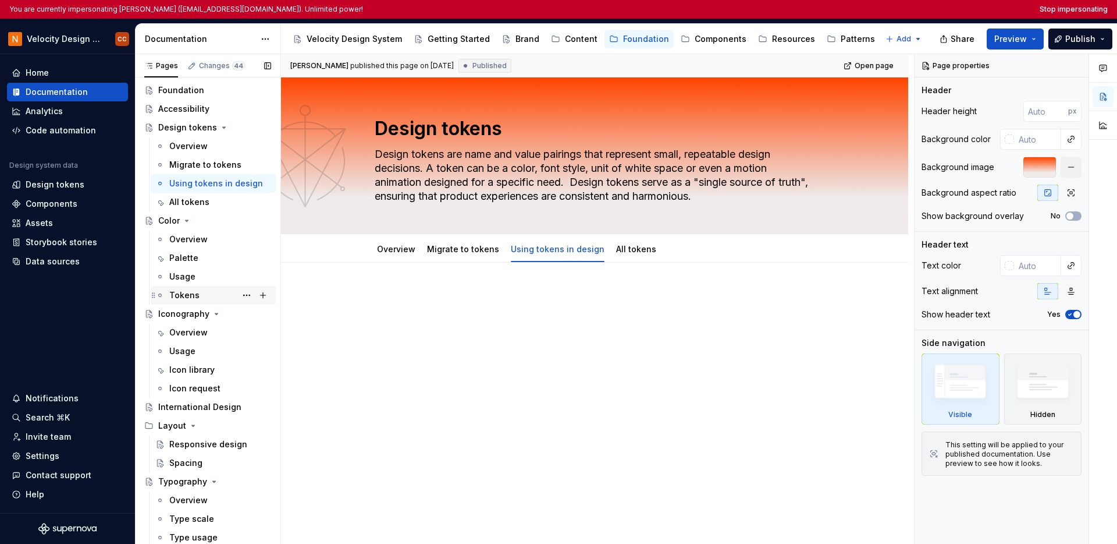
click at [192, 294] on div "Tokens" at bounding box center [184, 295] width 30 height 12
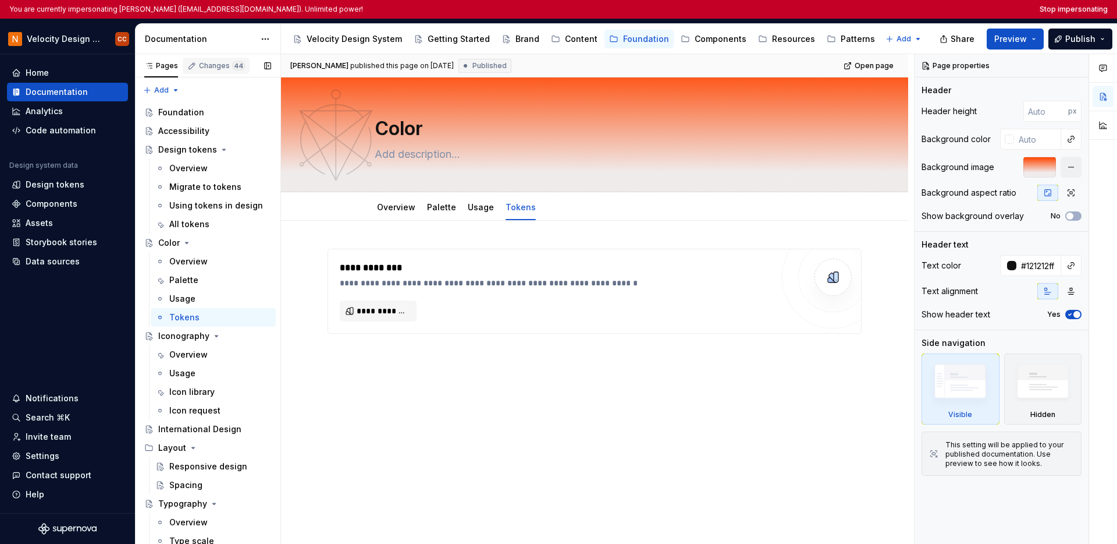
click at [206, 68] on div "Changes 44" at bounding box center [222, 65] width 46 height 9
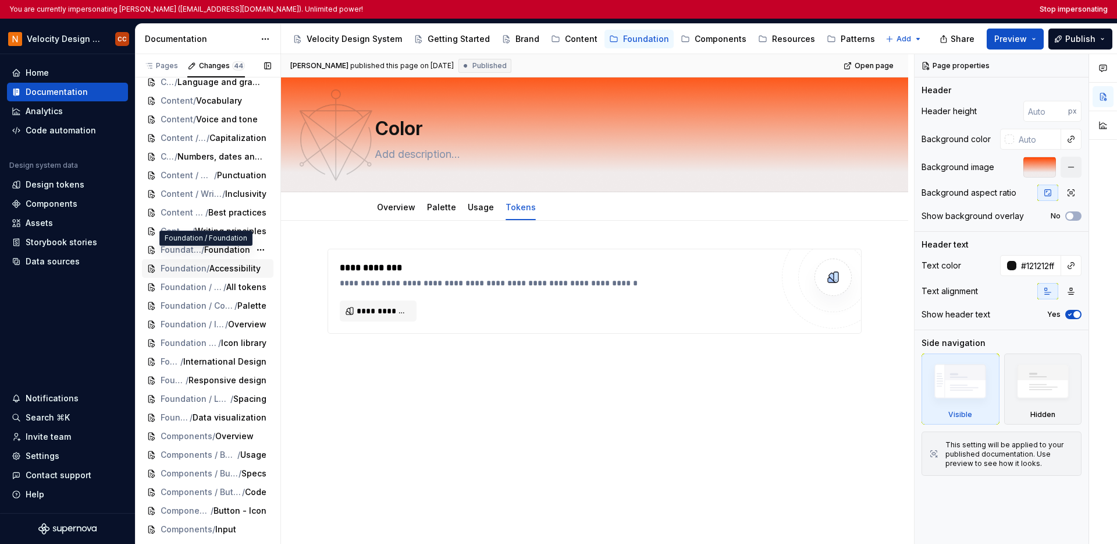
scroll to position [74, 0]
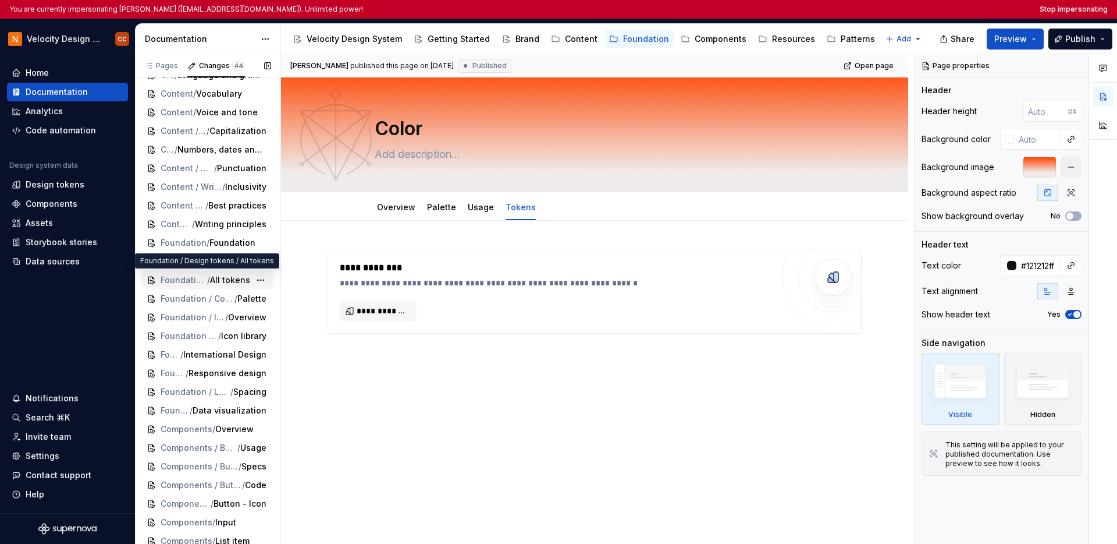
click at [207, 283] on span "/" at bounding box center [208, 280] width 3 height 12
click at [163, 72] on div "Pages" at bounding box center [161, 66] width 43 height 16
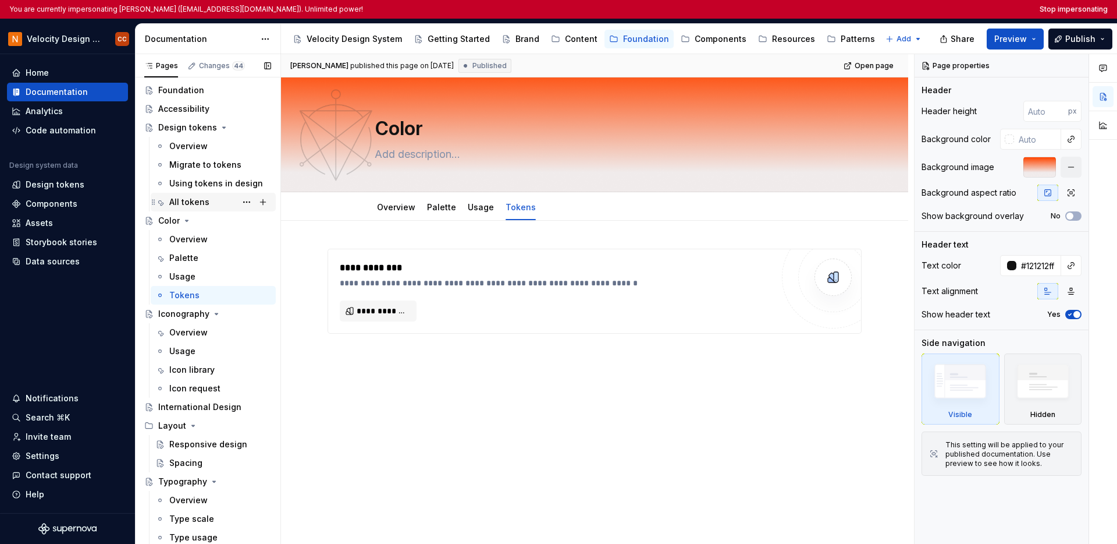
click at [202, 201] on div "All tokens" at bounding box center [189, 202] width 40 height 12
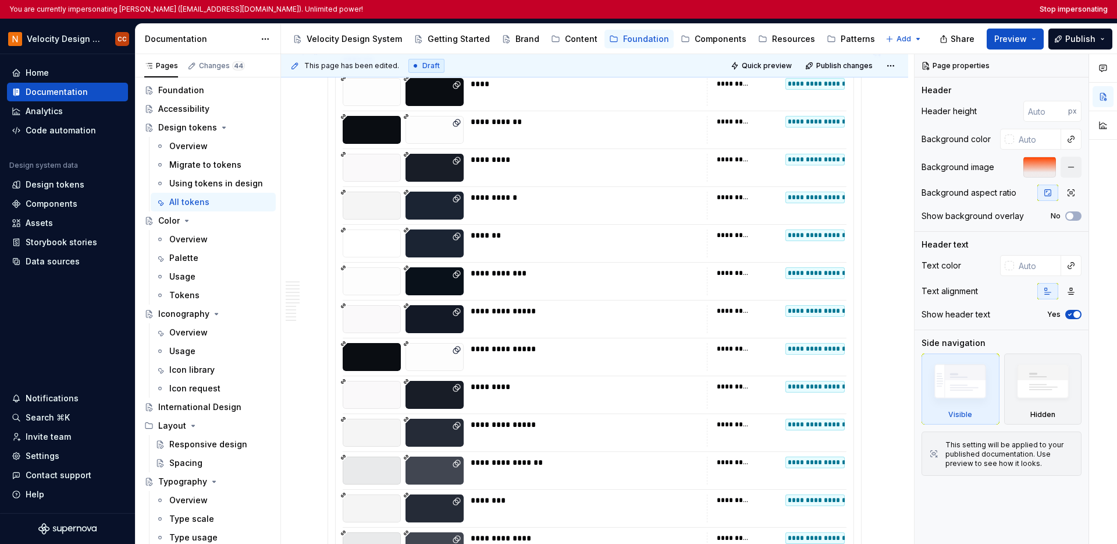
scroll to position [655, 0]
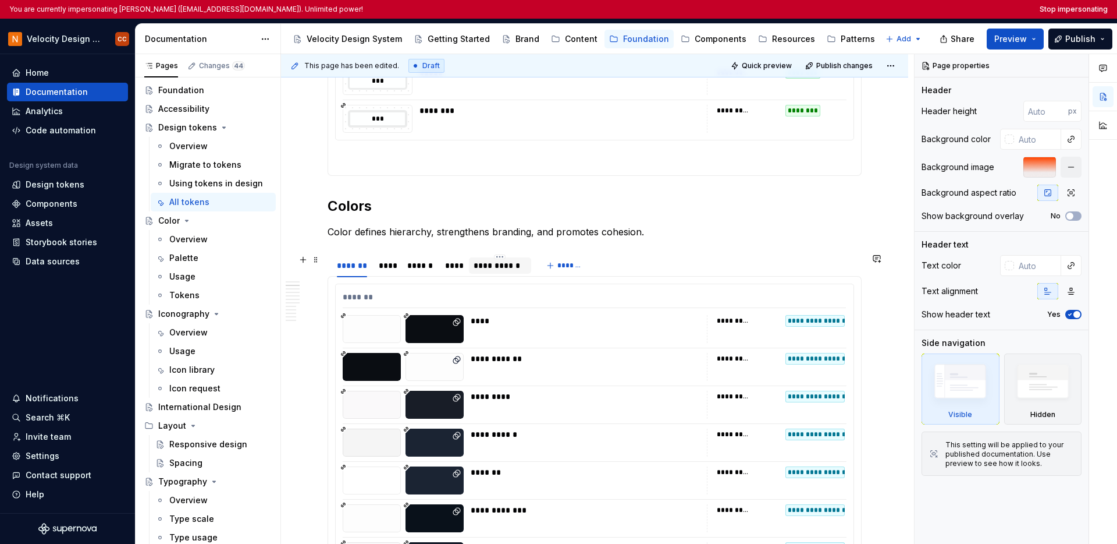
click at [501, 265] on div "**********" at bounding box center [500, 266] width 53 height 12
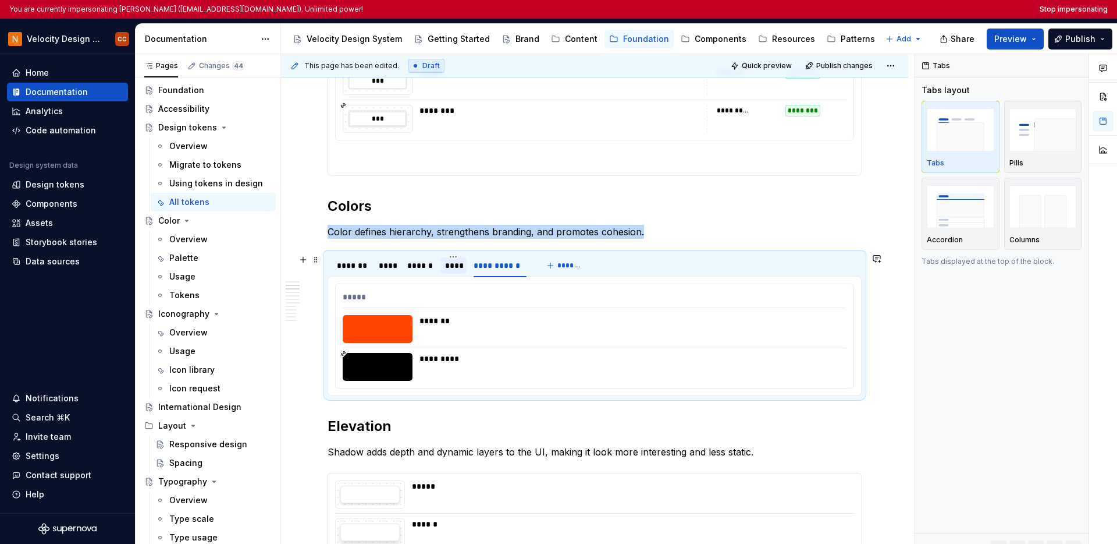
click at [453, 267] on div "****" at bounding box center [453, 266] width 17 height 12
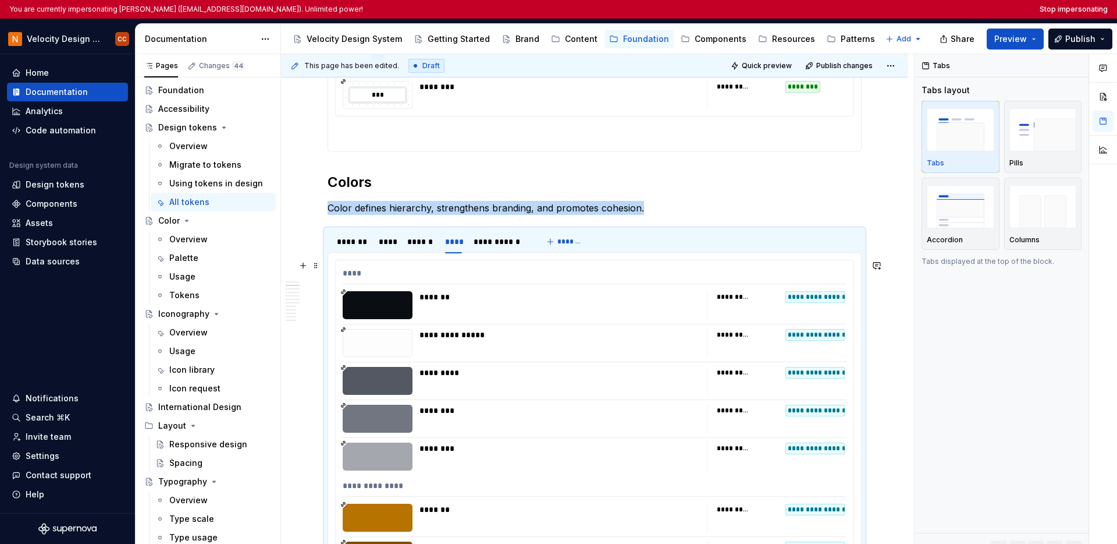
scroll to position [614, 0]
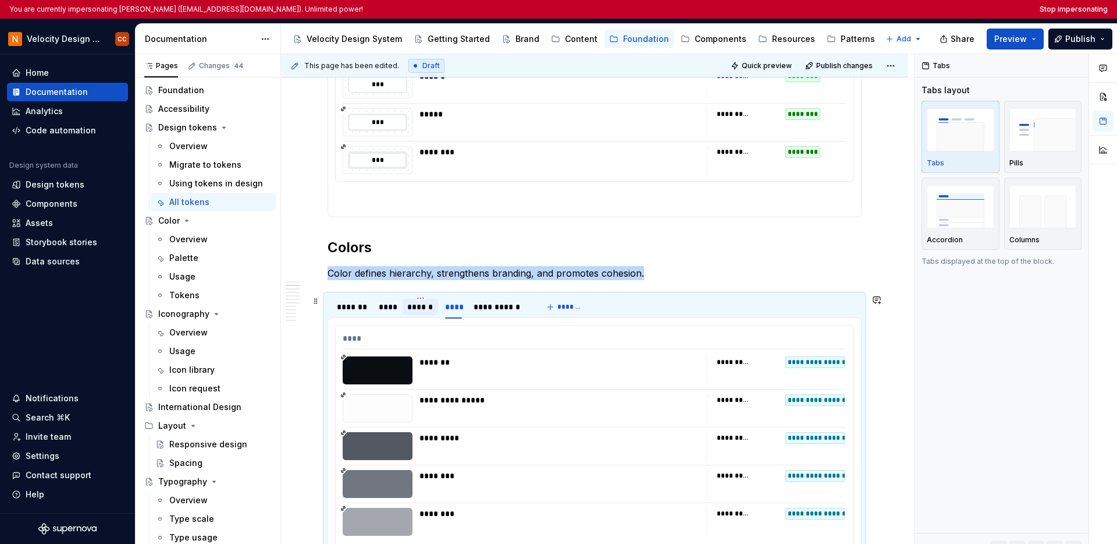
click at [415, 311] on div "******" at bounding box center [420, 307] width 26 height 12
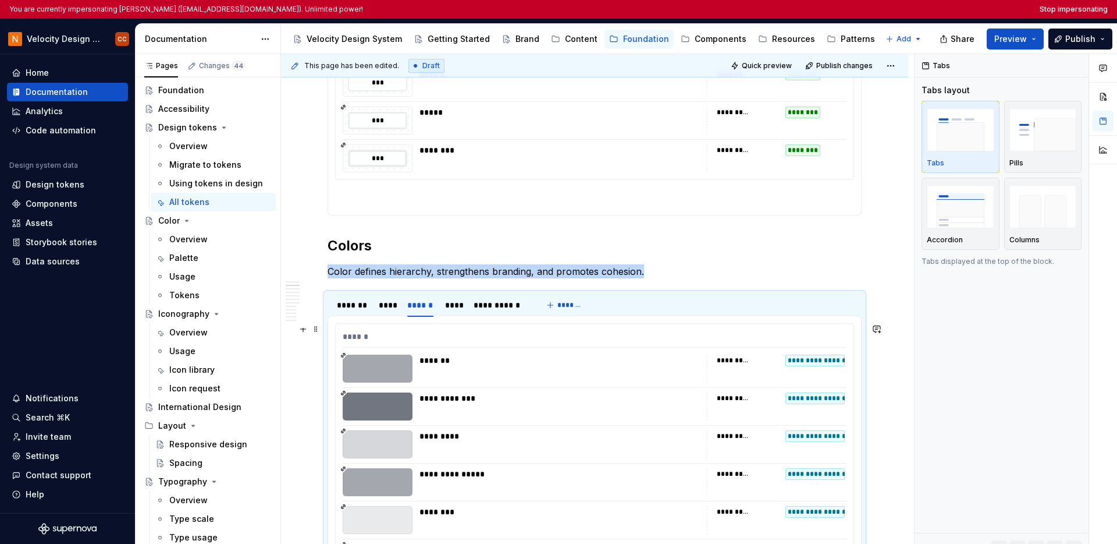
scroll to position [631, 0]
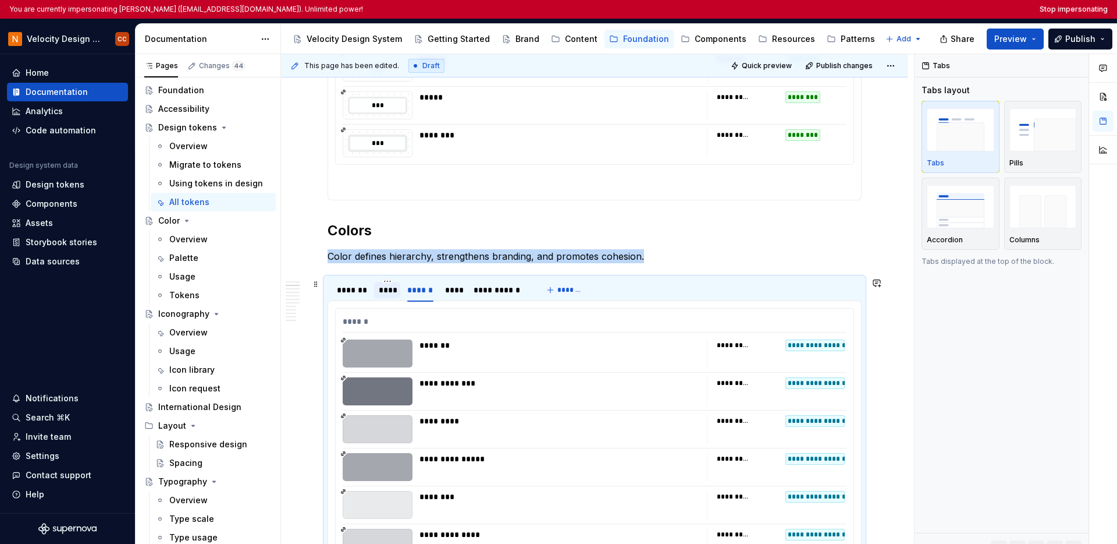
click at [395, 293] on div "****" at bounding box center [387, 290] width 17 height 12
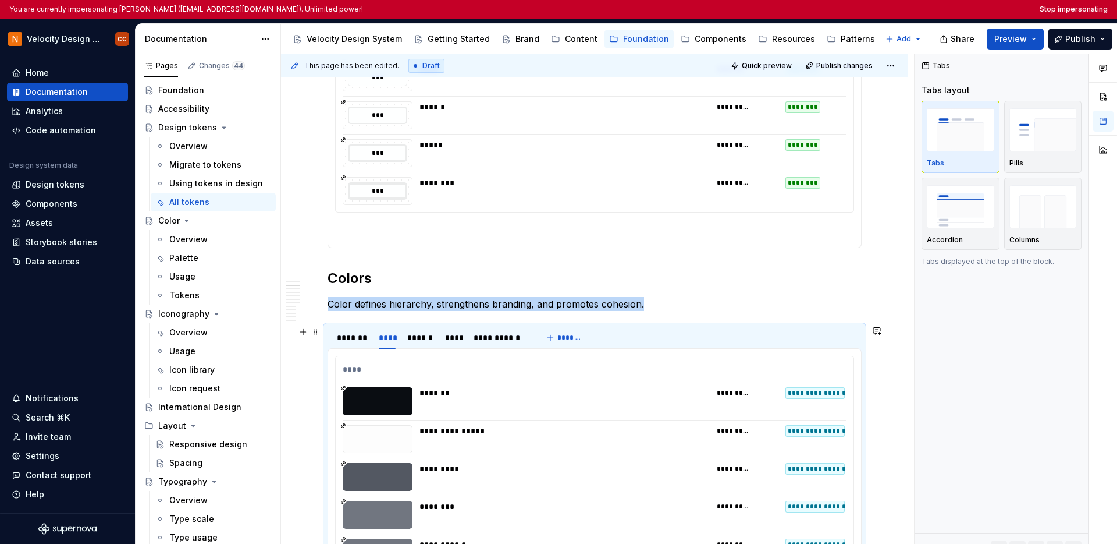
scroll to position [568, 0]
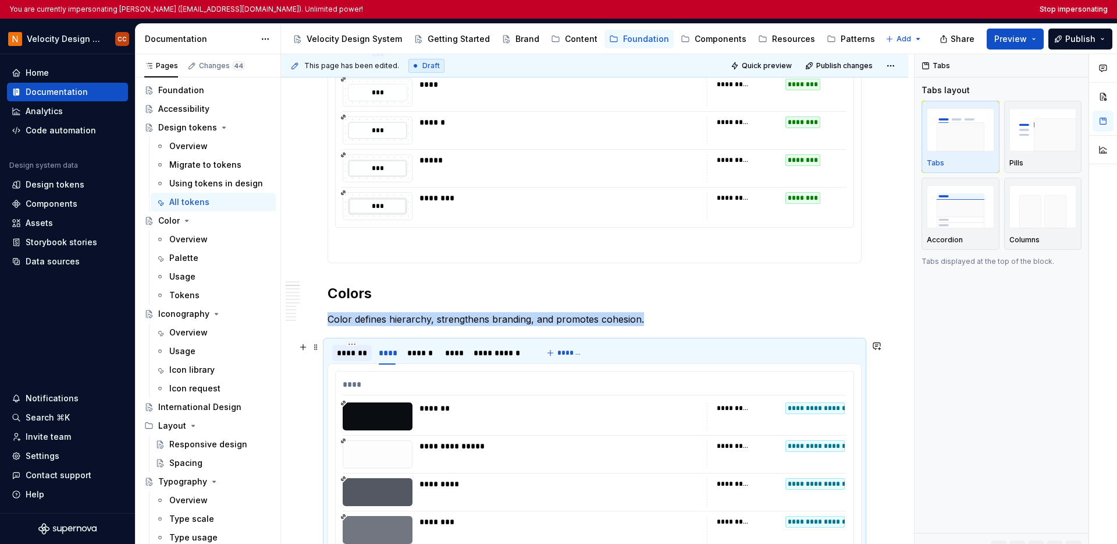
click at [356, 357] on div "*******" at bounding box center [352, 353] width 30 height 12
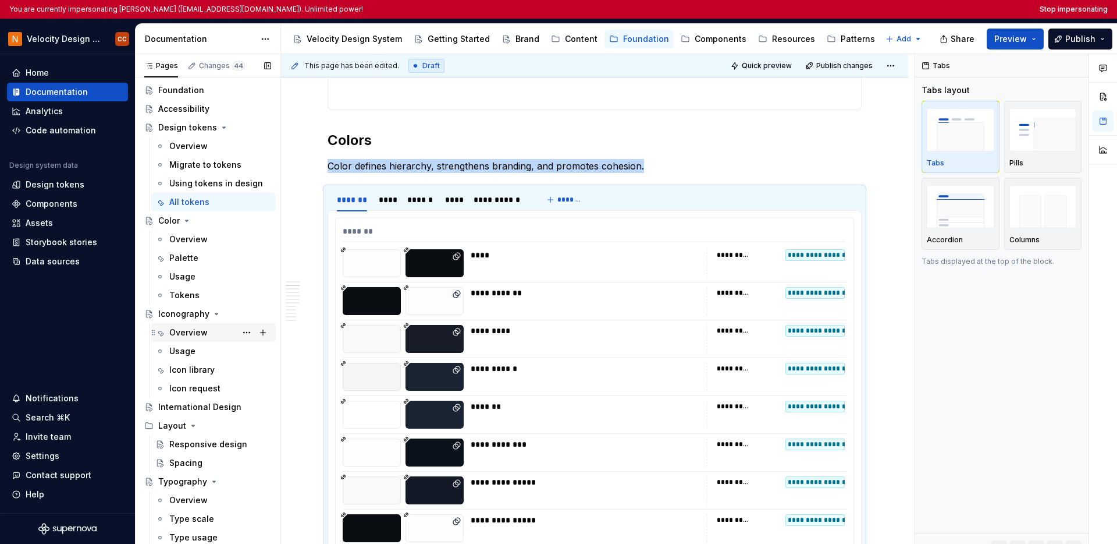
scroll to position [0, 0]
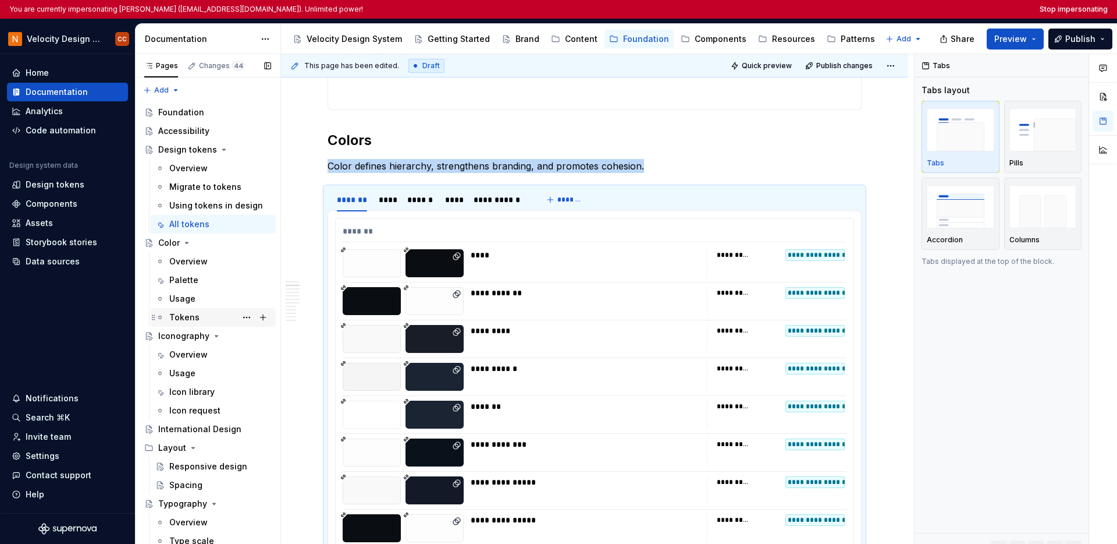
click at [196, 319] on div "Tokens" at bounding box center [184, 317] width 30 height 12
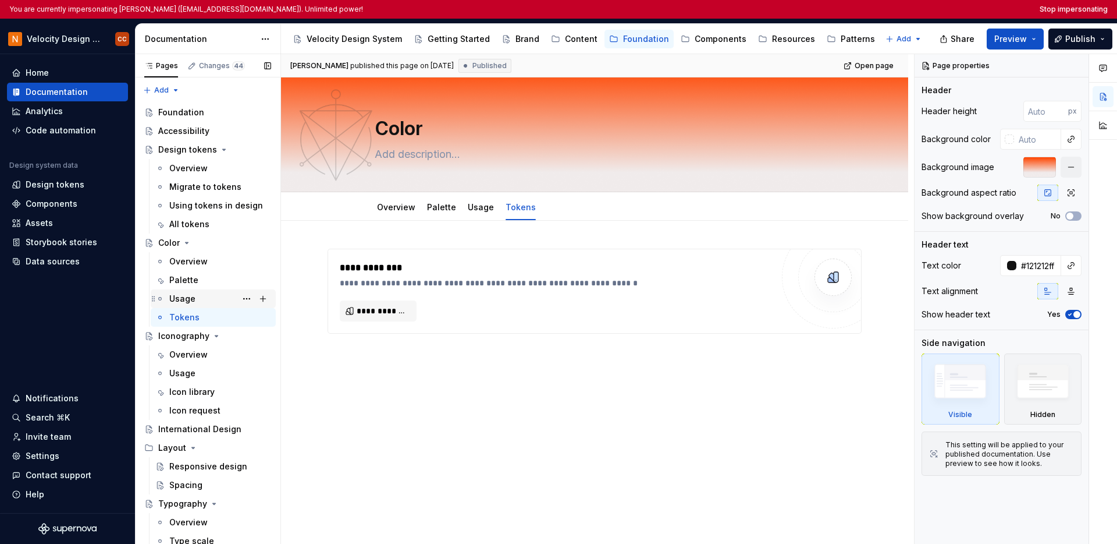
click at [197, 302] on div "Usage" at bounding box center [220, 298] width 102 height 16
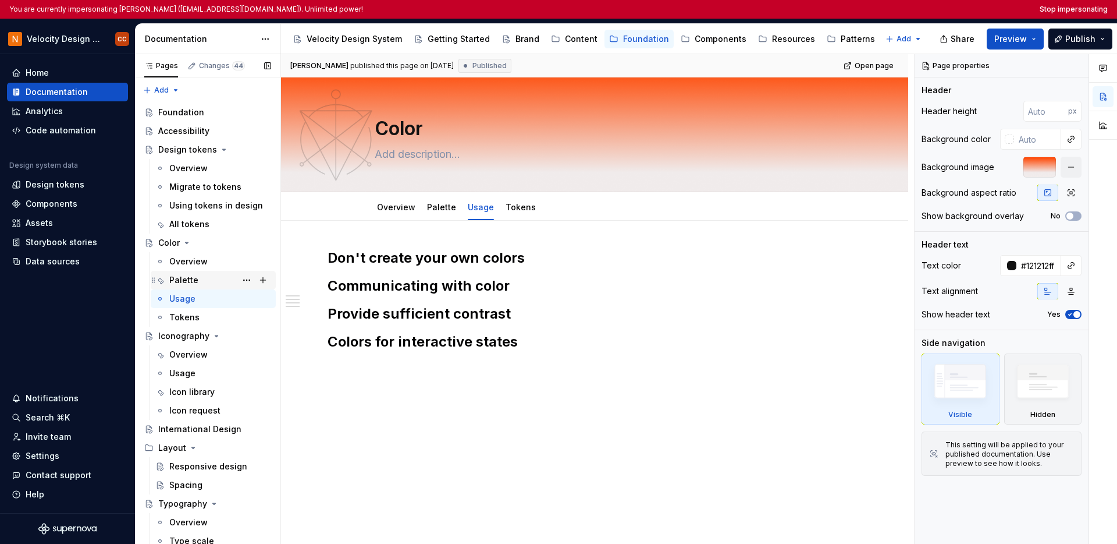
click at [201, 278] on div "Palette" at bounding box center [220, 280] width 102 height 16
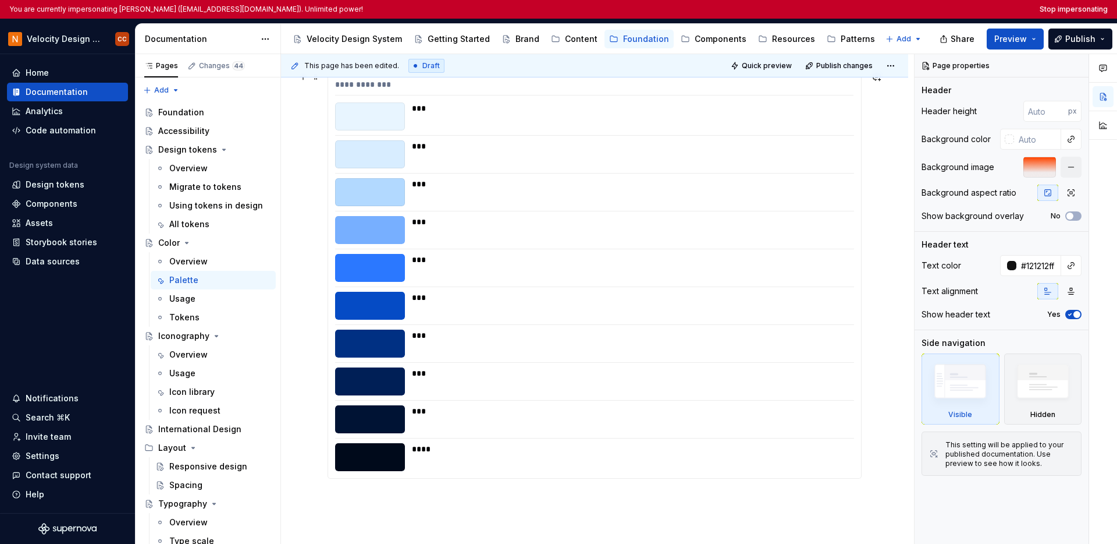
scroll to position [1373, 0]
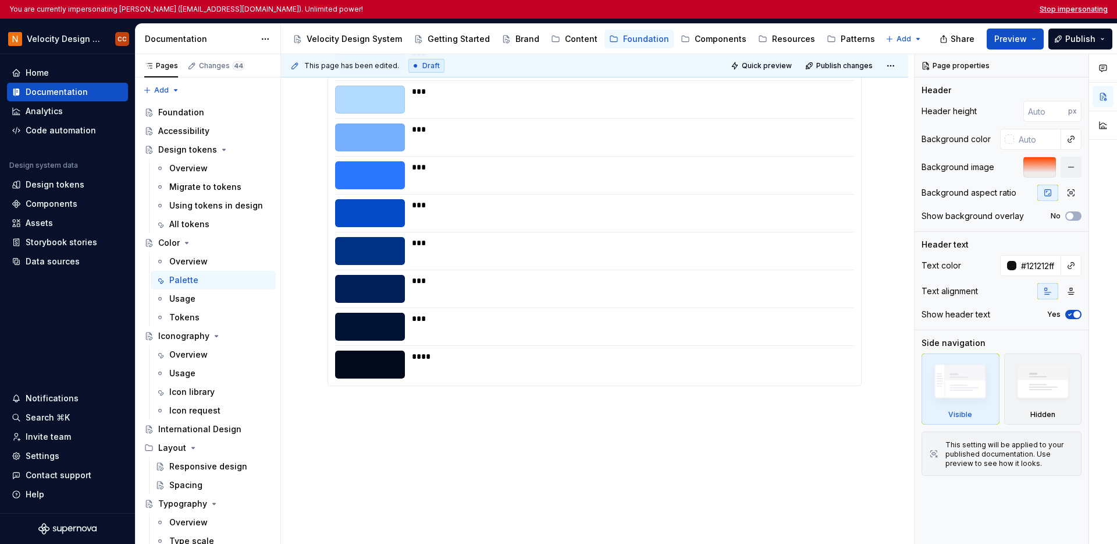
type textarea "*"
click at [886, 9] on button "Stop impersonating" at bounding box center [1074, 9] width 68 height 9
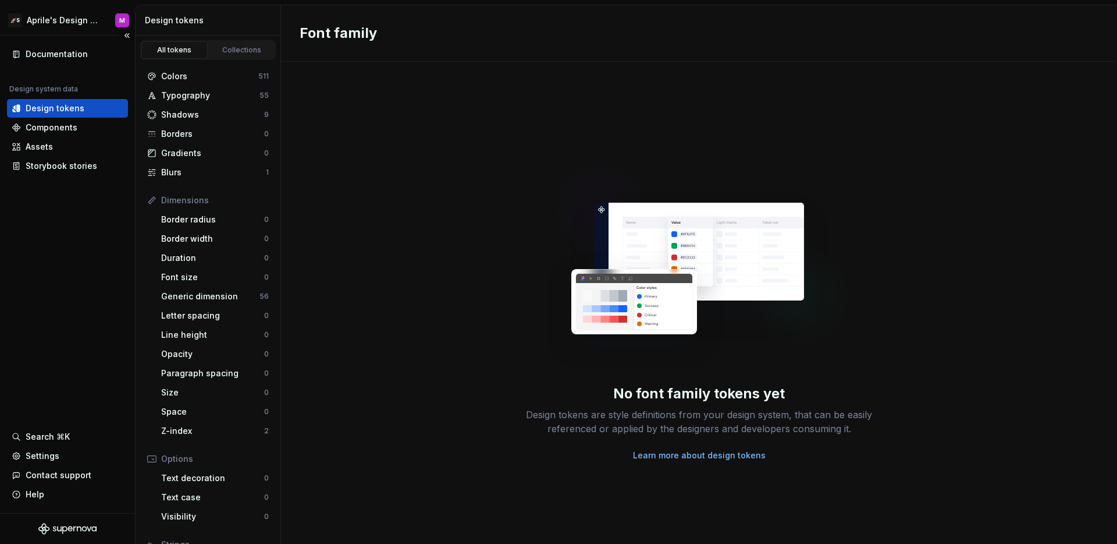
click at [70, 265] on div "Documentation Design system data Design tokens Components Assets Storybook stor…" at bounding box center [67, 274] width 135 height 477
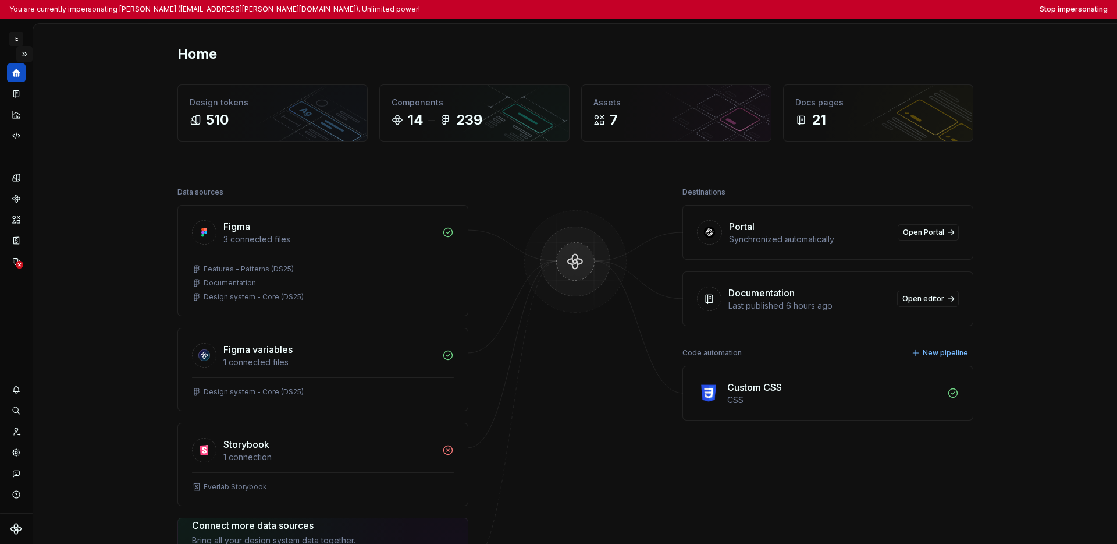
click at [26, 54] on button "Expand sidebar" at bounding box center [24, 54] width 16 height 16
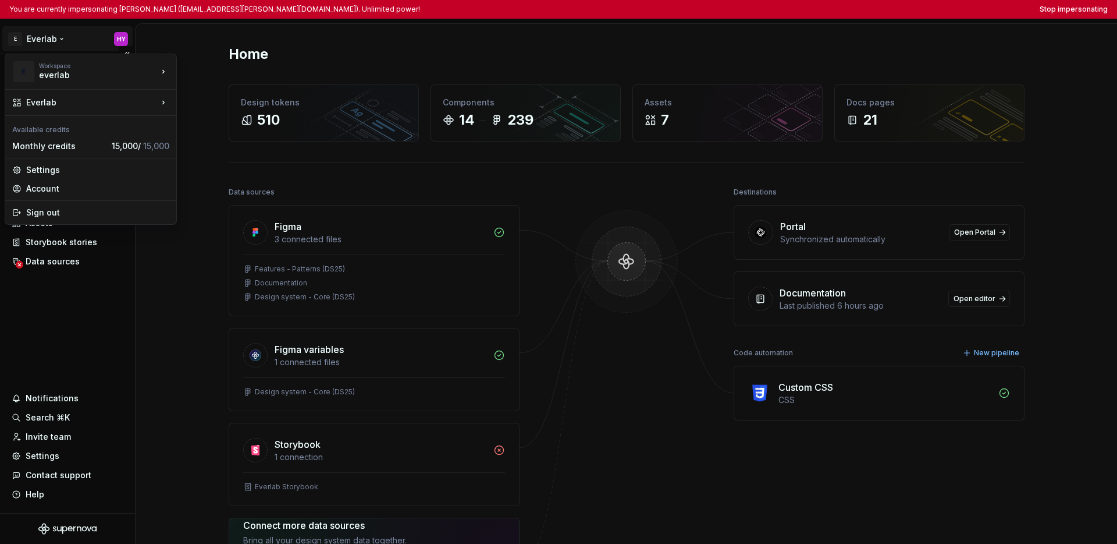
click at [39, 44] on html "You are currently impersonating Hong Y (hongy.nguyen@everlab.com.au). Unlimited…" at bounding box center [558, 272] width 1117 height 544
click at [71, 324] on html "You are currently impersonating Hong Y (hongy.nguyen@everlab.com.au). Unlimited…" at bounding box center [558, 272] width 1117 height 544
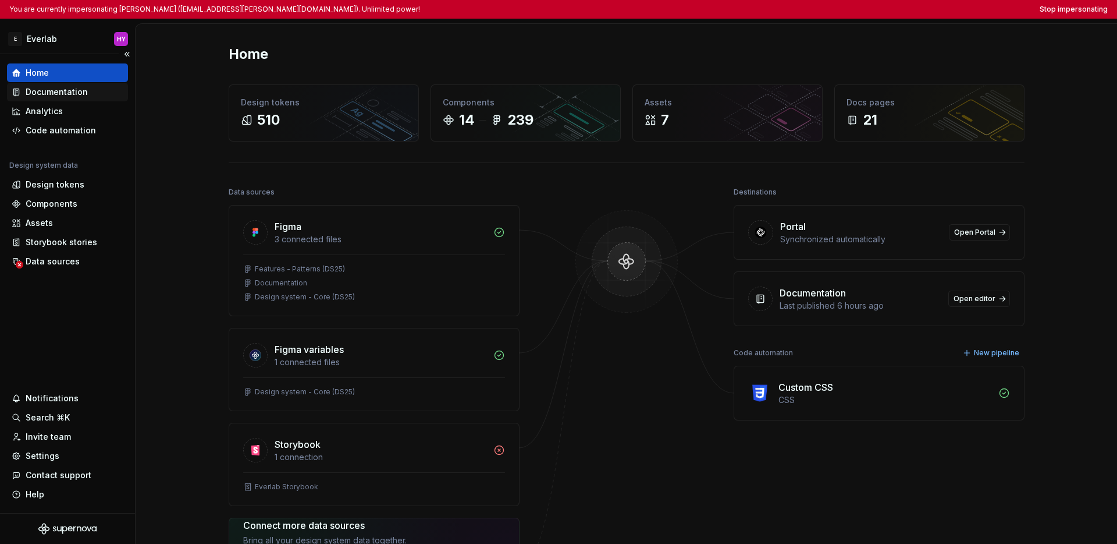
click at [66, 95] on div "Documentation" at bounding box center [57, 92] width 62 height 12
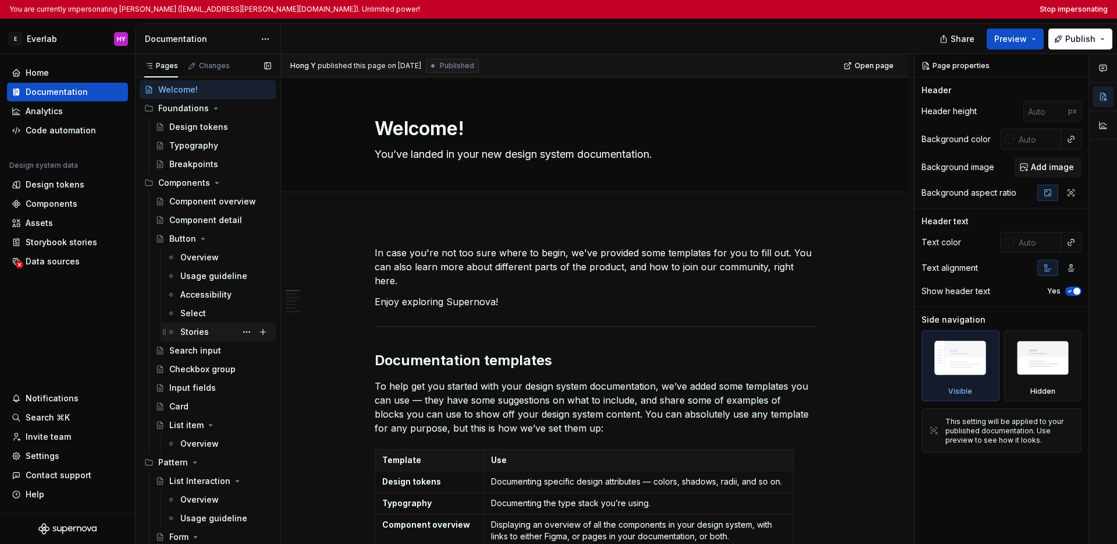
scroll to position [78, 0]
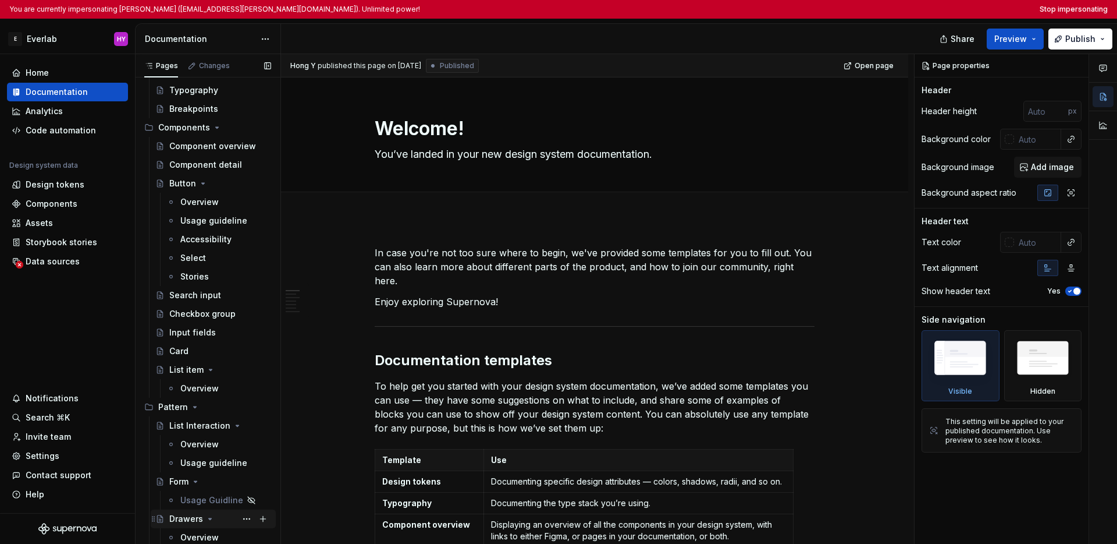
click at [193, 521] on div "Drawers" at bounding box center [186, 519] width 34 height 12
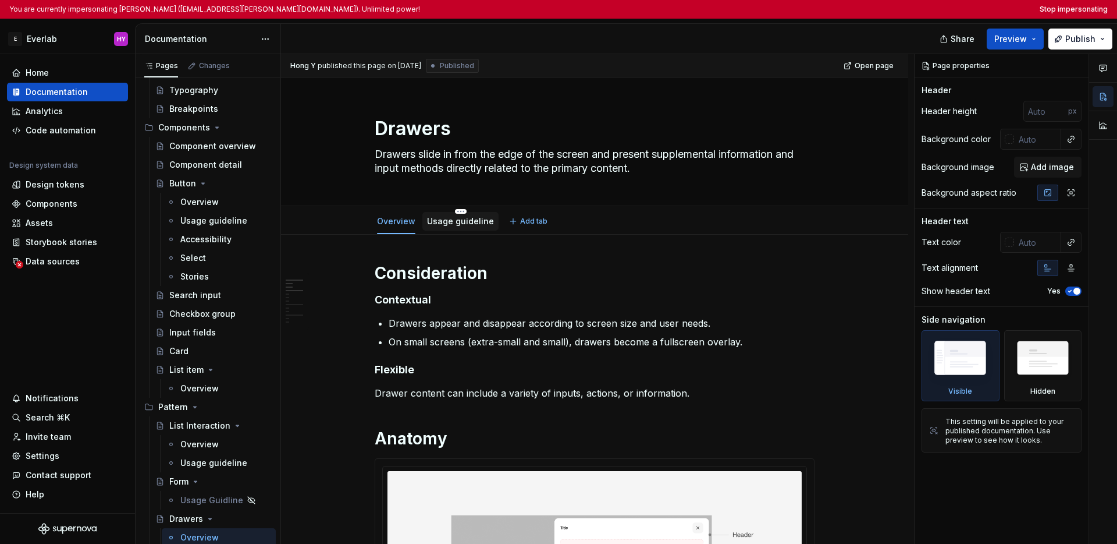
click at [446, 225] on link "Usage guideline" at bounding box center [460, 221] width 67 height 10
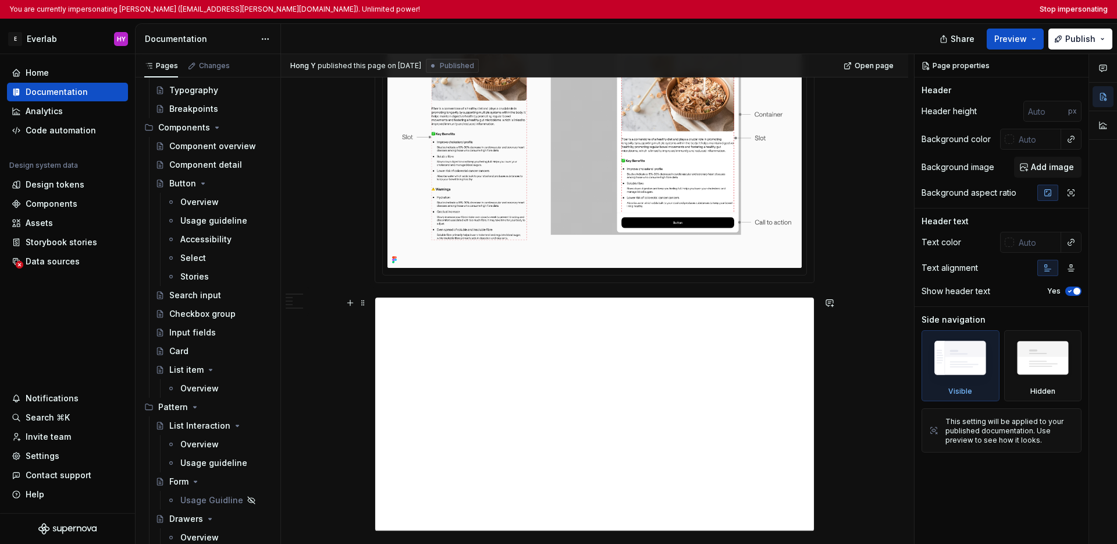
scroll to position [704, 0]
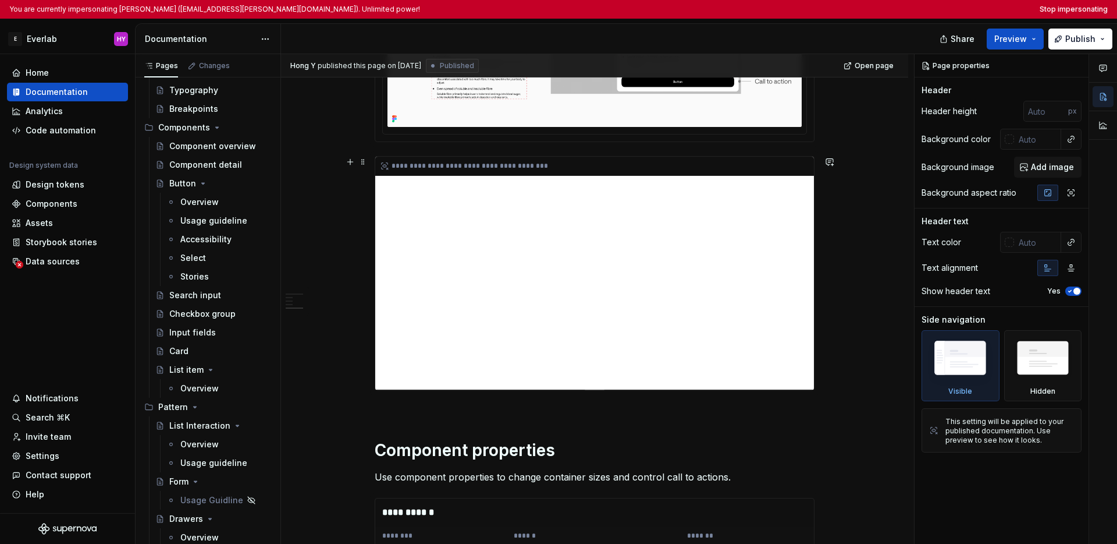
click at [701, 354] on div "**********" at bounding box center [594, 273] width 439 height 233
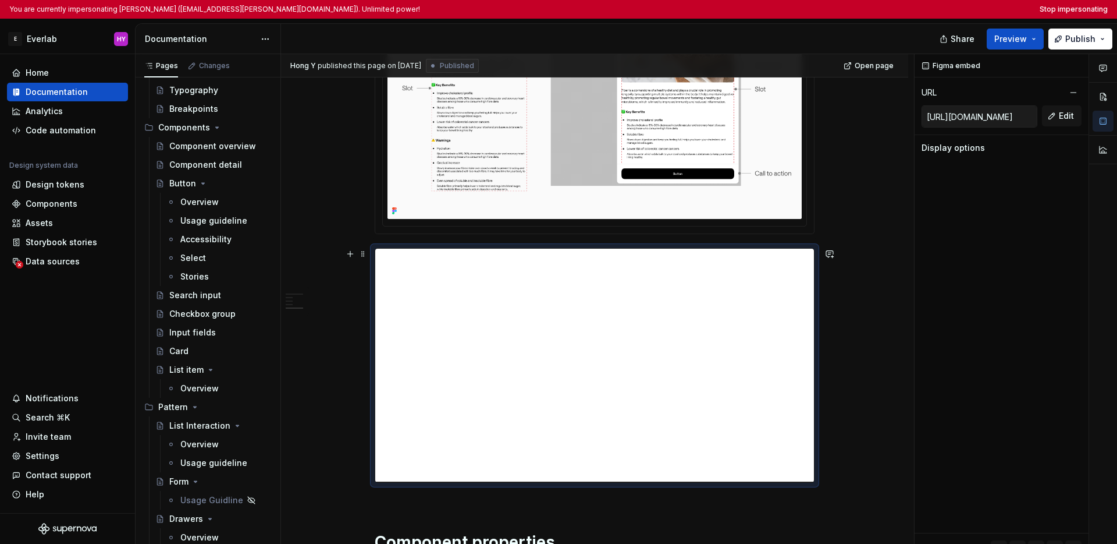
scroll to position [627, 0]
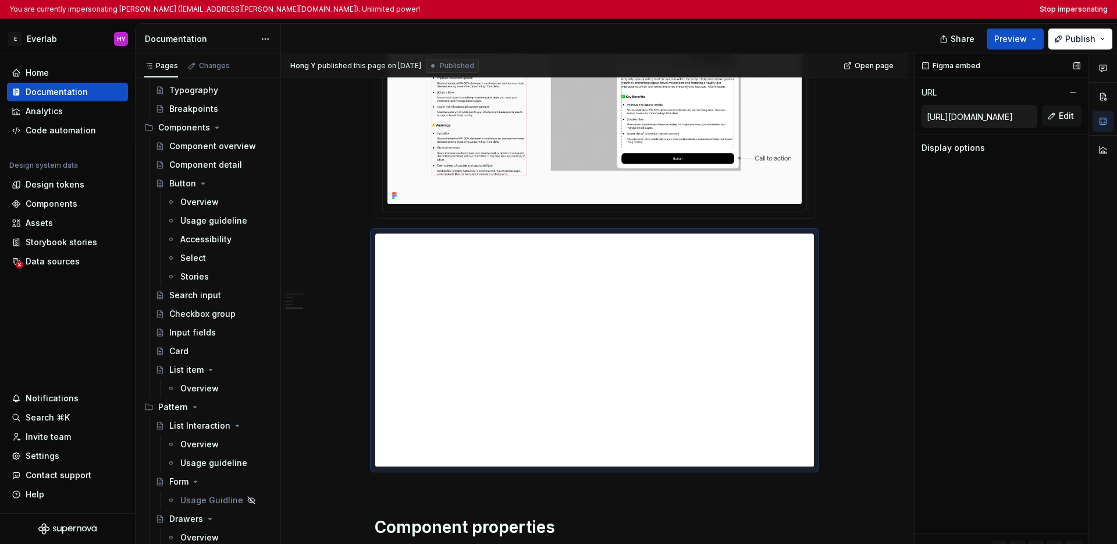
click at [886, 223] on div "Figma embed URL https://embed.figma.com/proto/cisM9LjUI982Z2kwd1uPPm/Documentat…" at bounding box center [1002, 308] width 174 height 509
click at [886, 147] on div "Display options" at bounding box center [953, 148] width 63 height 12
click at [886, 150] on div "Display options" at bounding box center [1002, 148] width 160 height 12
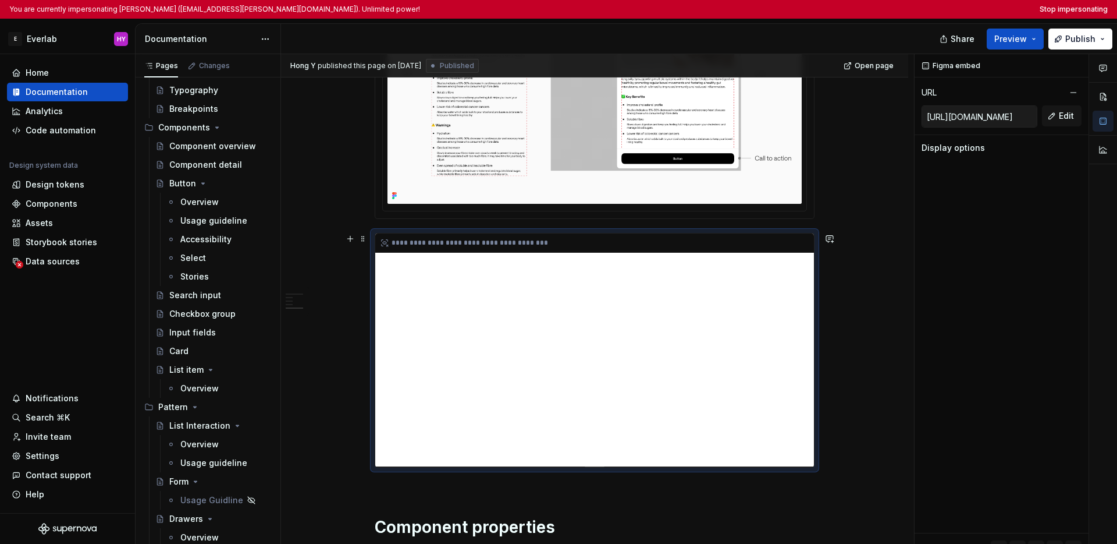
scroll to position [643, 0]
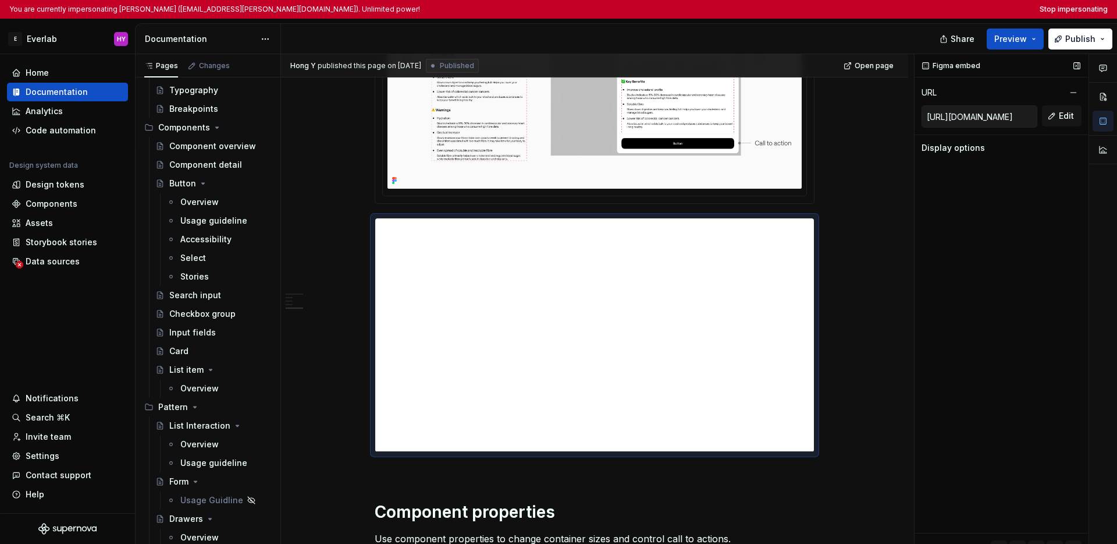
type textarea "*"
click at [886, 114] on input "https://embed.figma.com/proto/cisM9LjUI982Z2kwd1uPPm/Documentation?page-id=692%…" at bounding box center [979, 116] width 115 height 21
click at [886, 7] on button "Stop impersonating" at bounding box center [1074, 9] width 68 height 9
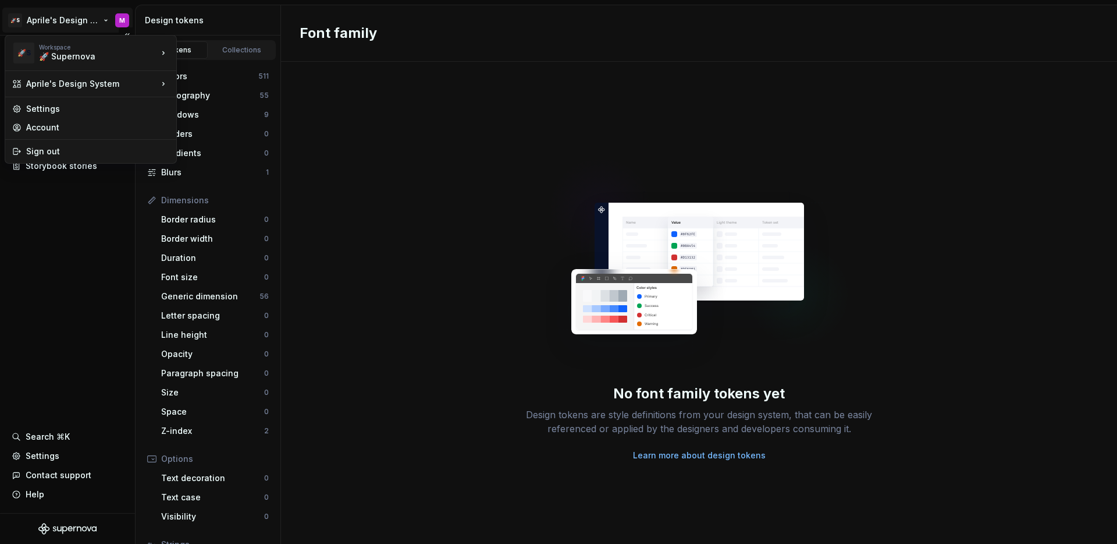
click at [55, 21] on html "🚀S Aprile's Design System M Documentation Design system data Design tokens Comp…" at bounding box center [558, 272] width 1117 height 544
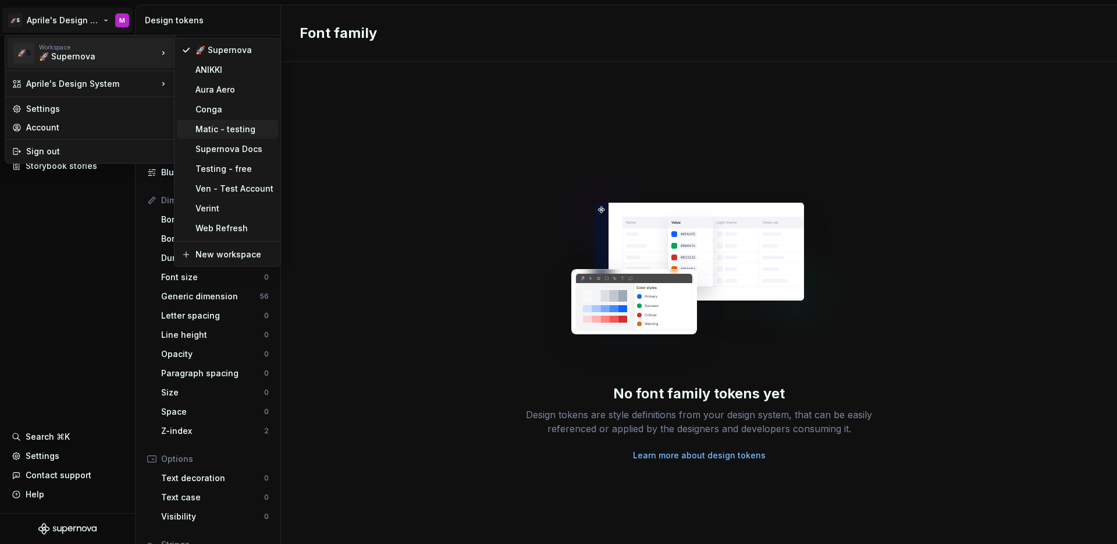
click at [219, 127] on div "Matic - testing" at bounding box center [235, 129] width 78 height 12
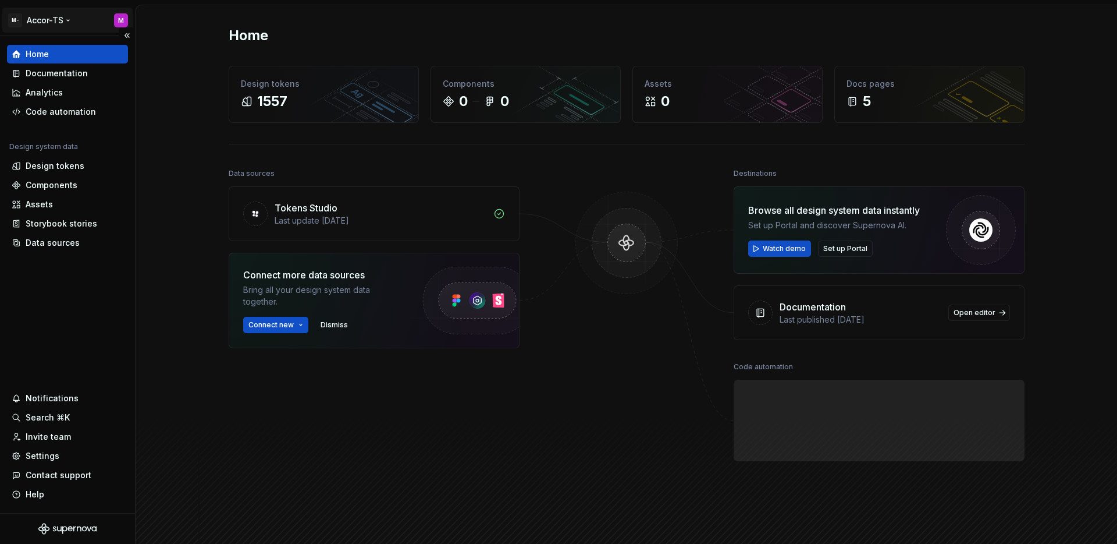
click at [38, 22] on html "M- Accor-TS M Home Documentation Analytics Code automation Design system data D…" at bounding box center [558, 272] width 1117 height 544
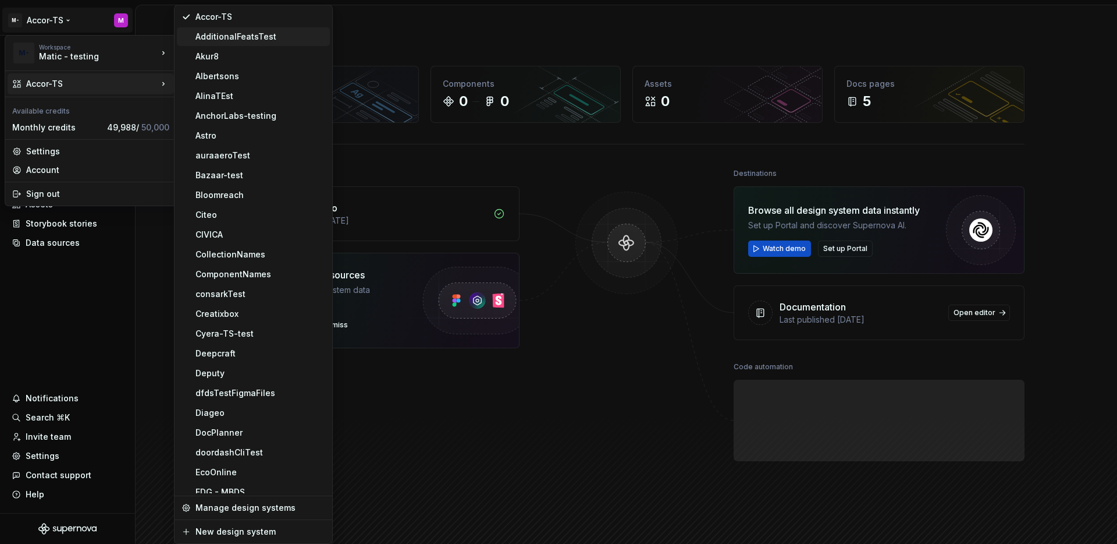
click at [233, 34] on div "AdditionalFeatsTest" at bounding box center [261, 37] width 130 height 12
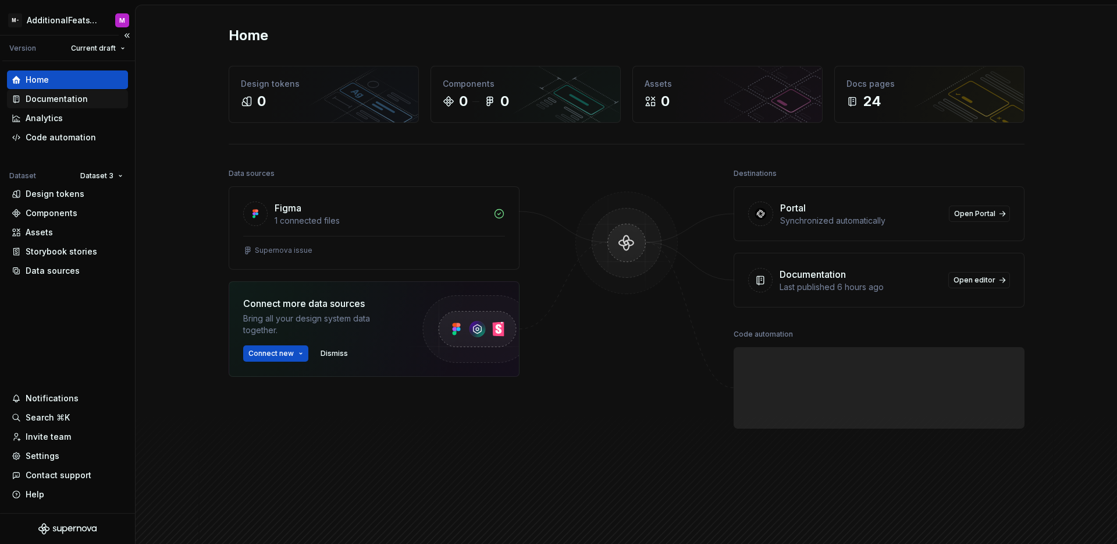
click at [40, 96] on div "Documentation" at bounding box center [57, 99] width 62 height 12
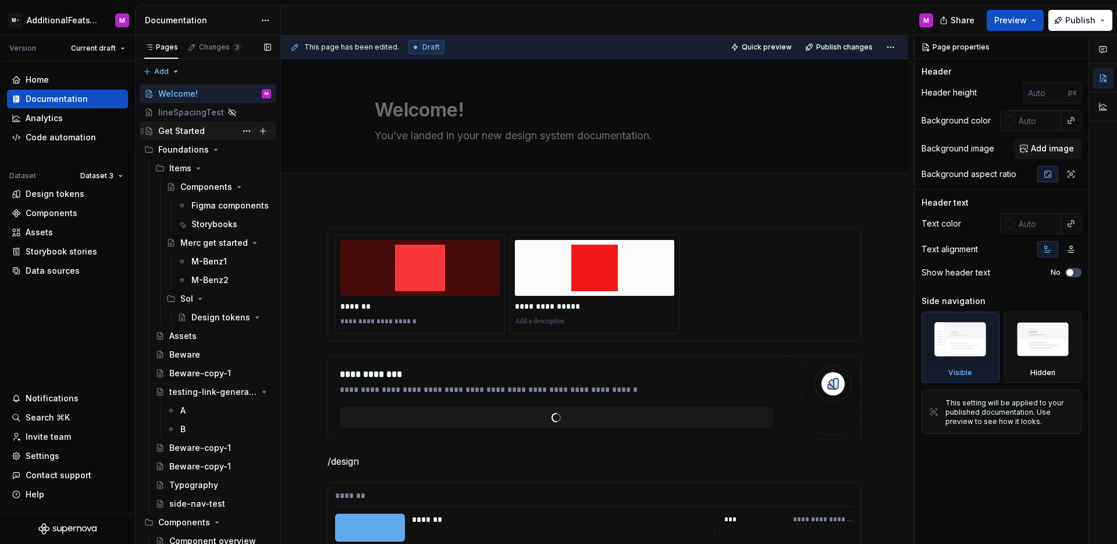
click at [206, 135] on div "Get Started" at bounding box center [214, 131] width 113 height 16
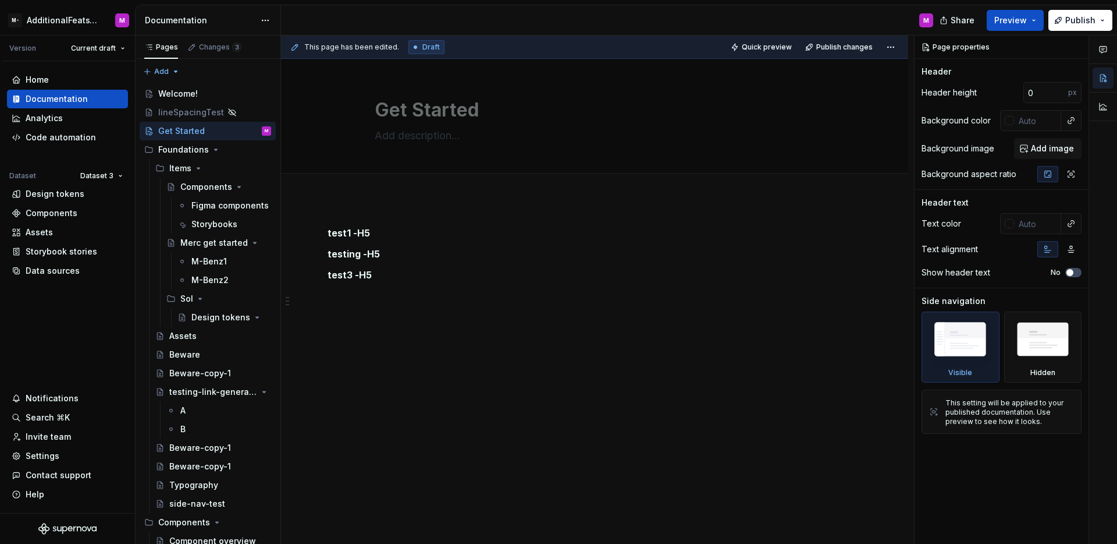
type textarea "*"
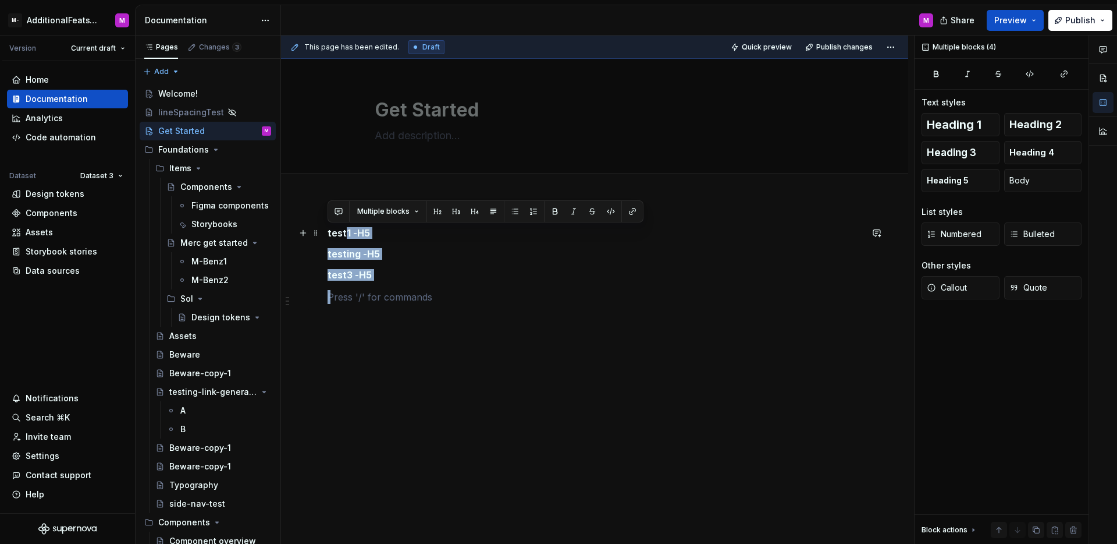
drag, startPoint x: 370, startPoint y: 266, endPoint x: 321, endPoint y: 230, distance: 61.2
click at [328, 229] on div "test1 -H5 testing -H5 test3 -H5" at bounding box center [595, 272] width 534 height 91
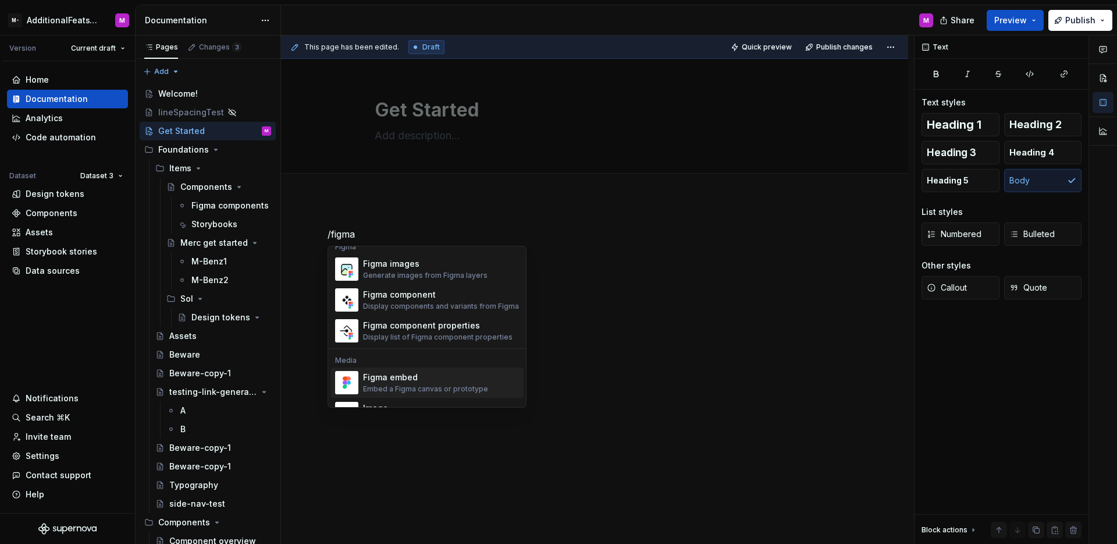
scroll to position [35, 0]
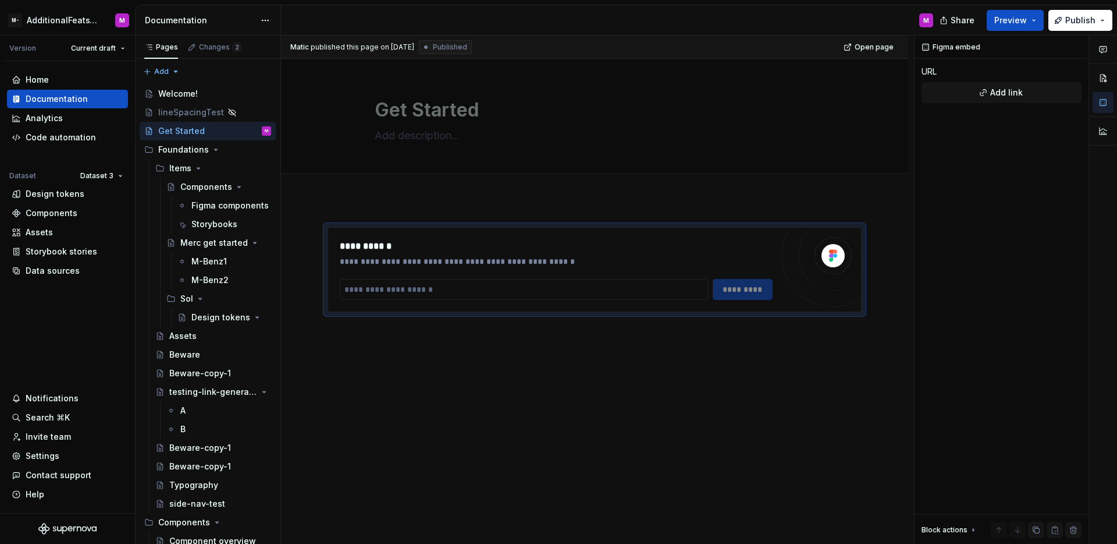
type textarea "*"
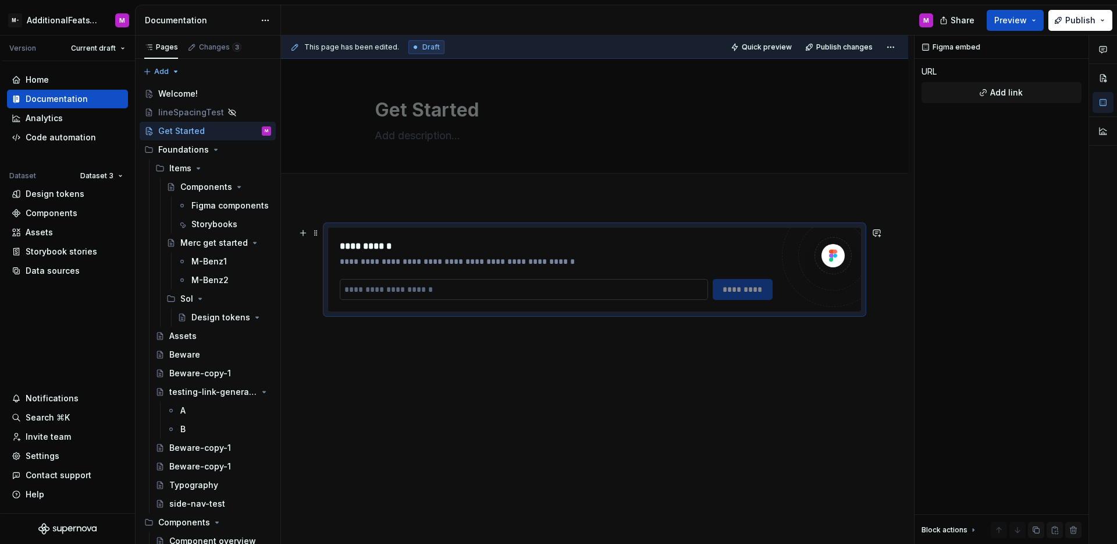
click at [431, 289] on input "text" at bounding box center [524, 289] width 368 height 21
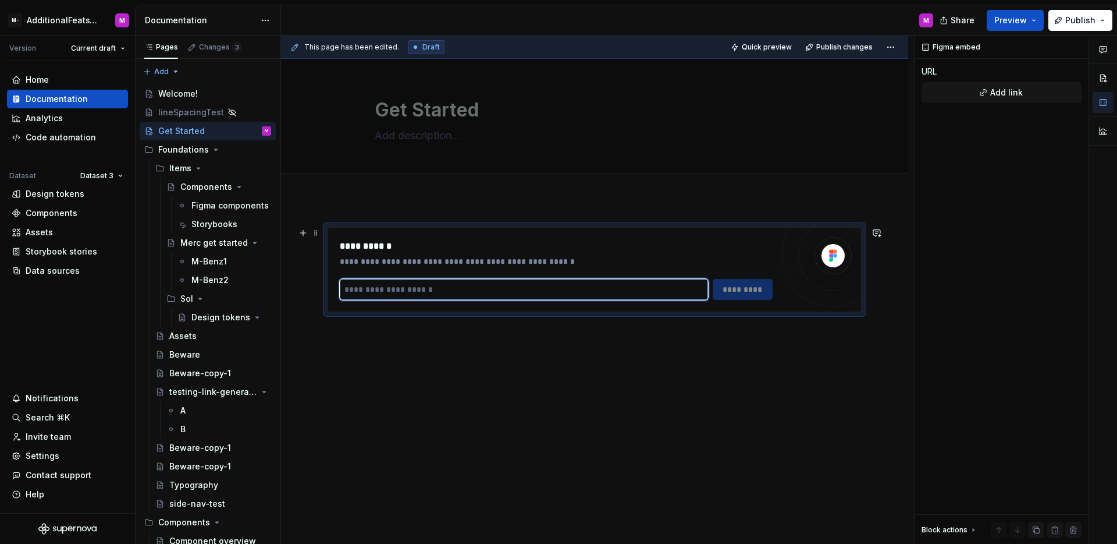
paste input "**********"
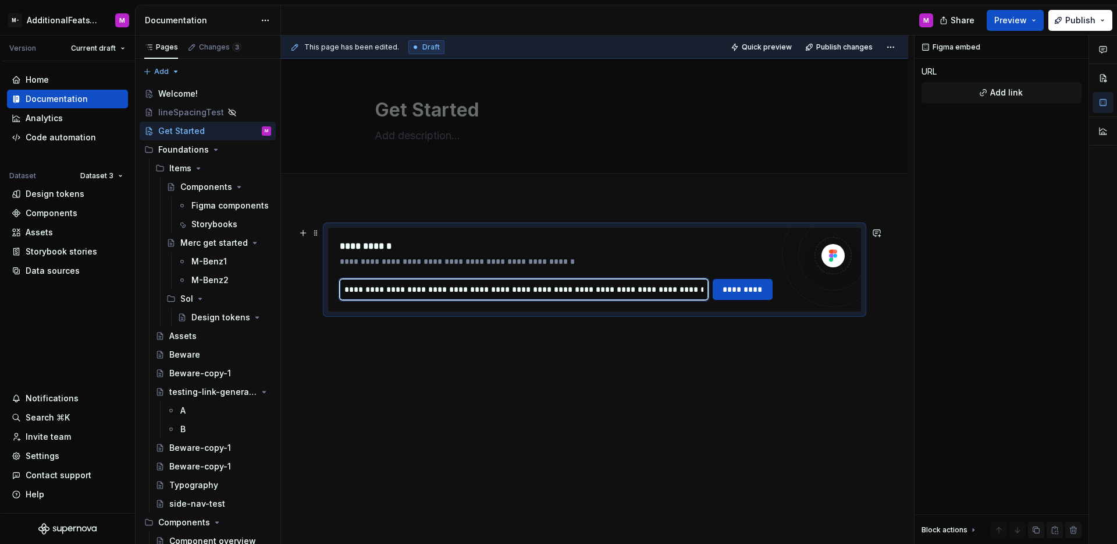
scroll to position [0, 226]
type input "**********"
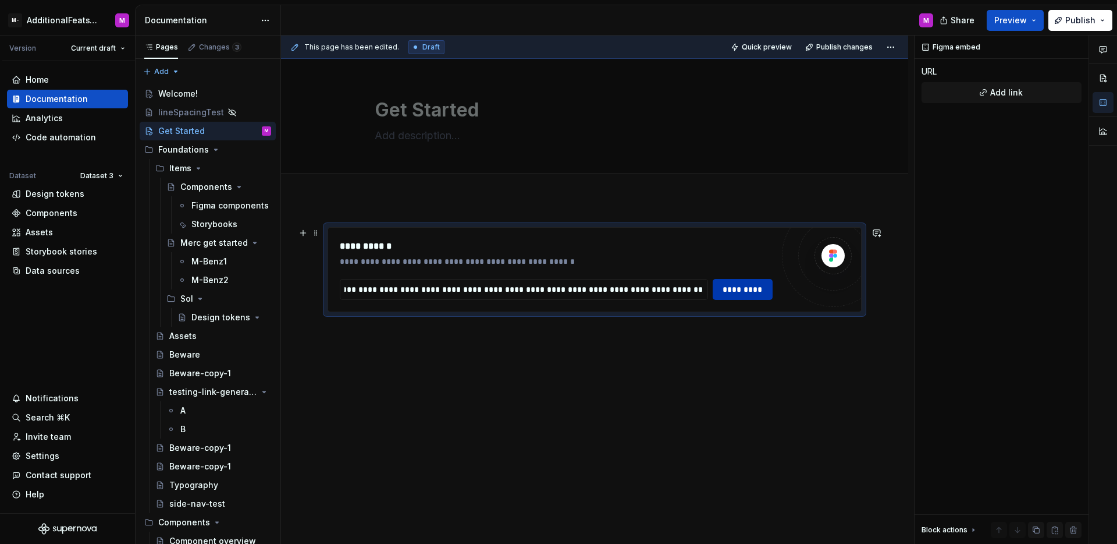
click at [728, 292] on span "*********" at bounding box center [743, 289] width 45 height 12
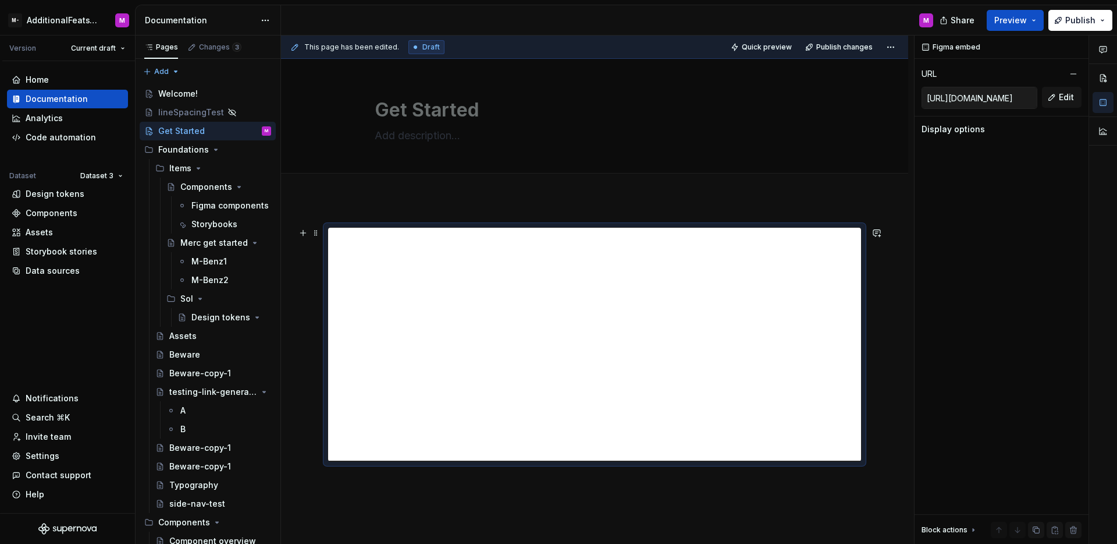
scroll to position [15, 0]
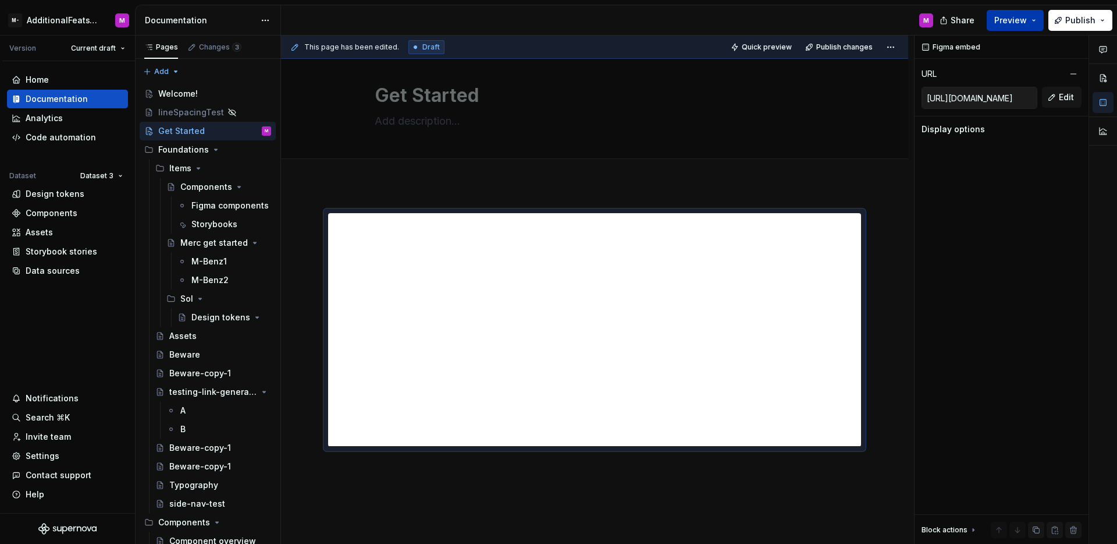
click at [1014, 24] on span "Preview" at bounding box center [1011, 21] width 33 height 12
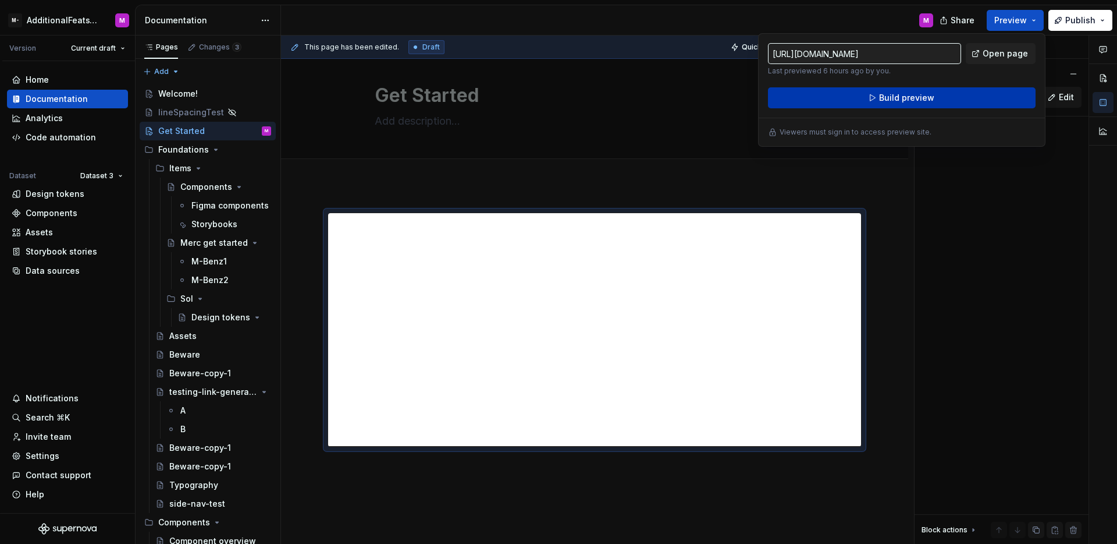
click at [939, 101] on button "Build preview" at bounding box center [902, 97] width 268 height 21
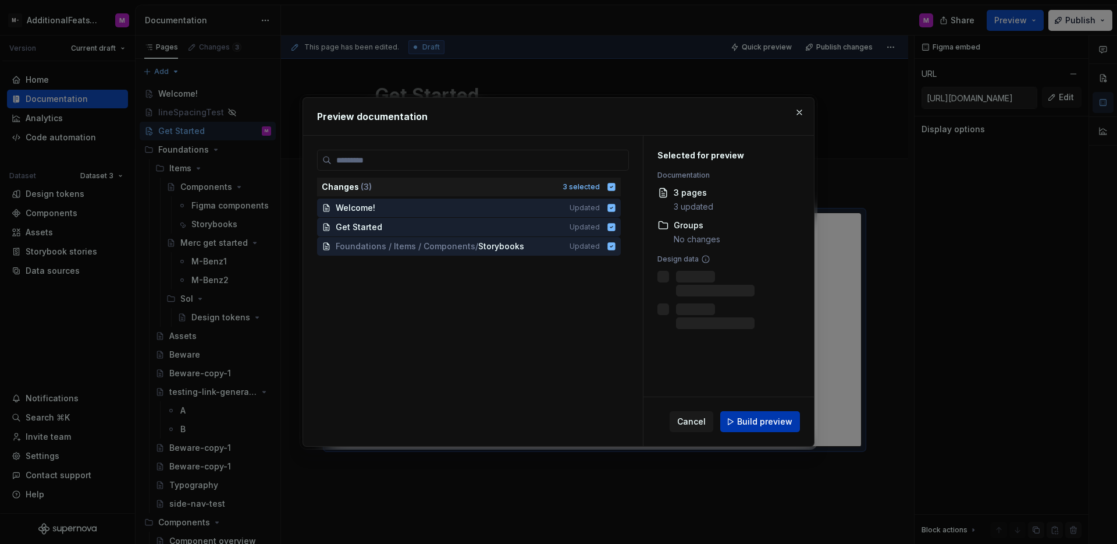
click at [773, 418] on span "Build preview" at bounding box center [764, 422] width 55 height 12
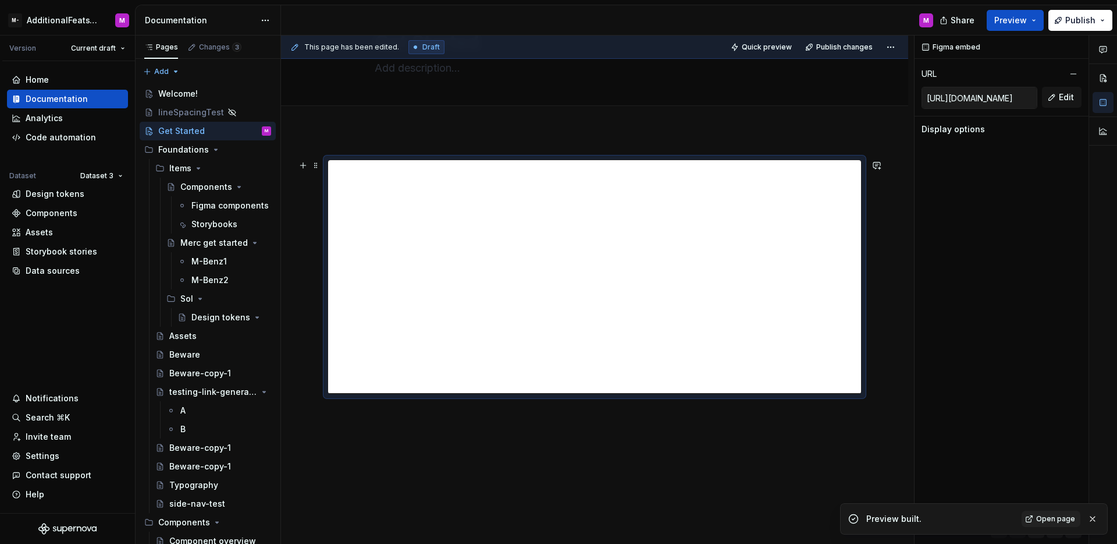
scroll to position [75, 0]
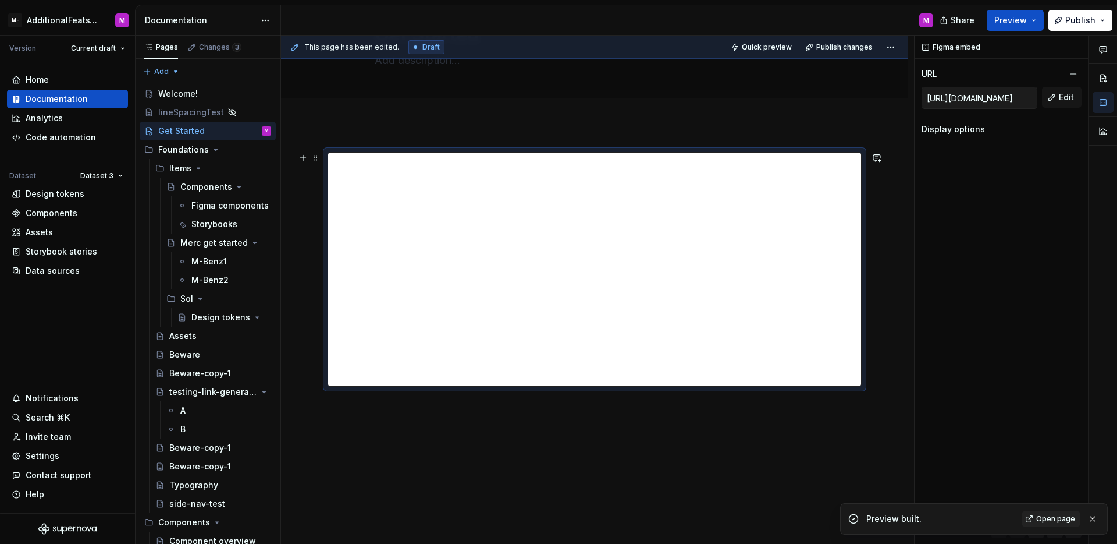
click at [886, 347] on div "**********" at bounding box center [594, 343] width 627 height 439
type textarea "*"
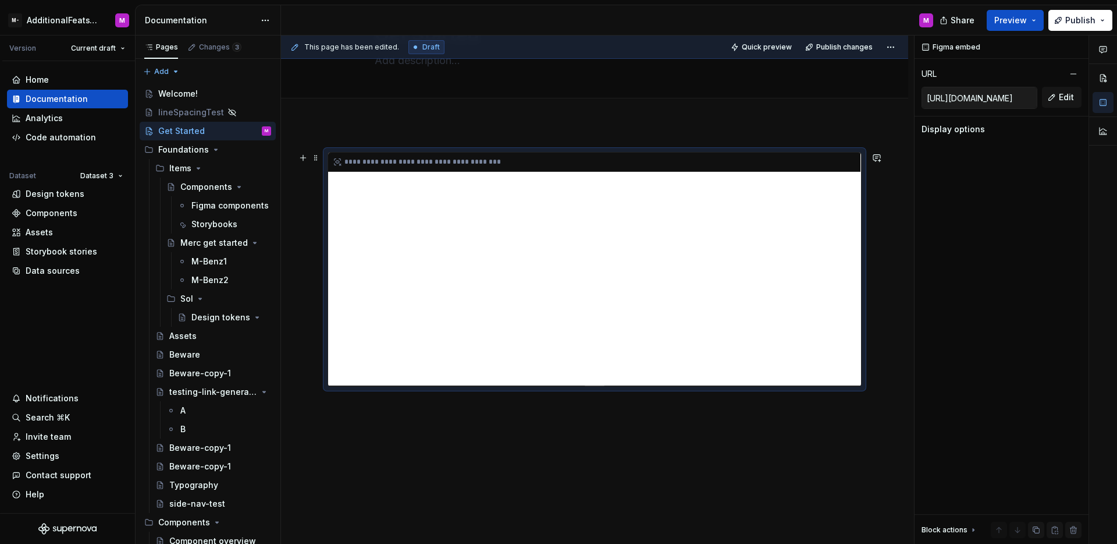
click at [726, 296] on div "**********" at bounding box center [594, 268] width 533 height 233
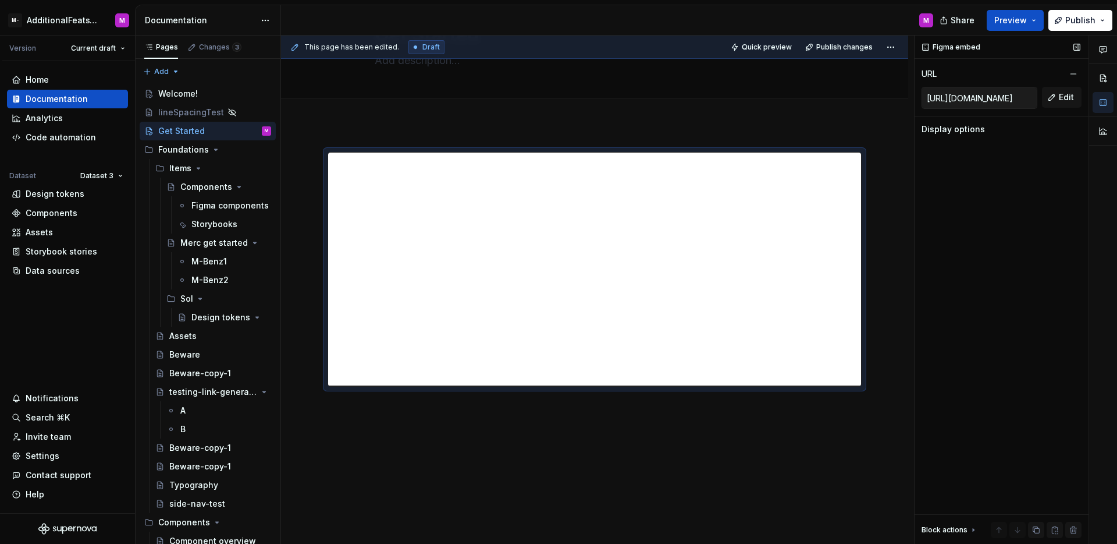
click at [1002, 99] on input "[URL][DOMAIN_NAME]" at bounding box center [979, 97] width 115 height 21
click at [1076, 98] on button "Edit" at bounding box center [1062, 97] width 40 height 21
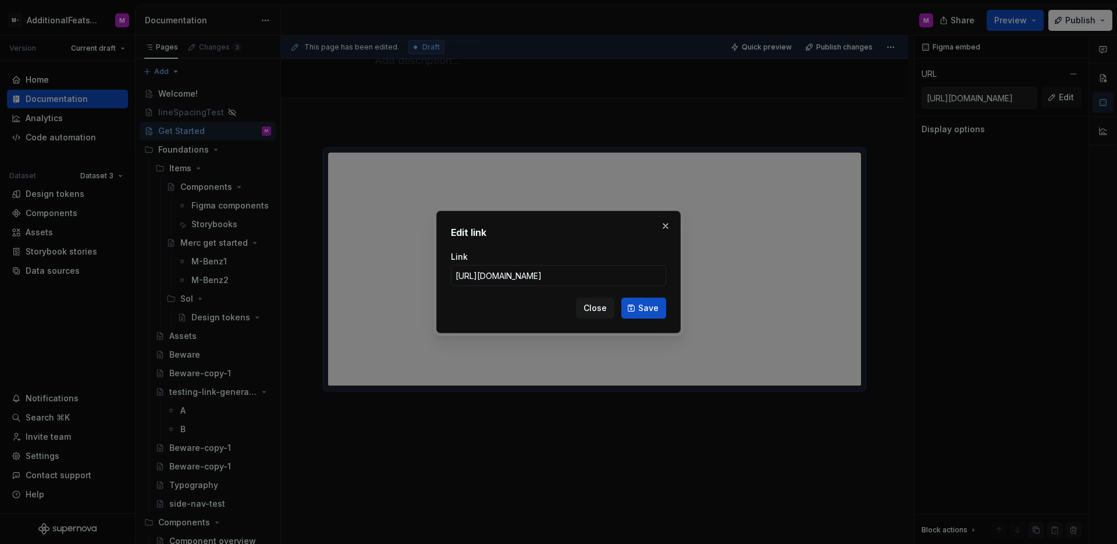
scroll to position [0, 378]
type input "[URL][DOMAIN_NAME]"
click at [628, 312] on button "Save" at bounding box center [644, 307] width 45 height 21
type input "[URL][DOMAIN_NAME]"
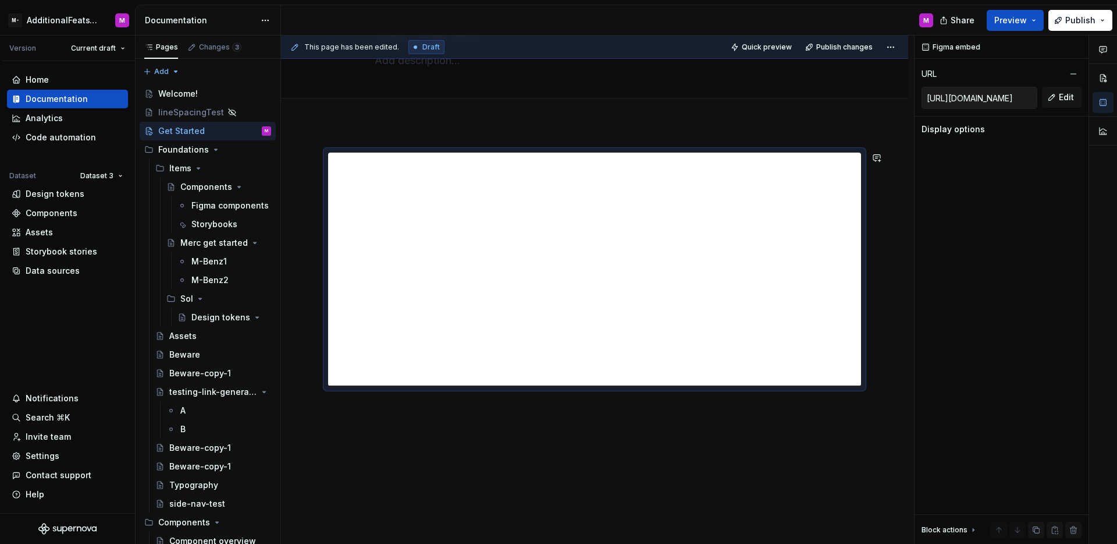
click at [621, 409] on div "**********" at bounding box center [594, 343] width 627 height 439
click at [1053, 104] on button "Edit" at bounding box center [1062, 97] width 40 height 21
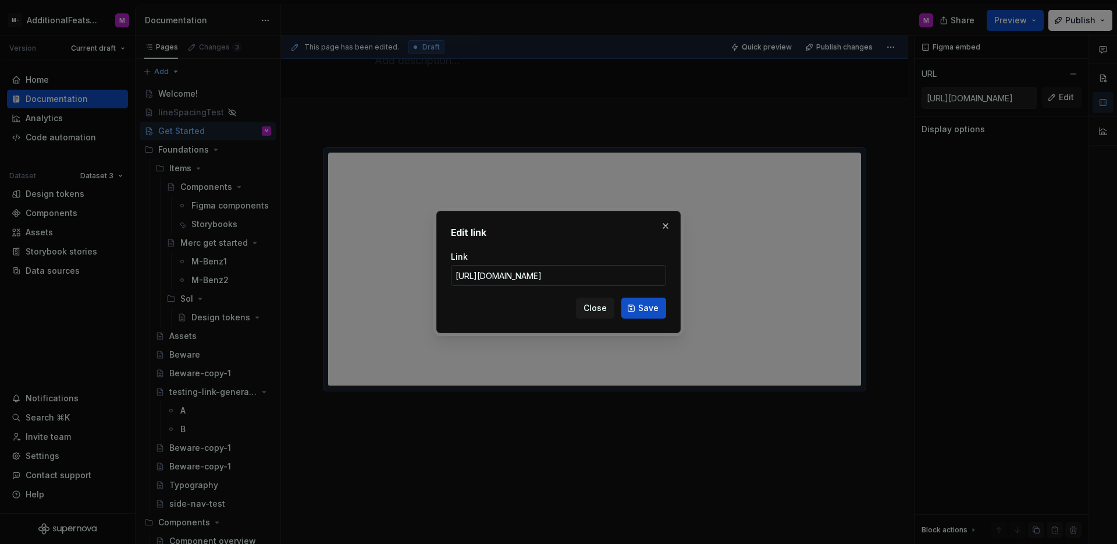
scroll to position [0, 766]
type input "[URL][DOMAIN_NAME]"
click at [640, 318] on div "Edit link Link [URL][DOMAIN_NAME] Close Save" at bounding box center [559, 272] width 244 height 122
click at [644, 314] on button "Save" at bounding box center [644, 307] width 45 height 21
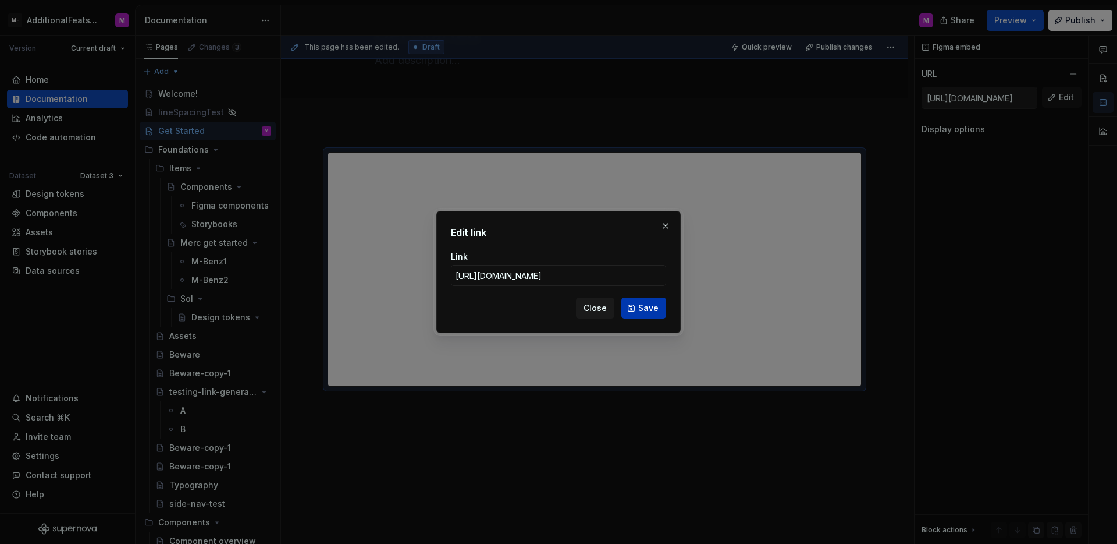
type input "[URL][DOMAIN_NAME]"
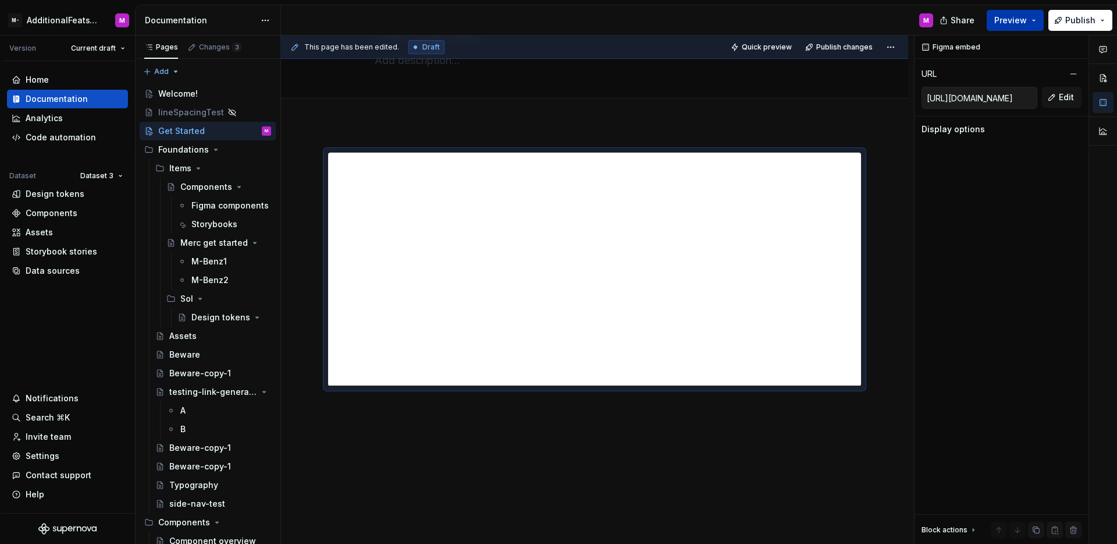
click at [1005, 24] on span "Preview" at bounding box center [1011, 21] width 33 height 12
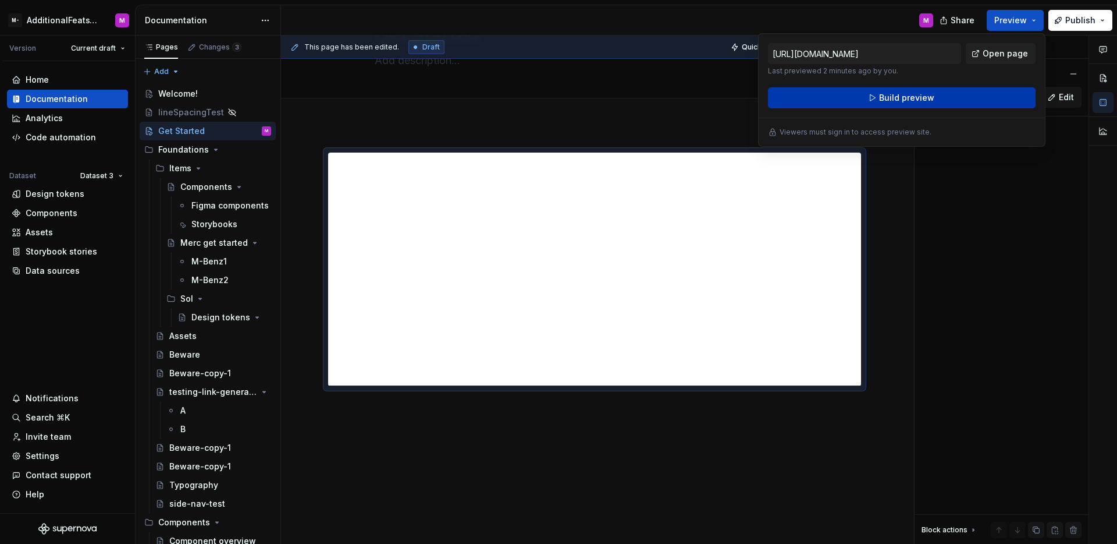
click at [895, 100] on span "Build preview" at bounding box center [906, 98] width 55 height 12
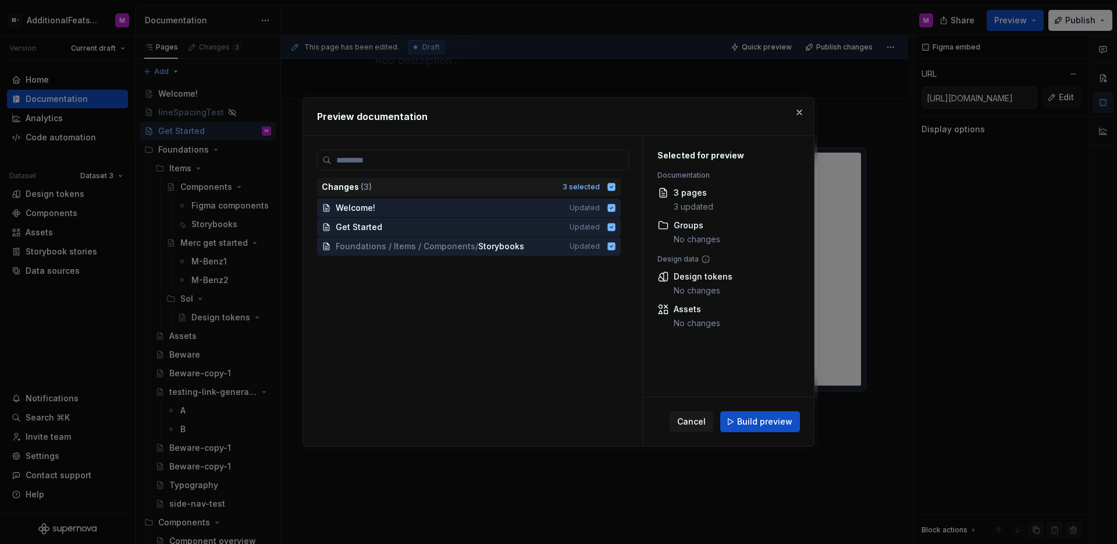
click at [745, 421] on span "Build preview" at bounding box center [764, 422] width 55 height 12
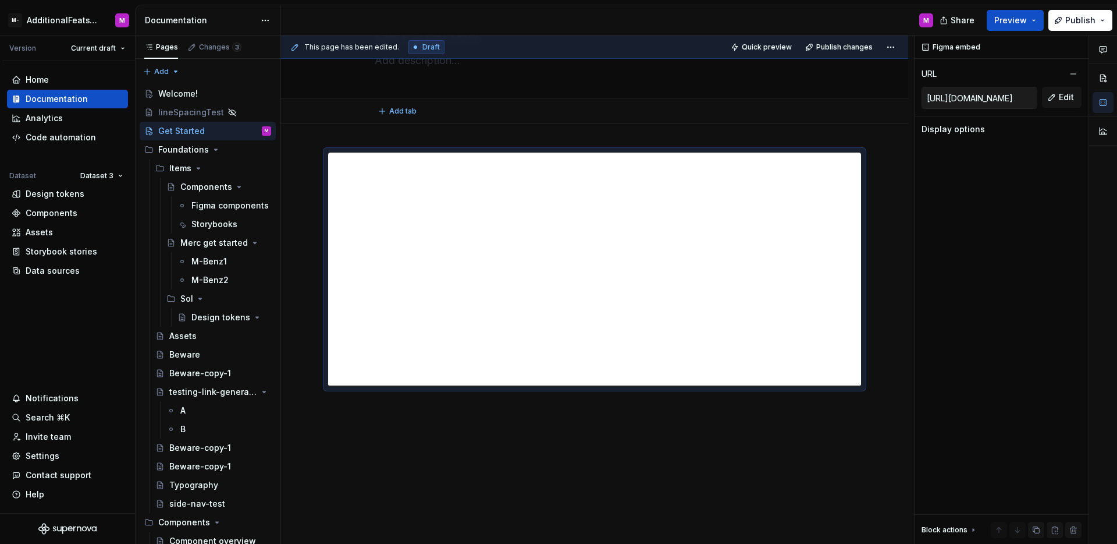
type textarea "*"
click at [1049, 97] on button "Edit" at bounding box center [1062, 97] width 40 height 21
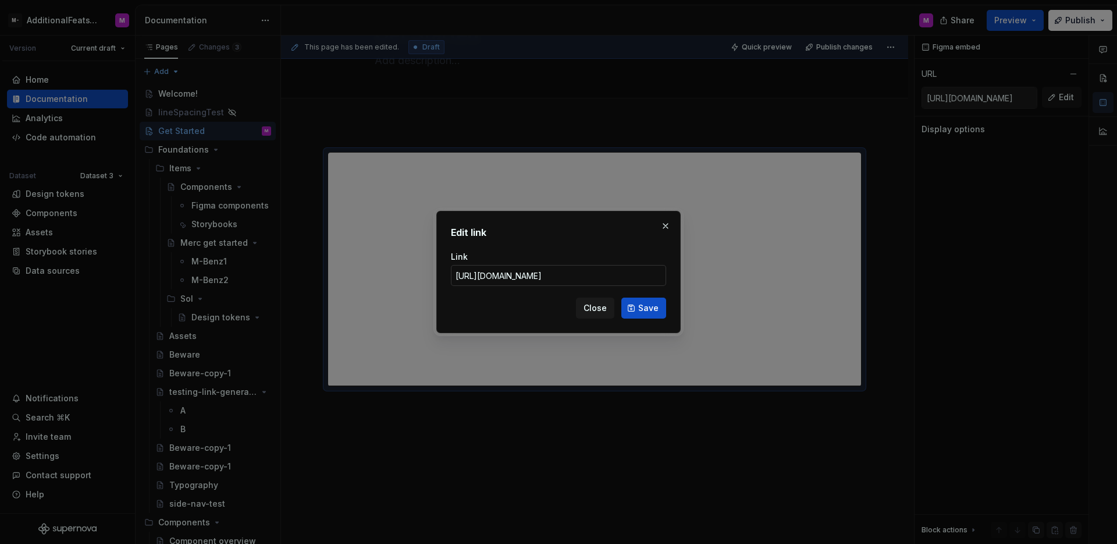
click at [610, 275] on input "[URL][DOMAIN_NAME]" at bounding box center [558, 275] width 215 height 21
drag, startPoint x: 636, startPoint y: 275, endPoint x: 751, endPoint y: 277, distance: 115.3
click at [751, 277] on div "Edit link Link [URL][DOMAIN_NAME] Close Save" at bounding box center [558, 272] width 1117 height 544
click at [572, 275] on input "[URL][DOMAIN_NAME]" at bounding box center [558, 275] width 215 height 21
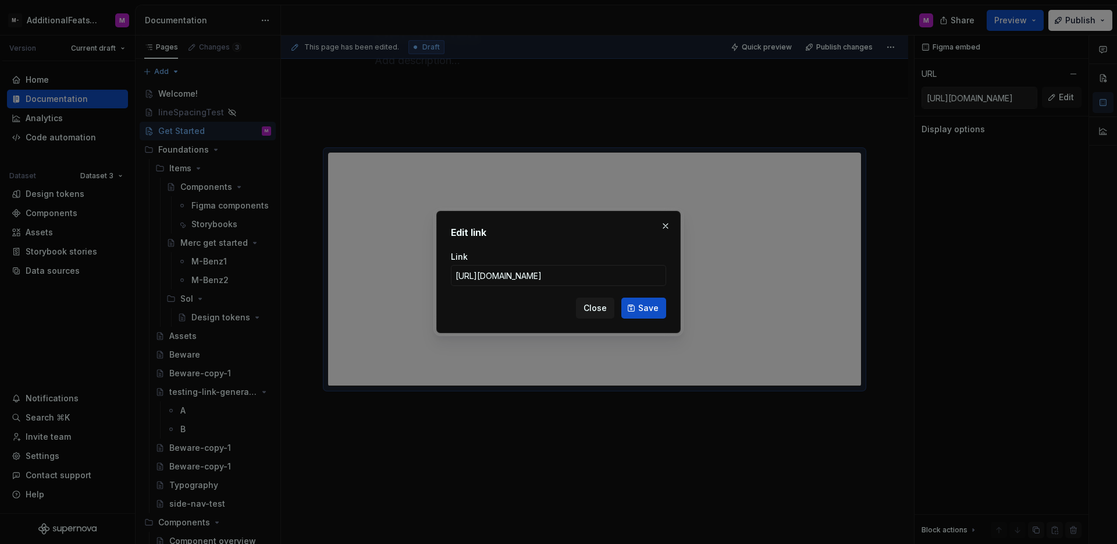
drag, startPoint x: 599, startPoint y: 275, endPoint x: 713, endPoint y: 275, distance: 113.5
click at [713, 275] on div "Edit link Link [URL][DOMAIN_NAME] Close Save" at bounding box center [558, 272] width 1117 height 544
drag, startPoint x: 534, startPoint y: 275, endPoint x: 734, endPoint y: 282, distance: 200.3
click at [734, 282] on div "Edit link Link [URL][DOMAIN_NAME] Close Save" at bounding box center [558, 272] width 1117 height 544
paste input "&scaling=contain&content-scaling=fixed"
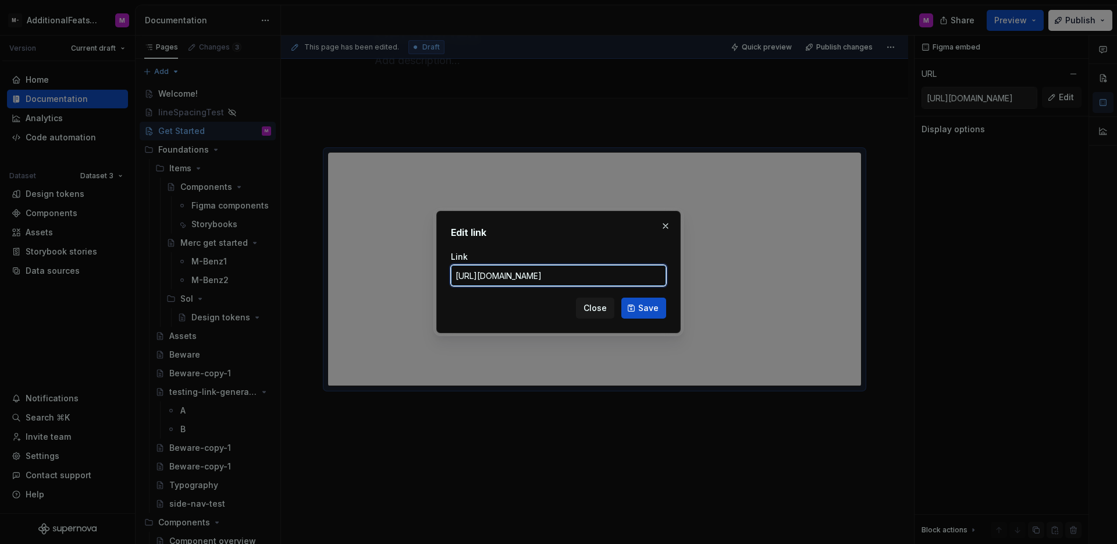
scroll to position [0, 440]
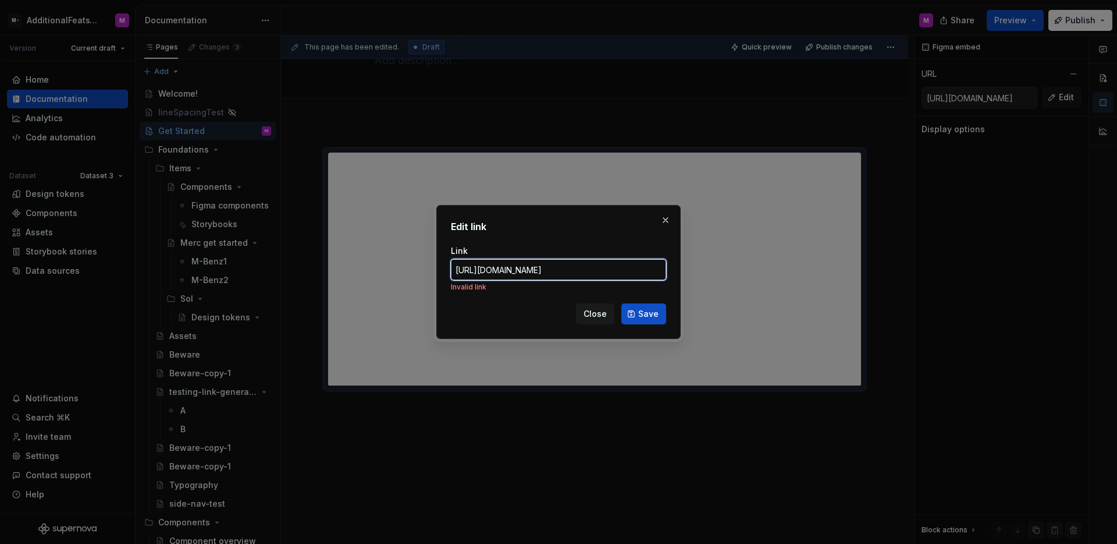
click at [511, 271] on input "[URL][DOMAIN_NAME]" at bounding box center [558, 269] width 215 height 21
click at [548, 274] on input "[URL][DOMAIN_NAME]" at bounding box center [558, 269] width 215 height 21
type input "[URL][DOMAIN_NAME]"
click at [647, 314] on span "Save" at bounding box center [648, 314] width 20 height 12
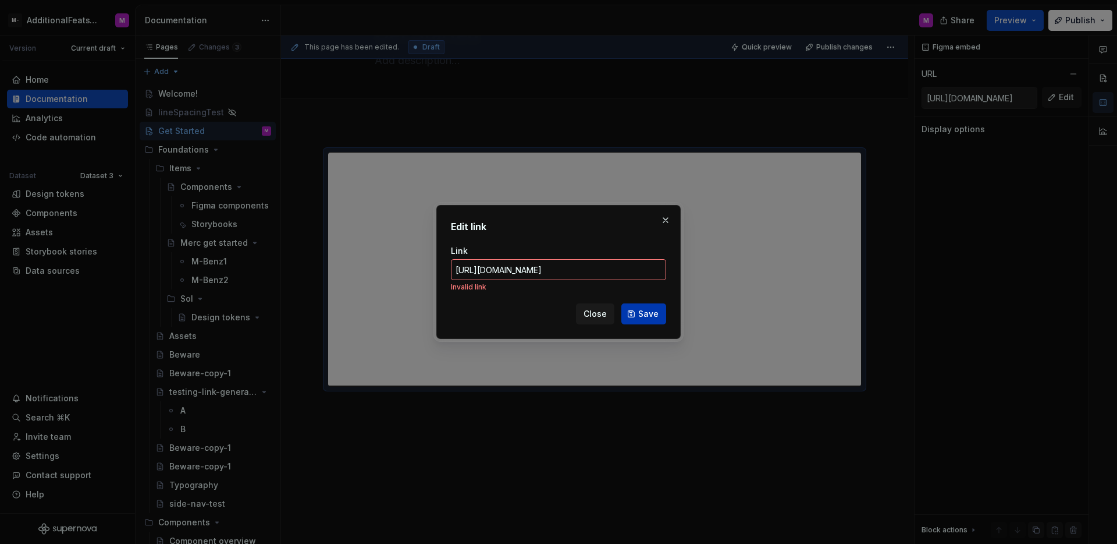
click at [644, 313] on span "Save" at bounding box center [648, 314] width 20 height 12
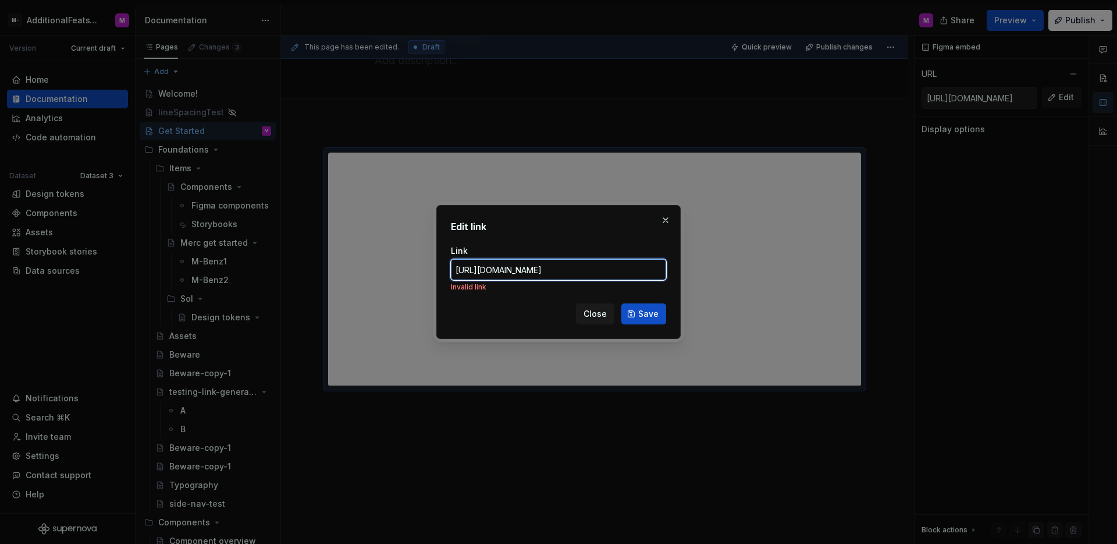
click at [631, 268] on input "[URL][DOMAIN_NAME]" at bounding box center [558, 269] width 215 height 21
click at [553, 265] on input "Link" at bounding box center [558, 269] width 215 height 21
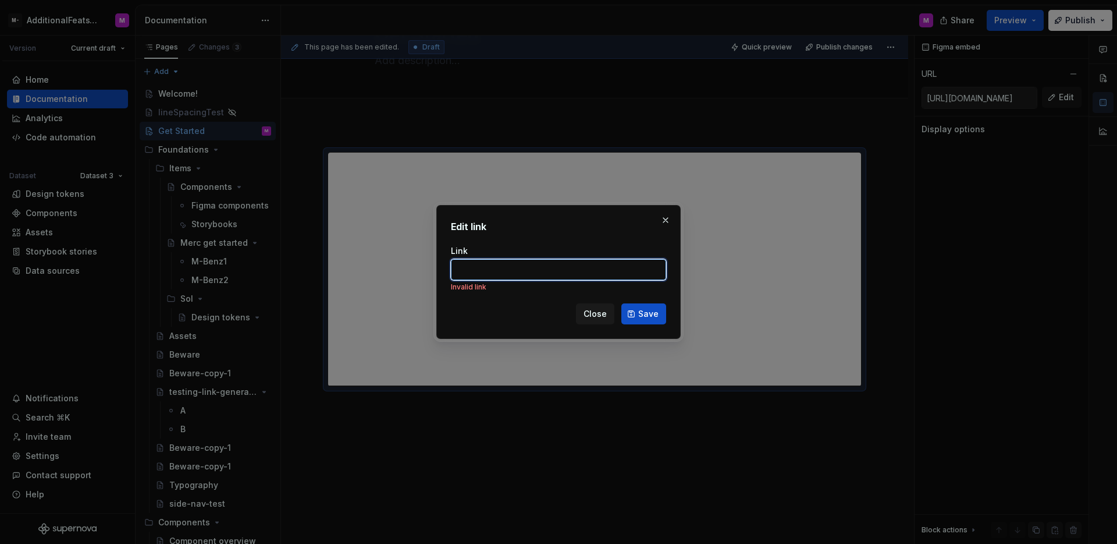
click at [590, 266] on input "Link" at bounding box center [558, 269] width 215 height 21
paste input "[URL][DOMAIN_NAME]"
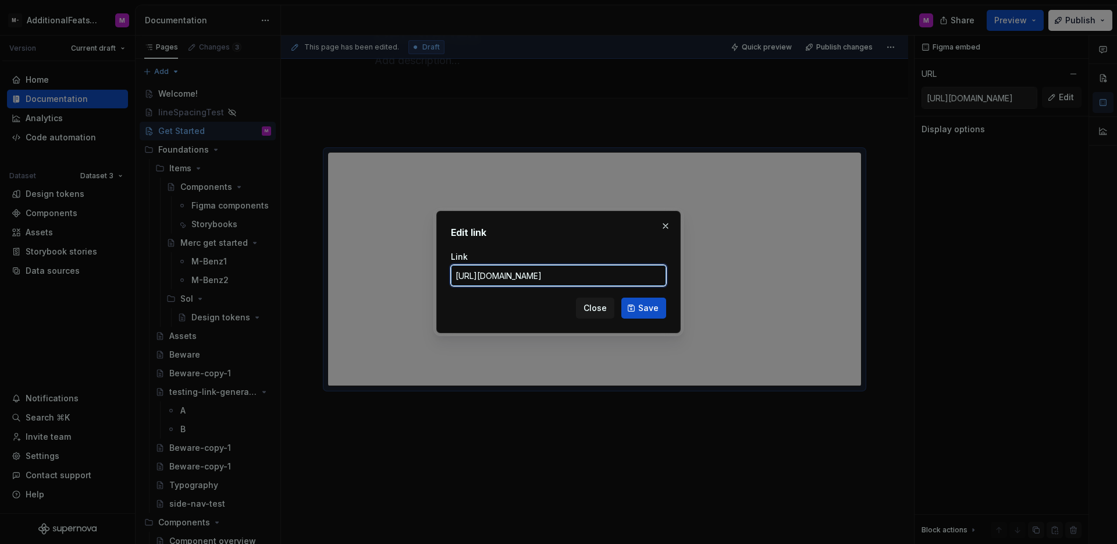
scroll to position [0, 421]
type input "[URL][DOMAIN_NAME]"
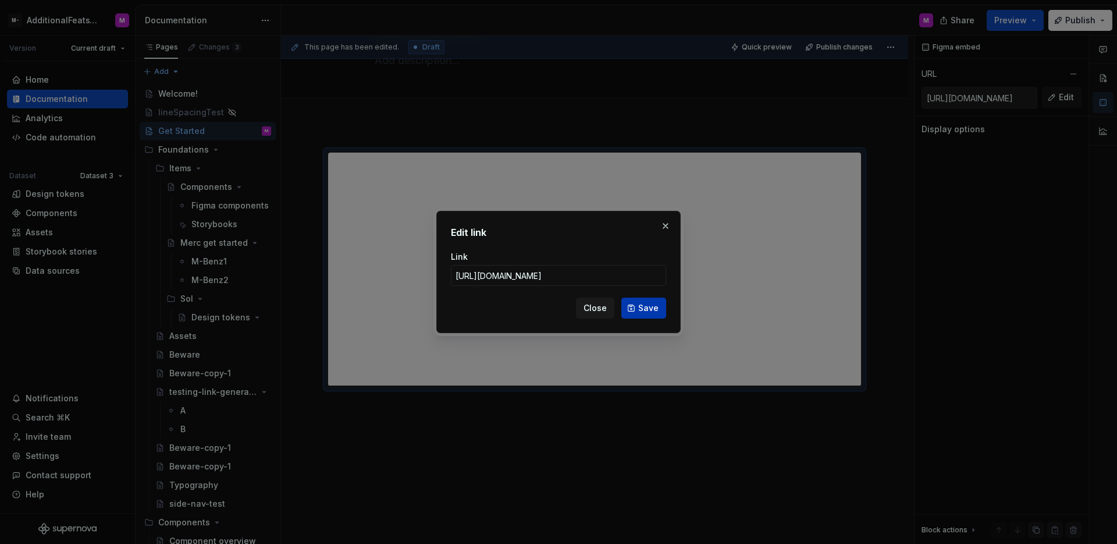
scroll to position [0, 0]
click at [643, 314] on button "Save" at bounding box center [644, 307] width 45 height 21
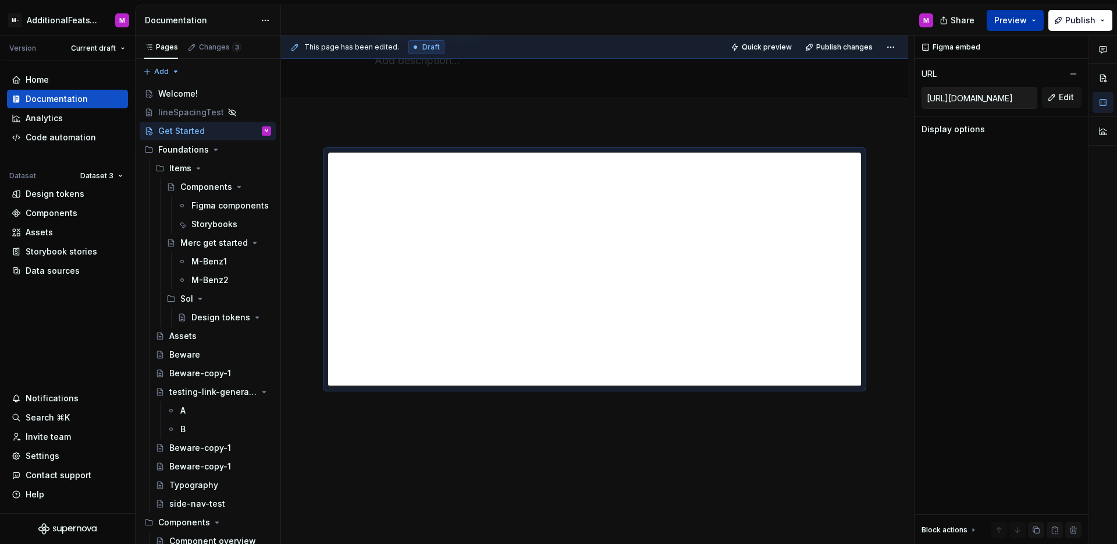
click at [1013, 23] on span "Preview" at bounding box center [1011, 21] width 33 height 12
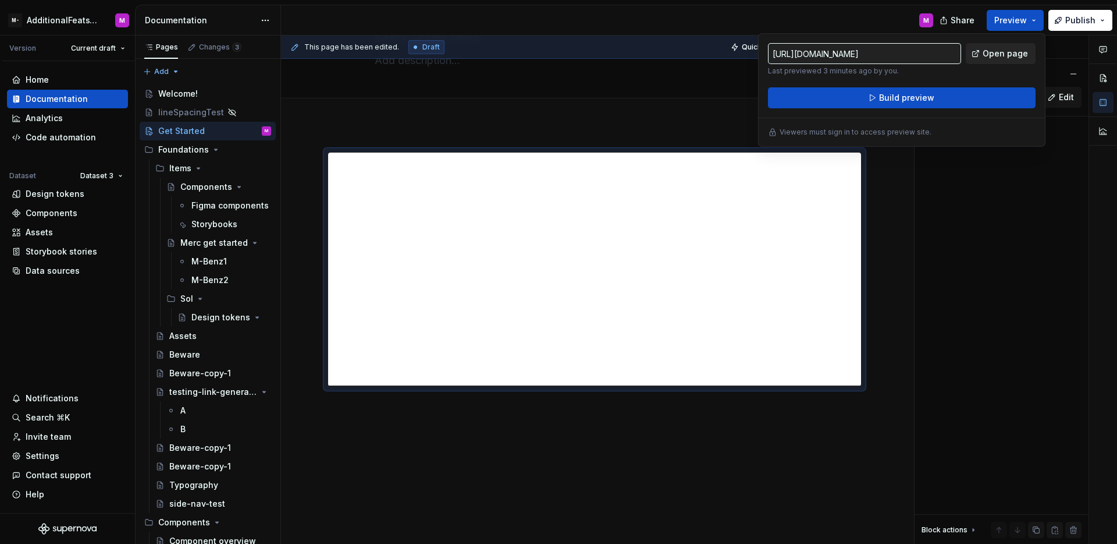
click at [1012, 53] on span "Open page" at bounding box center [1005, 54] width 45 height 12
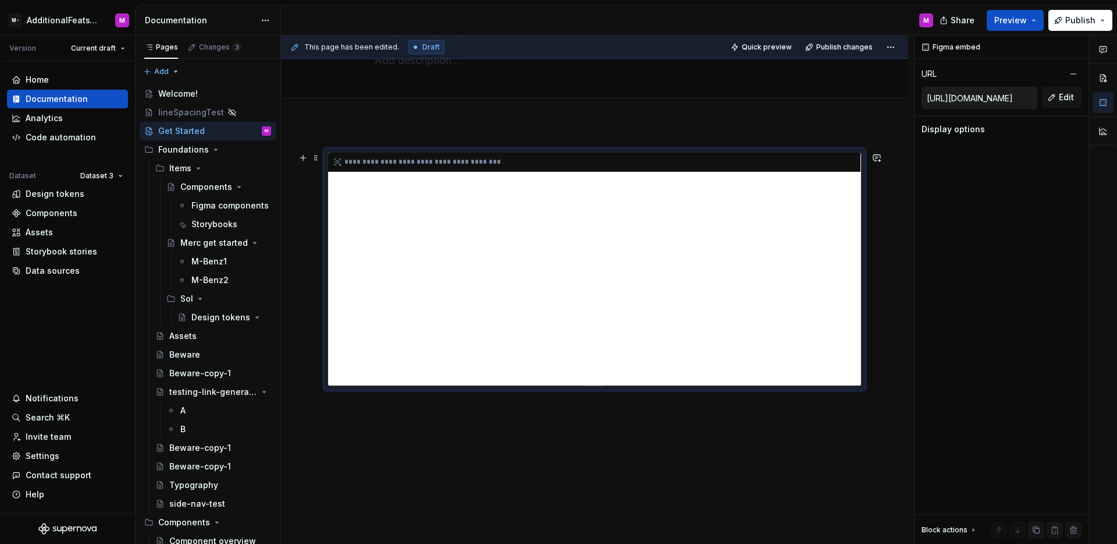
click at [781, 230] on div "**********" at bounding box center [594, 268] width 533 height 233
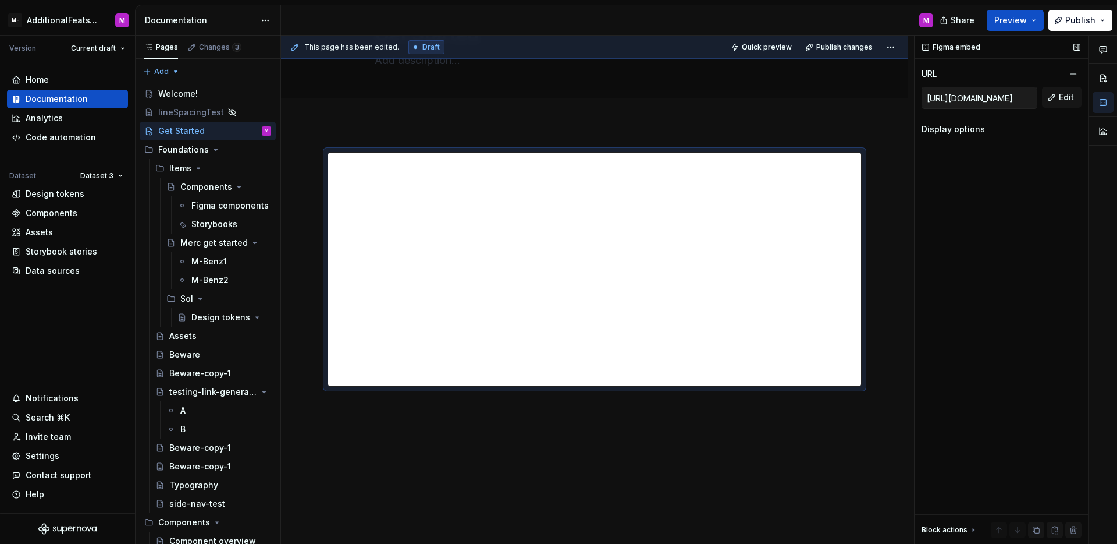
click at [1013, 182] on div "Figma embed URL [URL][DOMAIN_NAME] Edit Display options Embed height 400 px Blo…" at bounding box center [1002, 290] width 174 height 509
type textarea "*"
